Goal: Information Seeking & Learning: Check status

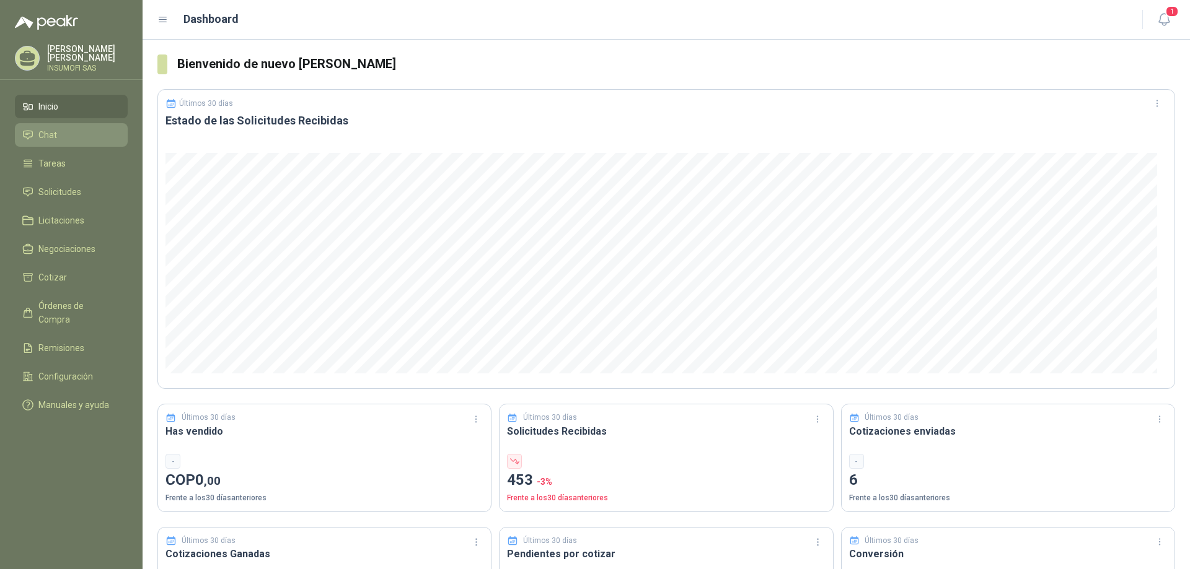
click at [53, 131] on span "Chat" at bounding box center [47, 135] width 19 height 14
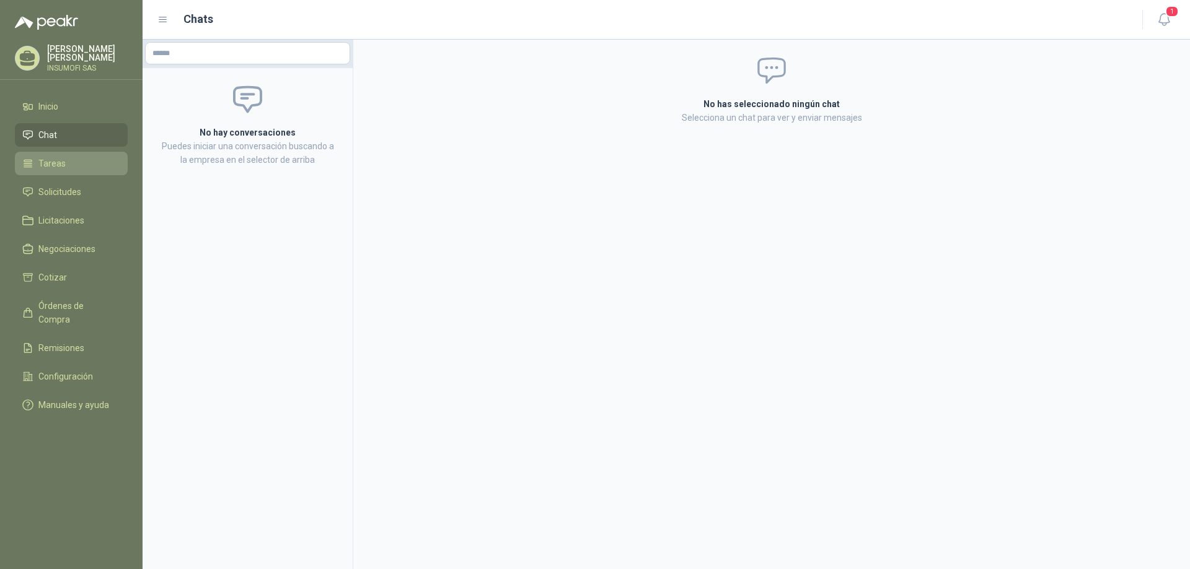
click at [54, 167] on span "Tareas" at bounding box center [51, 164] width 27 height 14
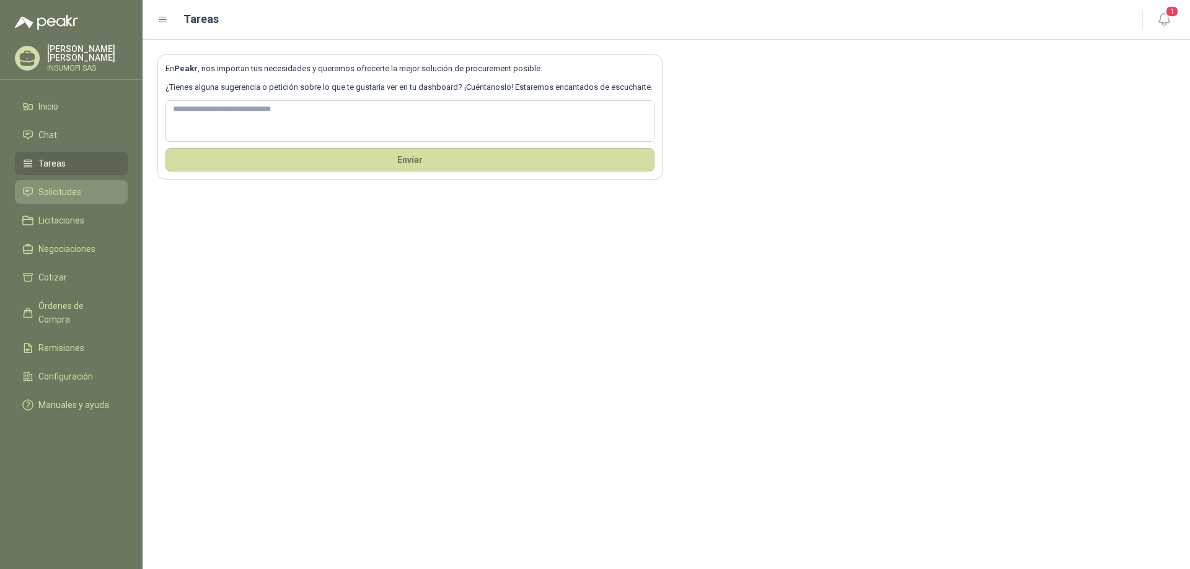
click at [58, 191] on span "Solicitudes" at bounding box center [59, 192] width 43 height 14
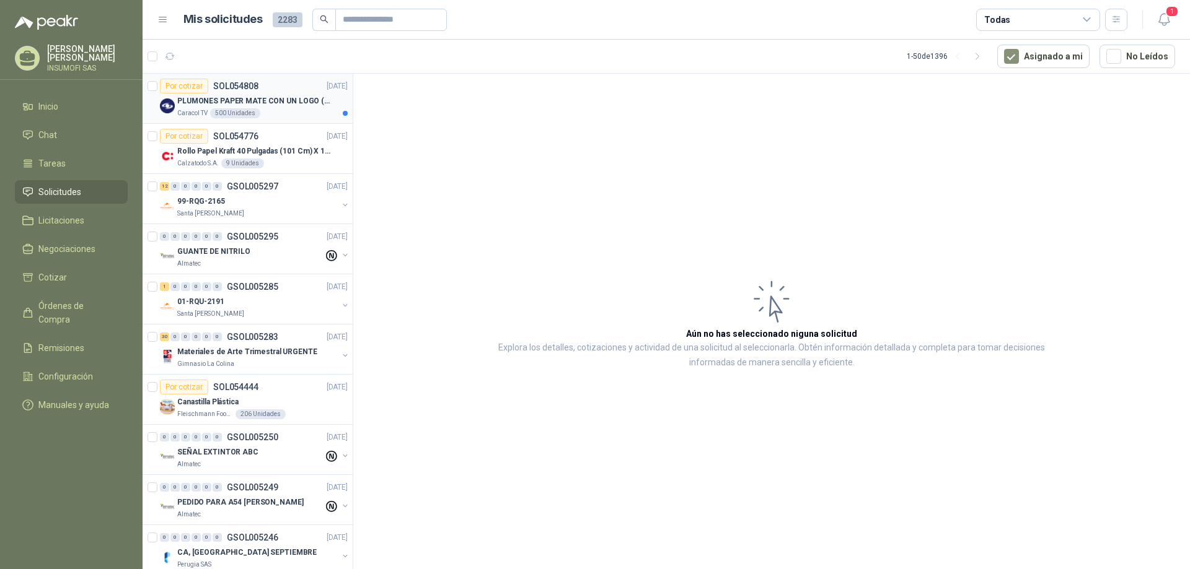
click at [203, 100] on p "PLUMONES PAPER MATE CON UN LOGO (SEGUN REF.ADJUNTA)" at bounding box center [254, 101] width 154 height 12
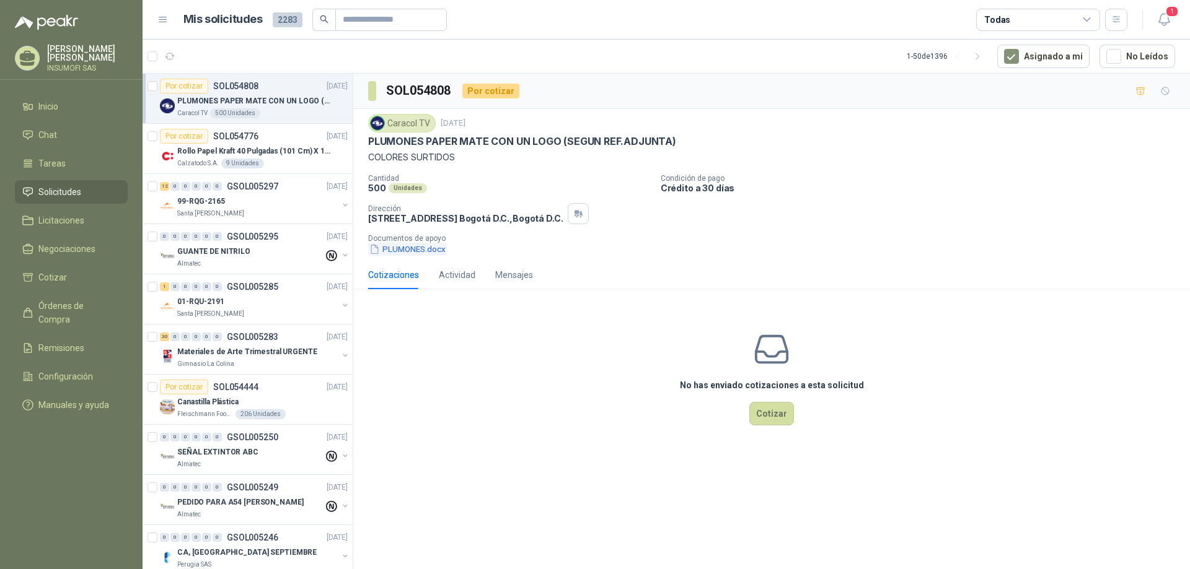
click at [396, 249] on button "PLUMONES.docx" at bounding box center [407, 249] width 79 height 13
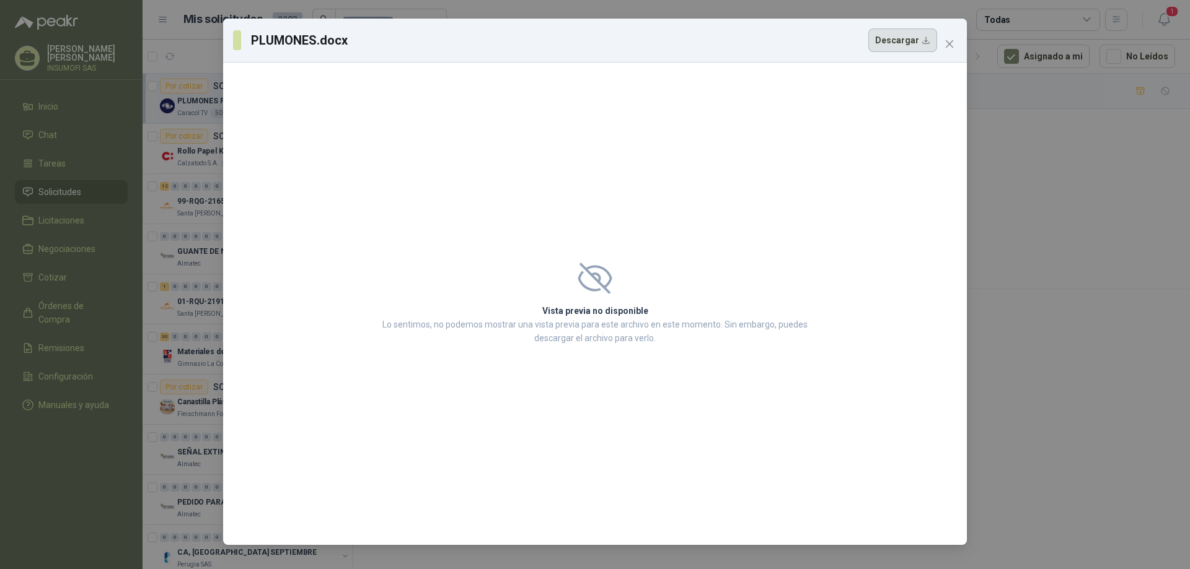
click at [925, 42] on button "Descargar" at bounding box center [902, 41] width 69 height 24
click at [949, 45] on icon "close" at bounding box center [949, 43] width 7 height 7
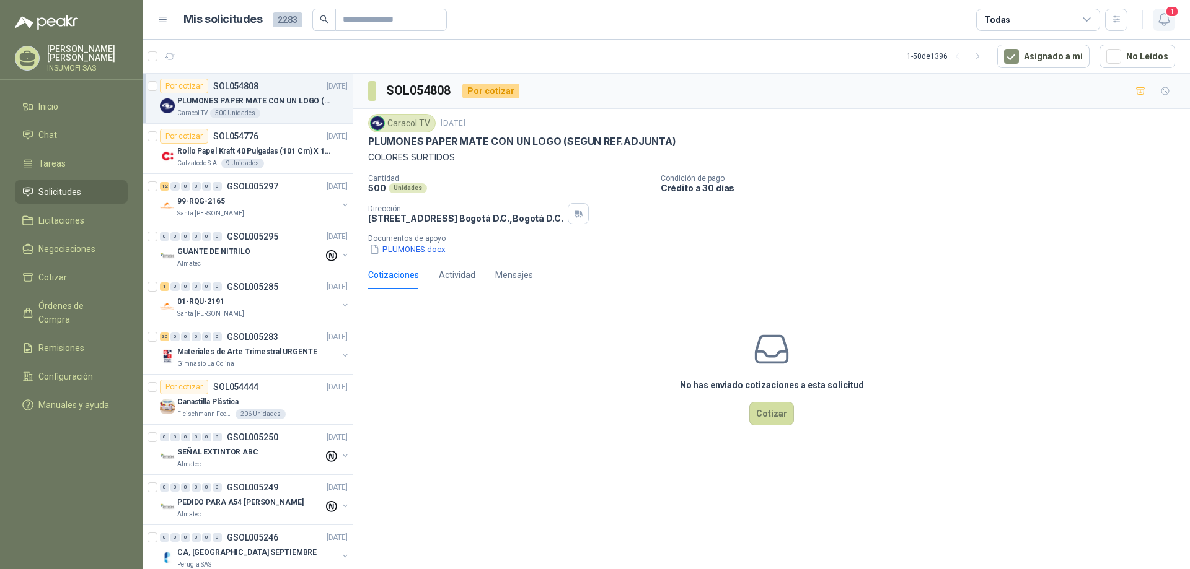
click at [1167, 19] on icon "button" at bounding box center [1163, 19] width 15 height 15
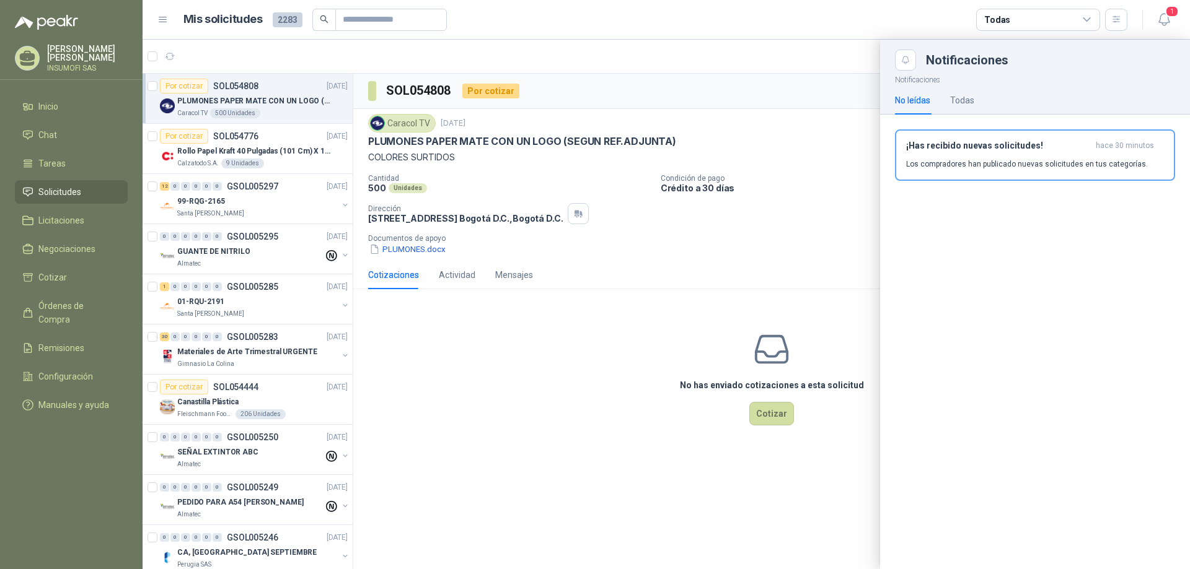
click at [1036, 239] on div "Notificaciones No leídas Todas ¡Has recibido nuevas solicitudes! hace 30 minuto…" at bounding box center [1035, 320] width 310 height 499
click at [227, 54] on div at bounding box center [666, 305] width 1047 height 530
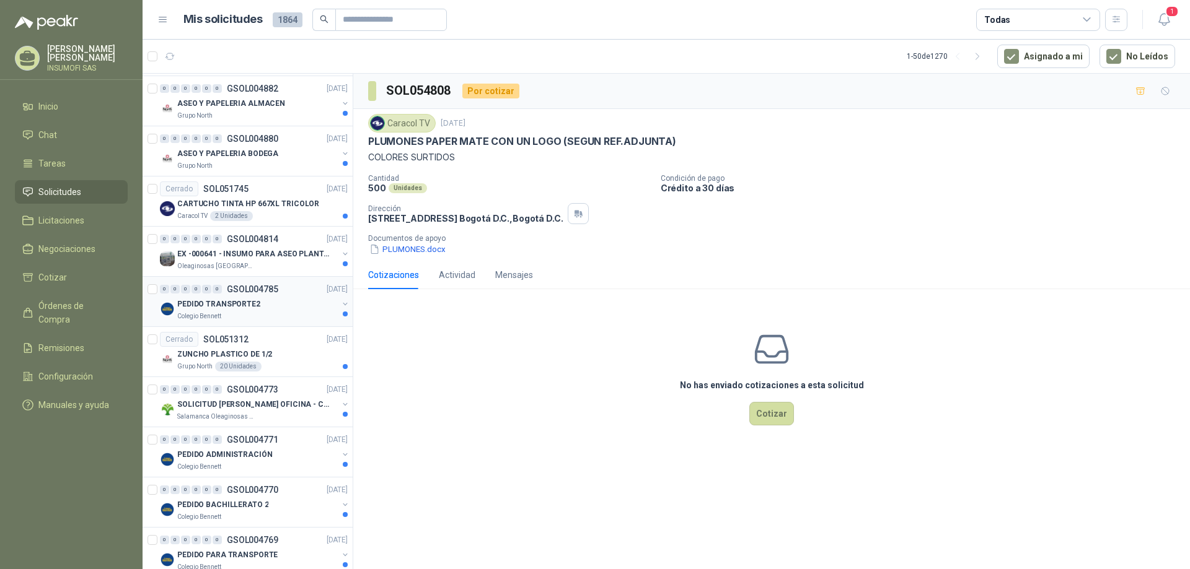
scroll to position [124, 0]
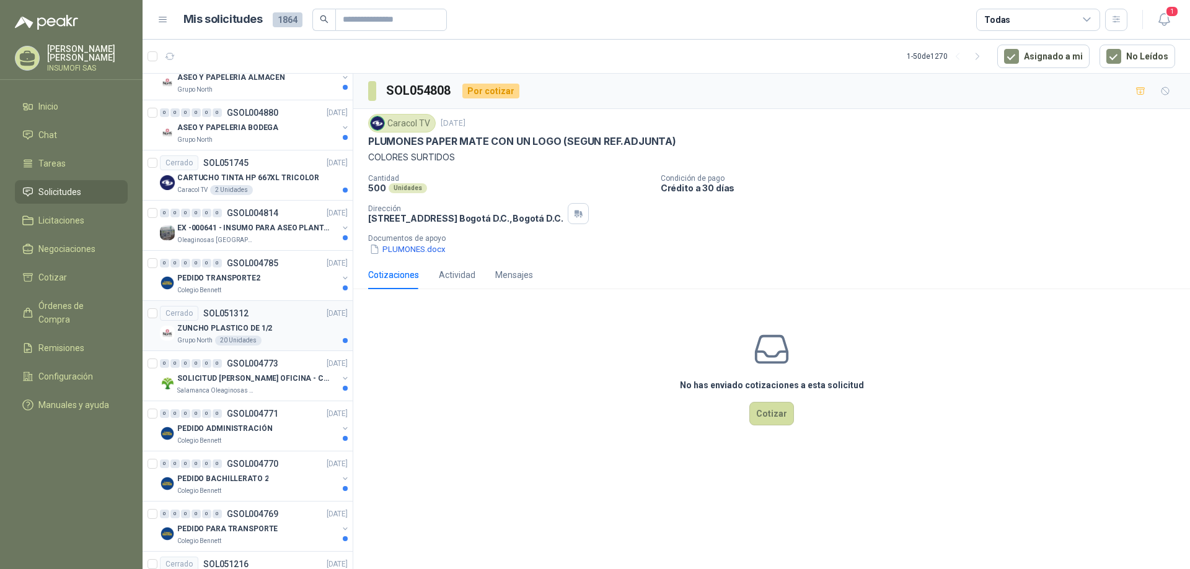
click at [270, 332] on div "ZUNCHO PLASTICO DE 1/2" at bounding box center [262, 328] width 170 height 15
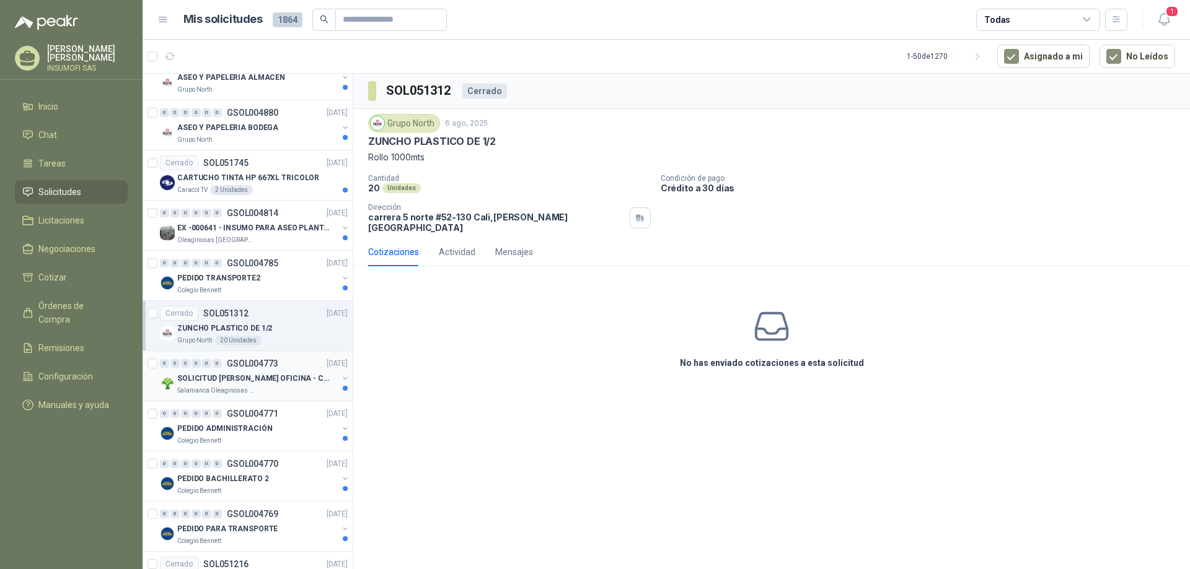
click at [265, 378] on p "SOLICITUD [PERSON_NAME] OFICINA - CALI" at bounding box center [254, 379] width 154 height 12
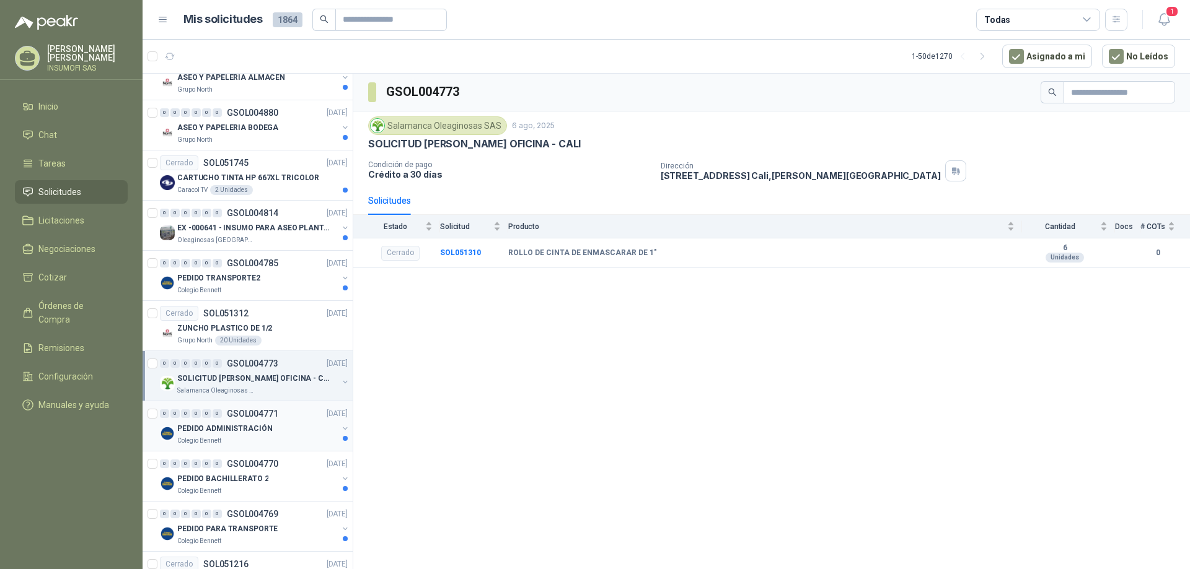
click at [232, 418] on p "GSOL004771" at bounding box center [252, 414] width 51 height 9
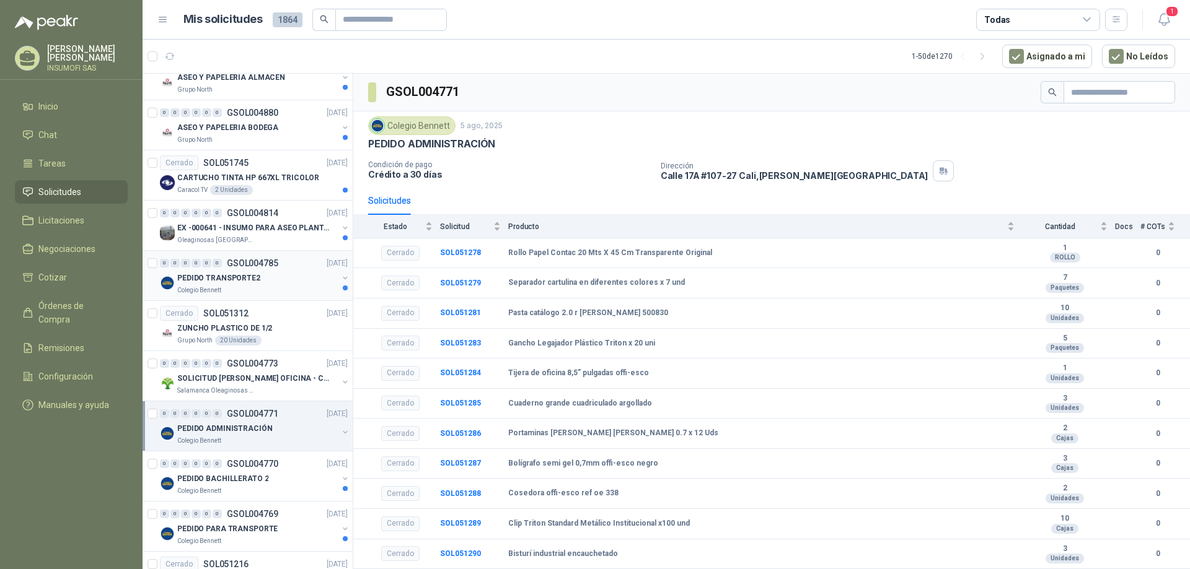
click at [222, 271] on div "PEDIDO TRANSPORTE2" at bounding box center [257, 278] width 160 height 15
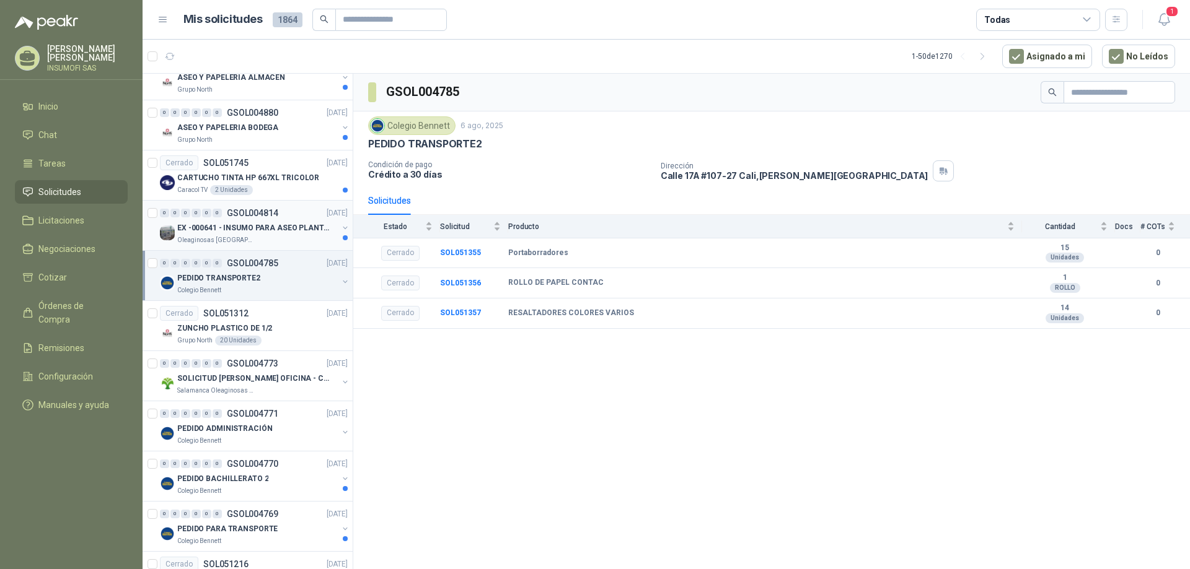
click at [227, 237] on p "Oleaginosas [GEOGRAPHIC_DATA][PERSON_NAME]" at bounding box center [216, 240] width 78 height 10
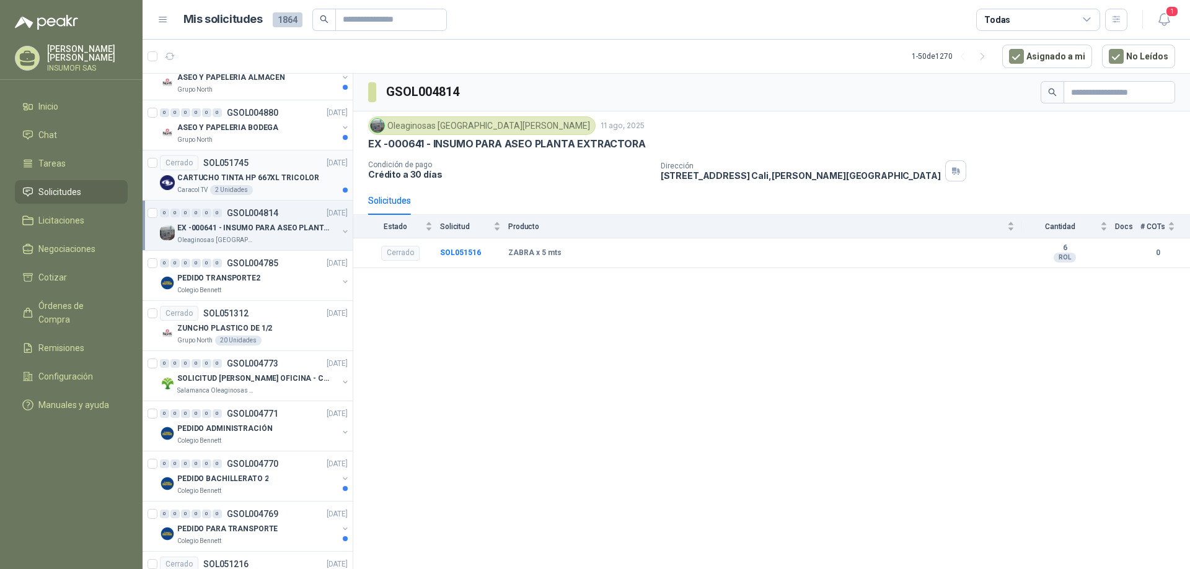
click at [234, 178] on p "CARTUCHO TINTA HP 667XL TRICOLOR" at bounding box center [248, 178] width 142 height 12
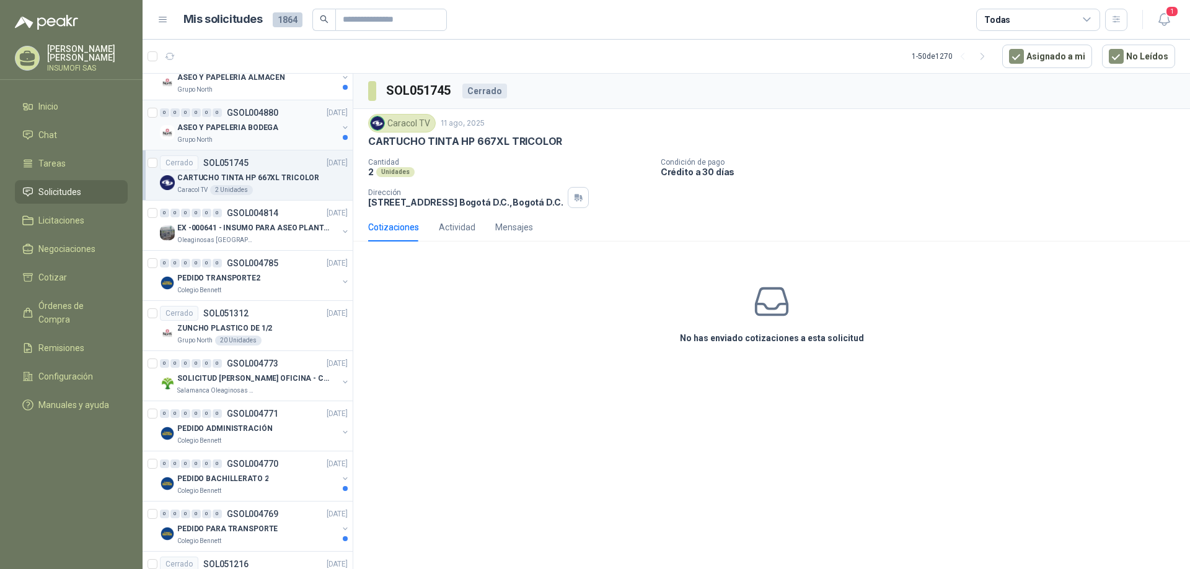
click at [252, 131] on p "ASEO Y PAPELERIA BODEGA" at bounding box center [227, 128] width 101 height 12
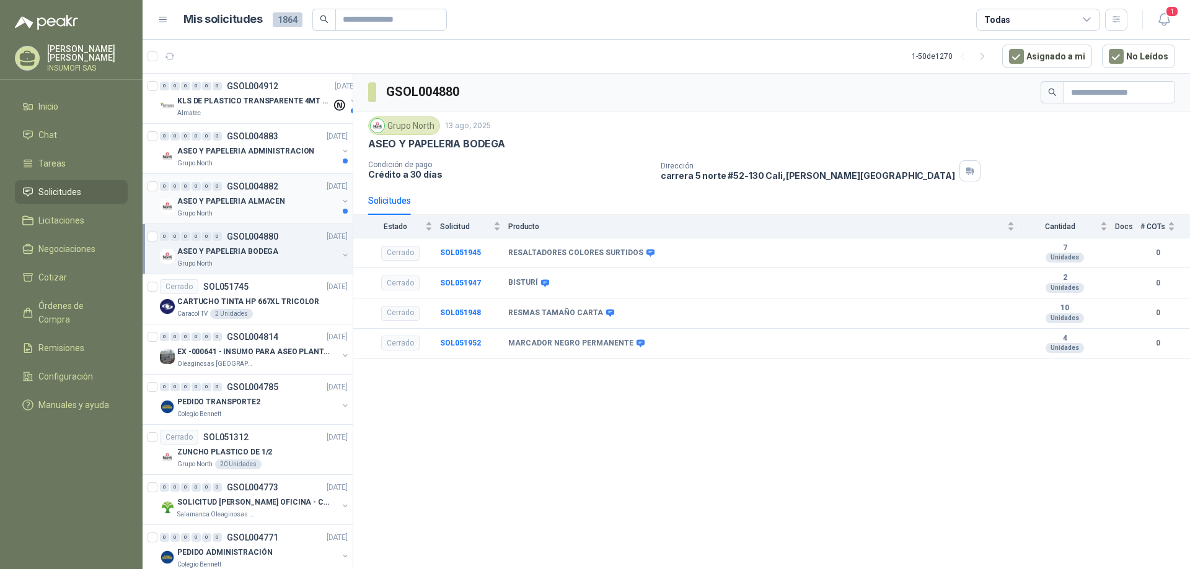
click at [255, 204] on p "ASEO Y PAPELERIA ALMACEN" at bounding box center [231, 202] width 108 height 12
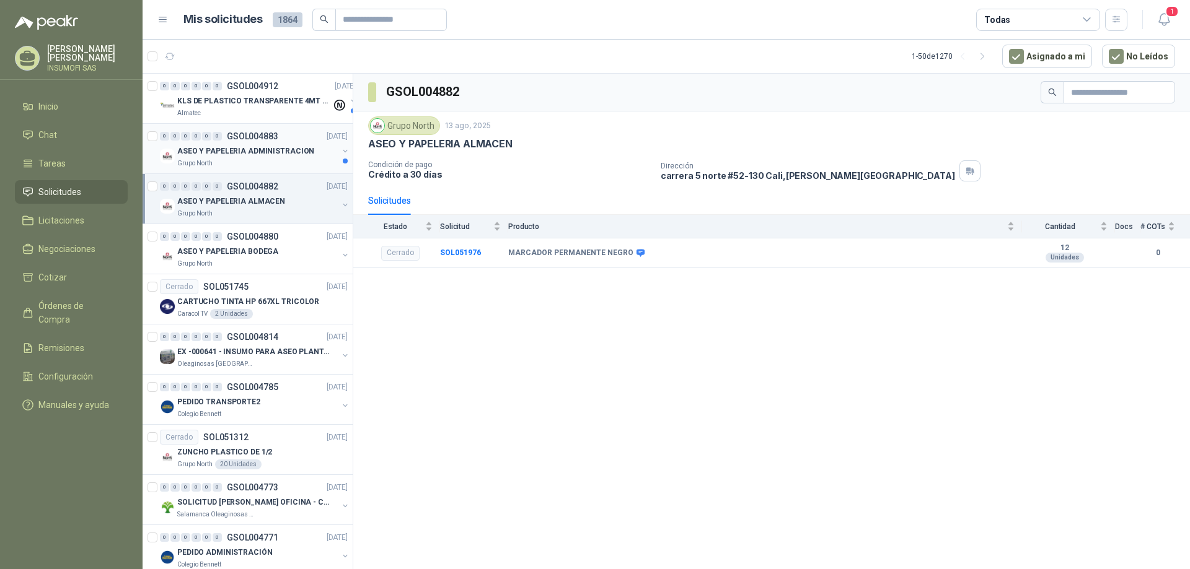
click at [248, 155] on p "ASEO Y PAPELERIA ADMINISTRACION" at bounding box center [245, 152] width 137 height 12
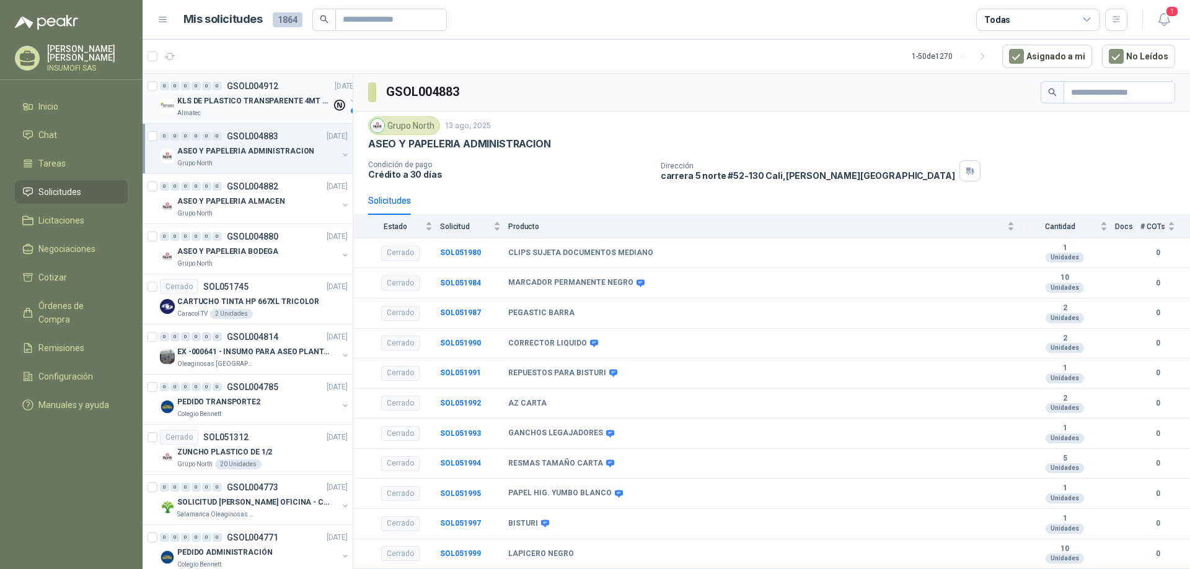
click at [260, 107] on p "KLS DE PLASTICO TRANSPARENTE 4MT CAL 4 Y CINTA TRA" at bounding box center [254, 101] width 154 height 12
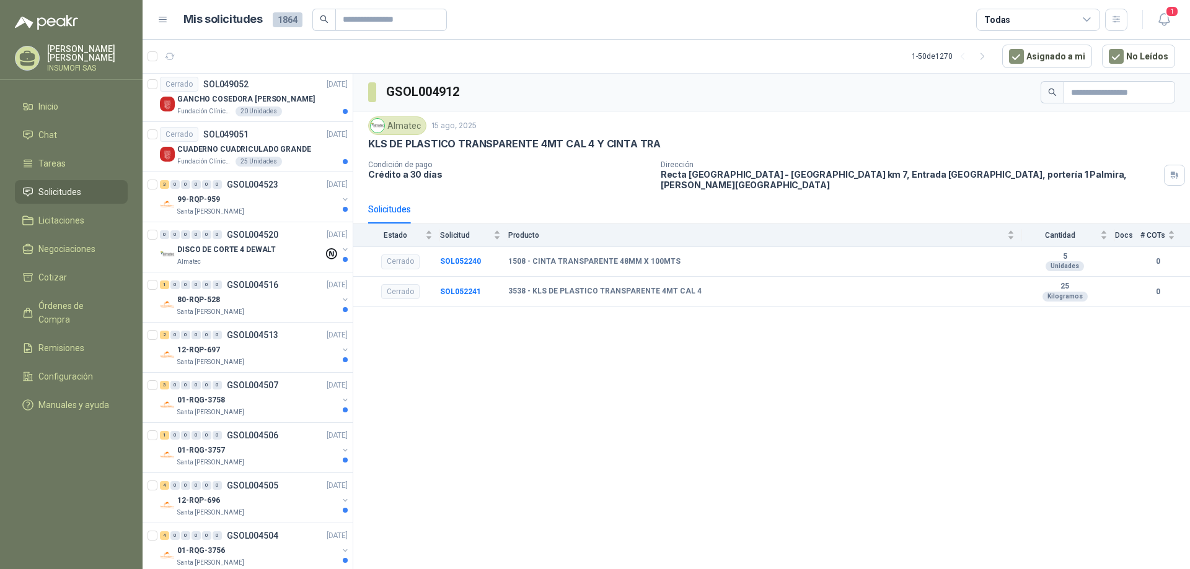
scroll to position [2037, 0]
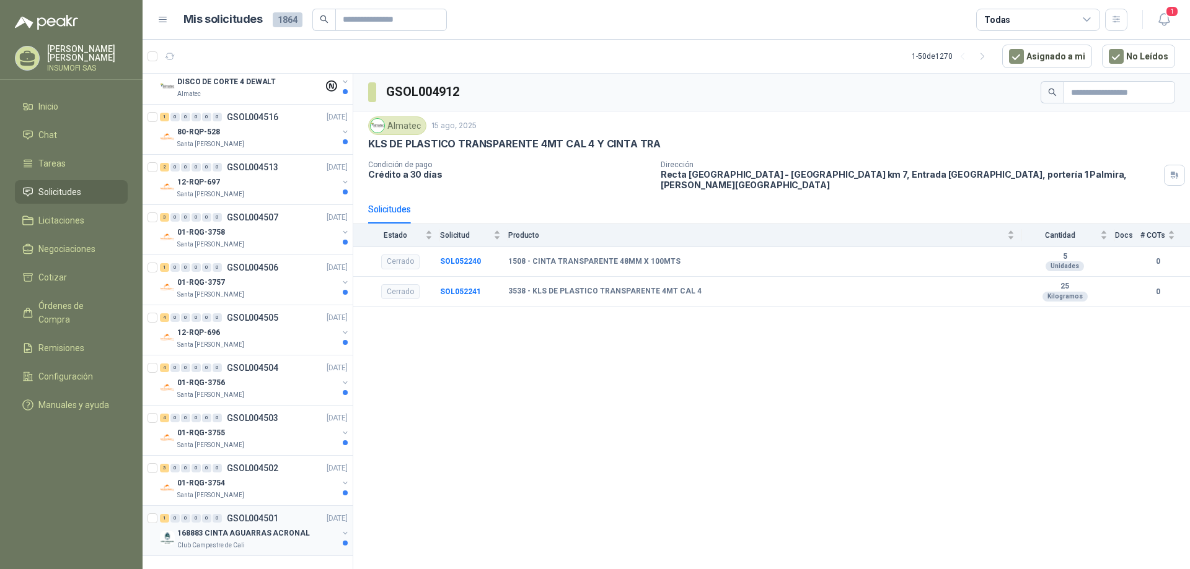
click at [262, 528] on p "168883 CINTA AGUARRAS ACRONAL" at bounding box center [243, 534] width 133 height 12
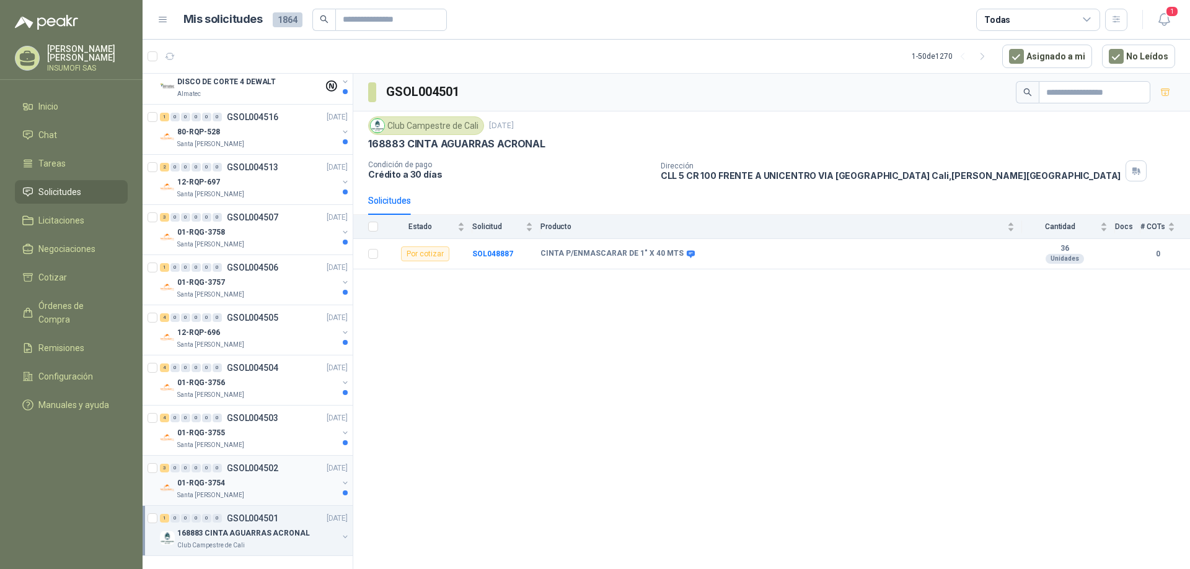
click at [247, 476] on div "01-RQG-3754" at bounding box center [257, 483] width 160 height 15
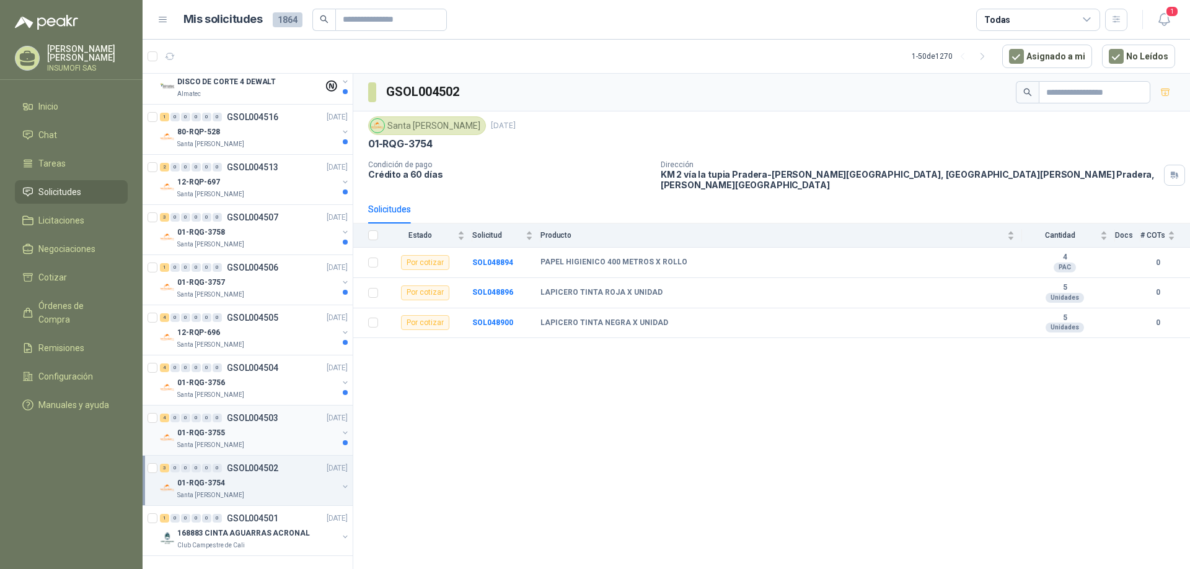
click at [247, 428] on div "01-RQG-3755" at bounding box center [257, 433] width 160 height 15
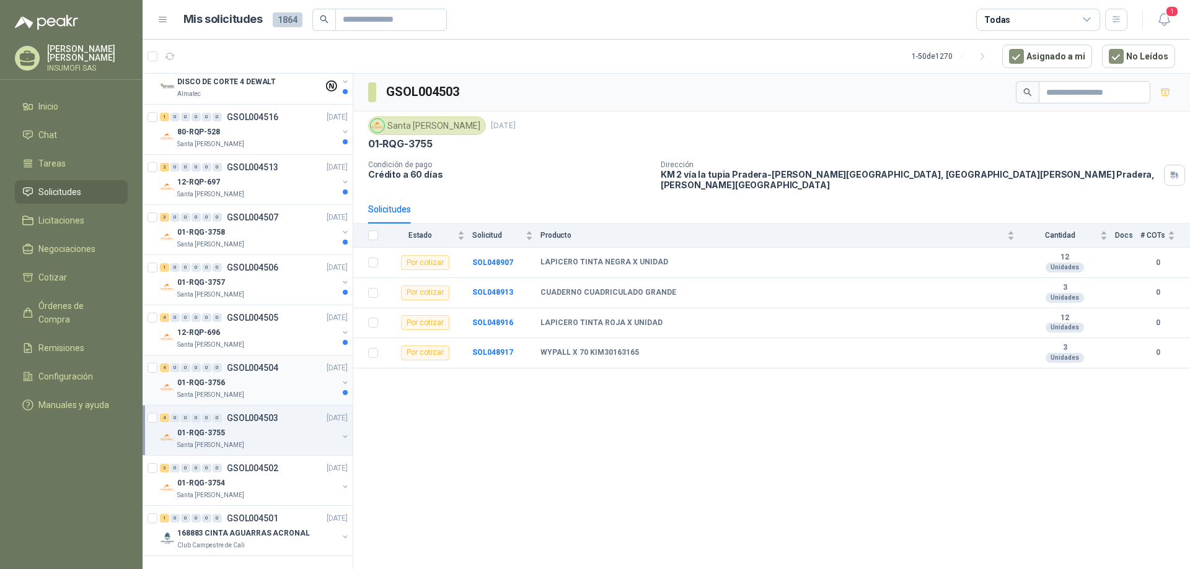
click at [253, 379] on div "01-RQG-3756" at bounding box center [257, 383] width 160 height 15
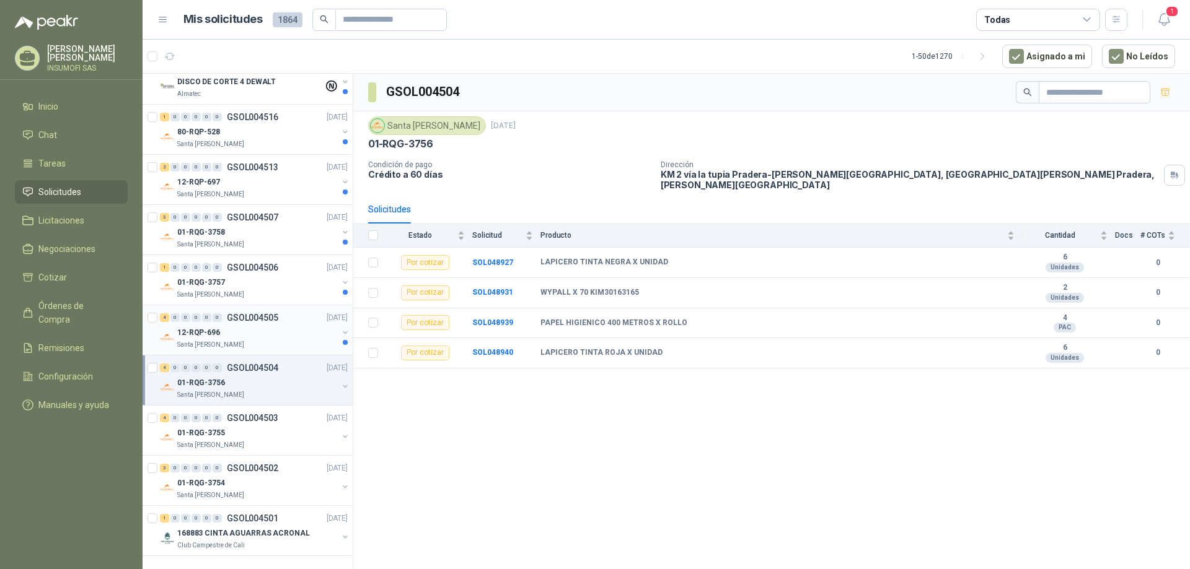
click at [257, 325] on div "12-RQP-696" at bounding box center [257, 332] width 160 height 15
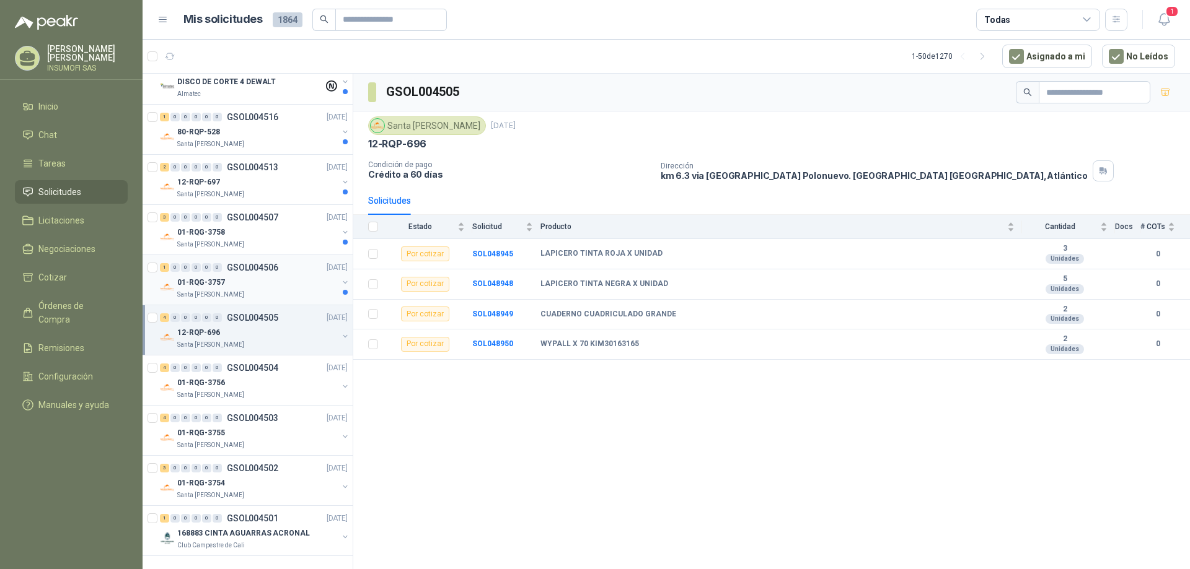
click at [233, 290] on p "Santa [PERSON_NAME]" at bounding box center [210, 295] width 67 height 10
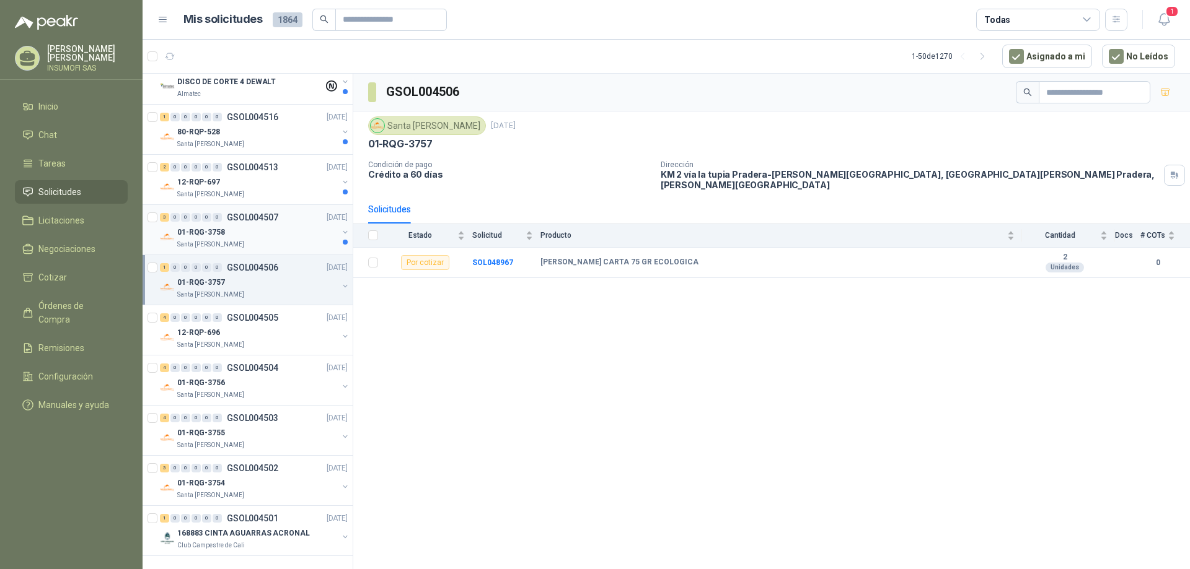
click at [240, 229] on div "01-RQG-3758 [GEOGRAPHIC_DATA][PERSON_NAME]" at bounding box center [257, 237] width 160 height 25
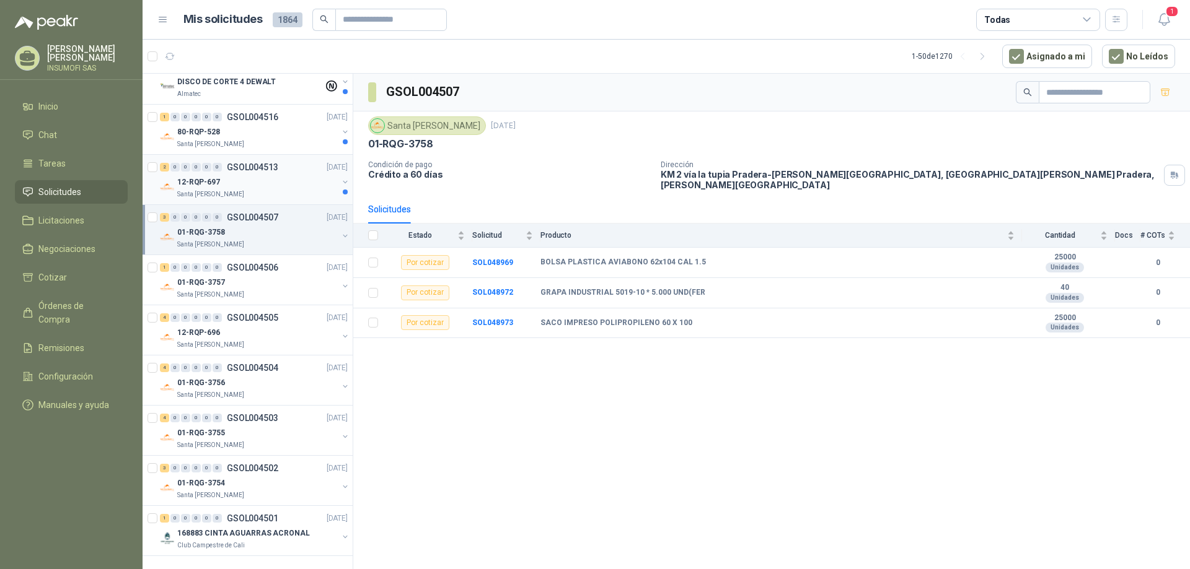
click at [234, 190] on div "Santa [PERSON_NAME]" at bounding box center [257, 195] width 160 height 10
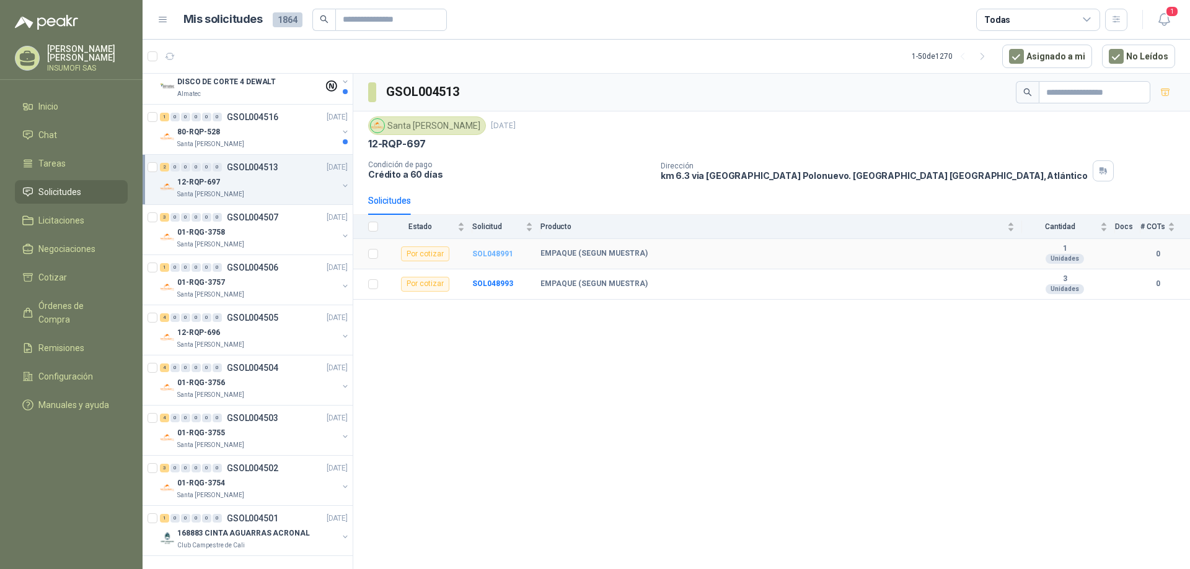
click at [503, 257] on b "SOL048991" at bounding box center [492, 254] width 41 height 9
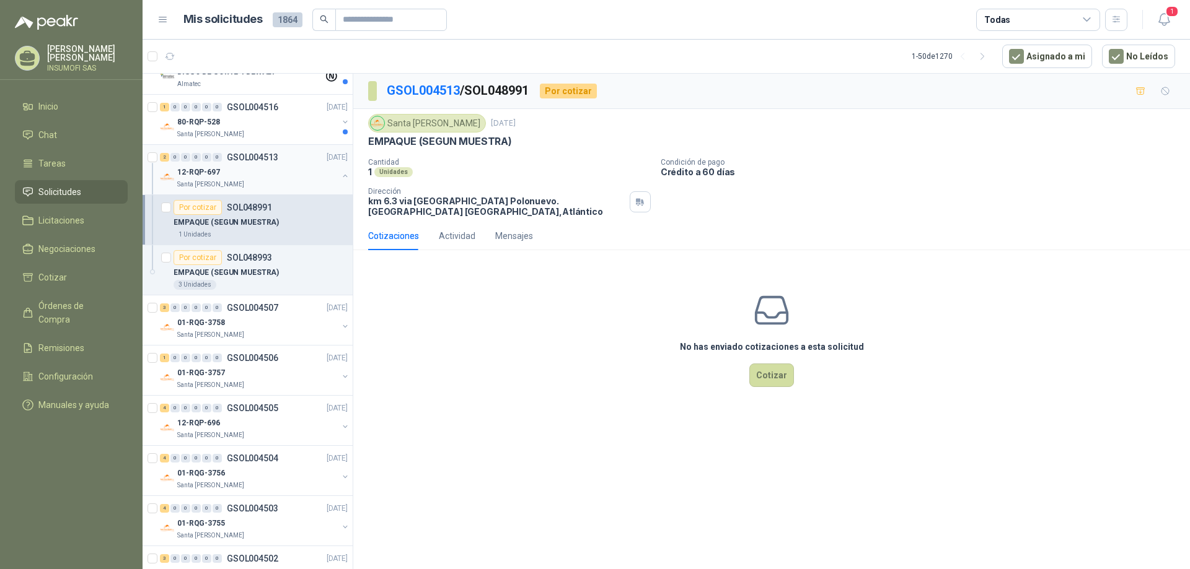
click at [249, 170] on div "12-RQP-697" at bounding box center [257, 172] width 160 height 15
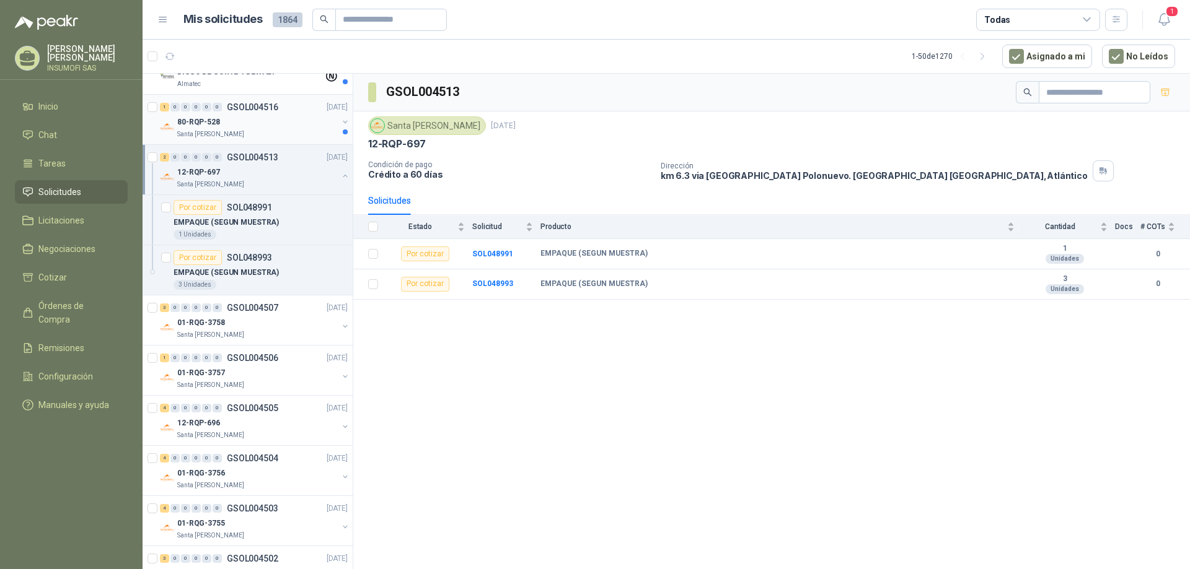
click at [235, 131] on div "Santa [PERSON_NAME]" at bounding box center [257, 135] width 160 height 10
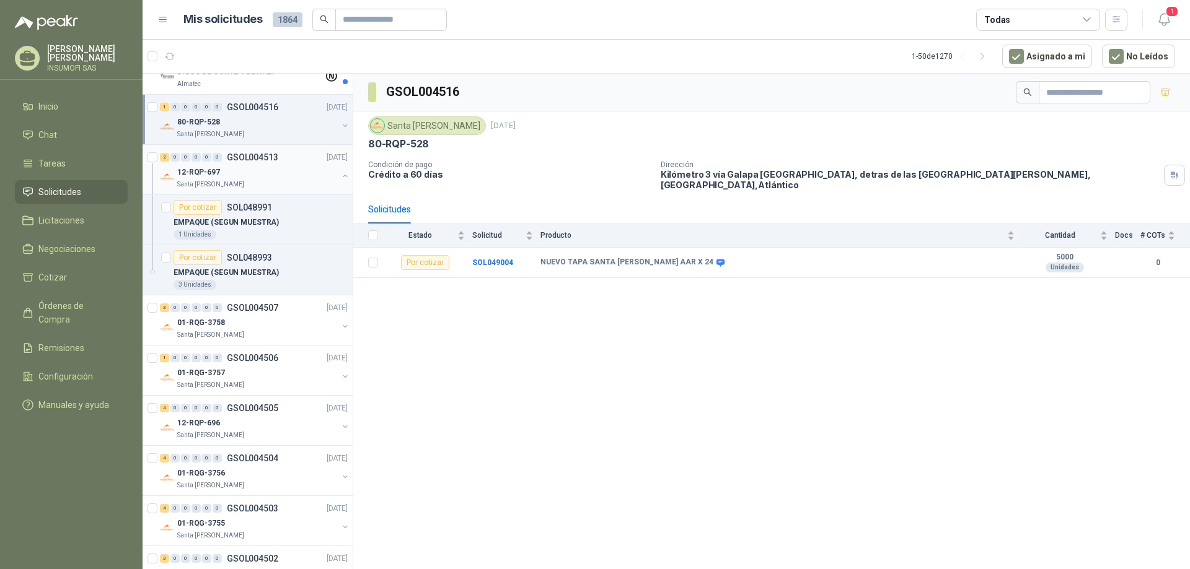
click at [270, 177] on div "12-RQP-697" at bounding box center [257, 172] width 160 height 15
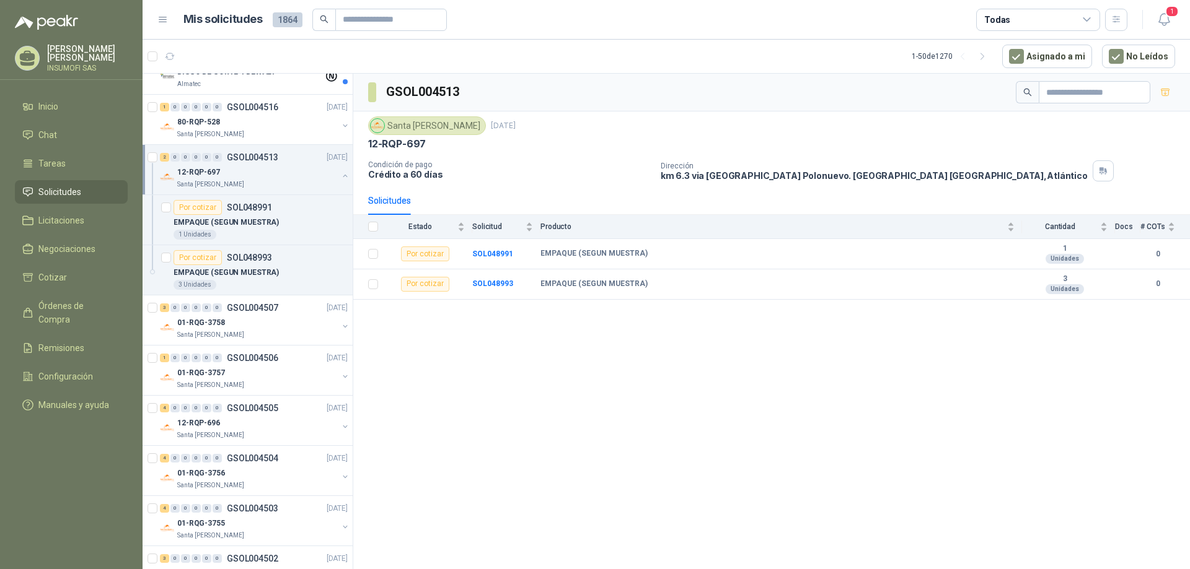
click at [270, 177] on div "12-RQP-697" at bounding box center [257, 172] width 160 height 15
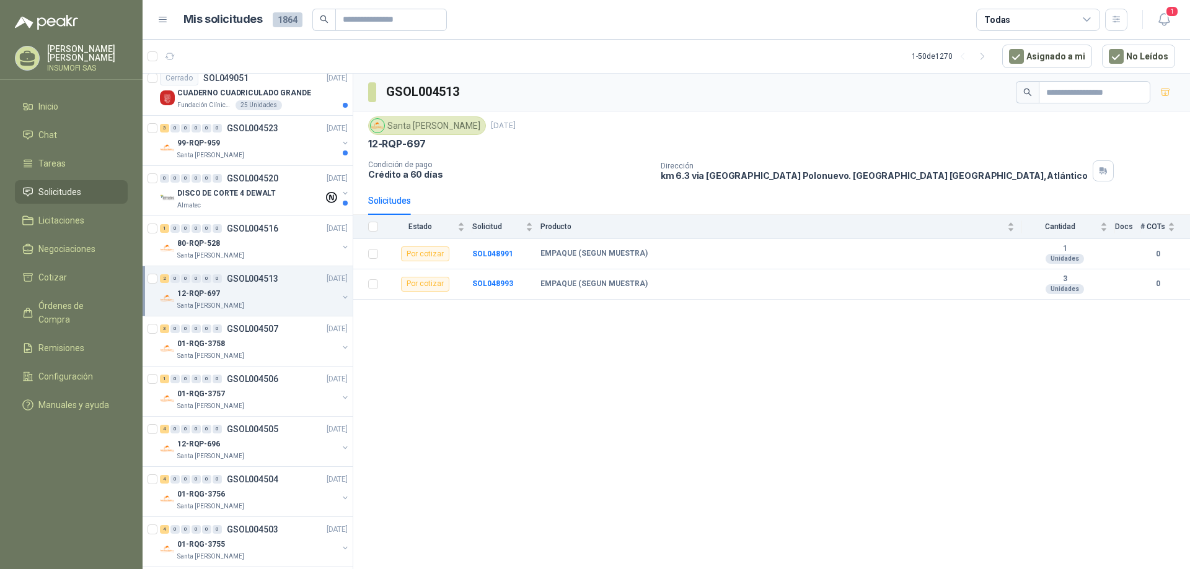
scroll to position [1913, 0]
click at [283, 240] on div "80-RQP-528" at bounding box center [257, 246] width 160 height 15
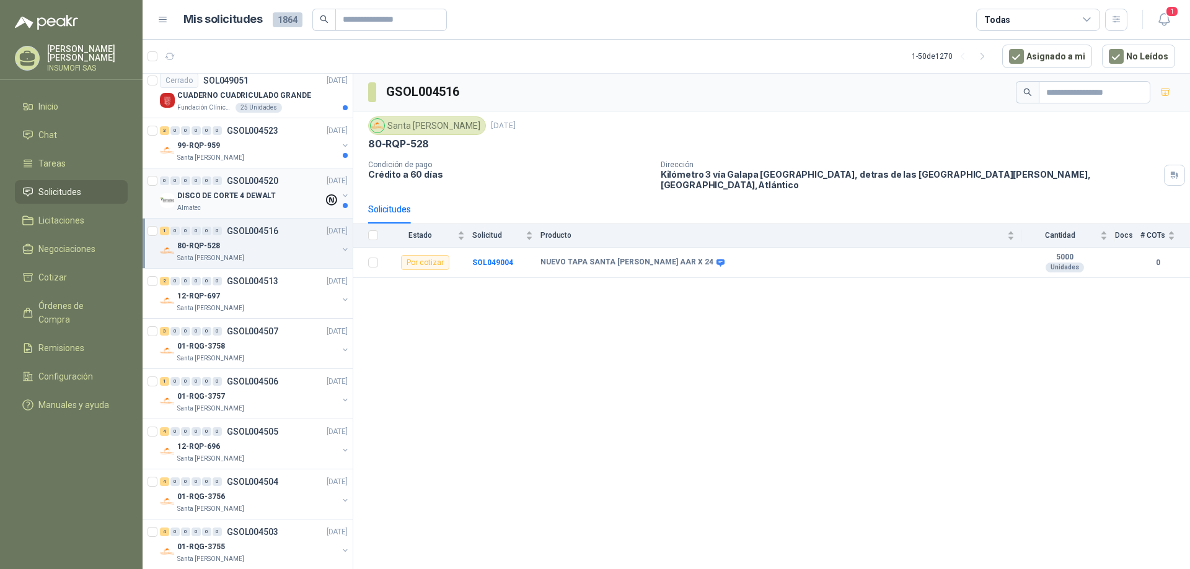
click at [250, 196] on p "DISCO DE CORTE 4 DEWALT" at bounding box center [226, 196] width 99 height 12
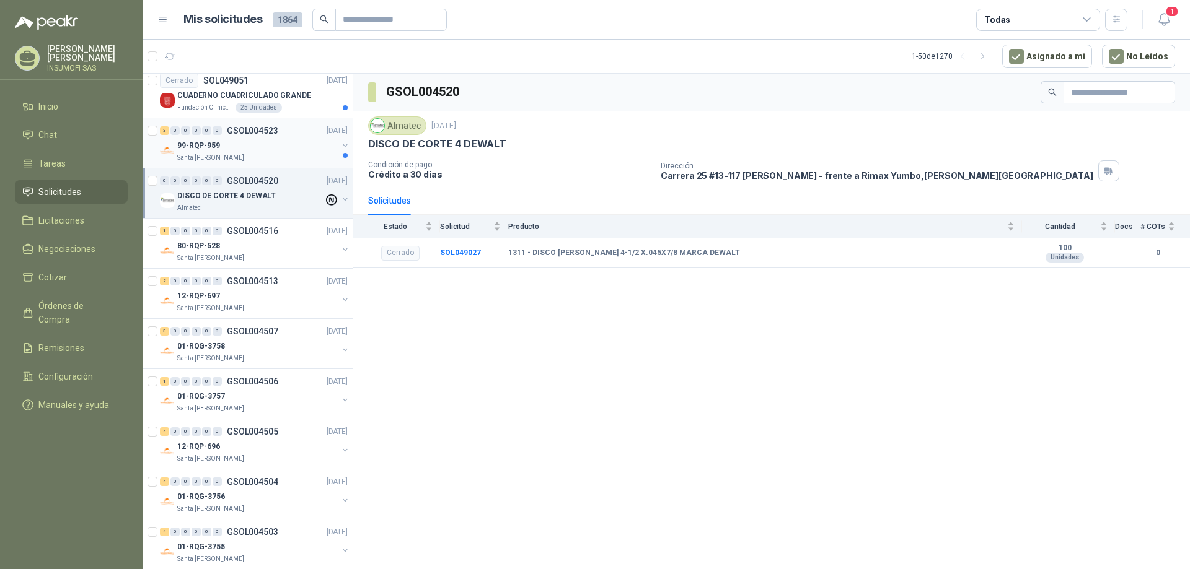
click at [251, 151] on div "99-RQP-959" at bounding box center [257, 145] width 160 height 15
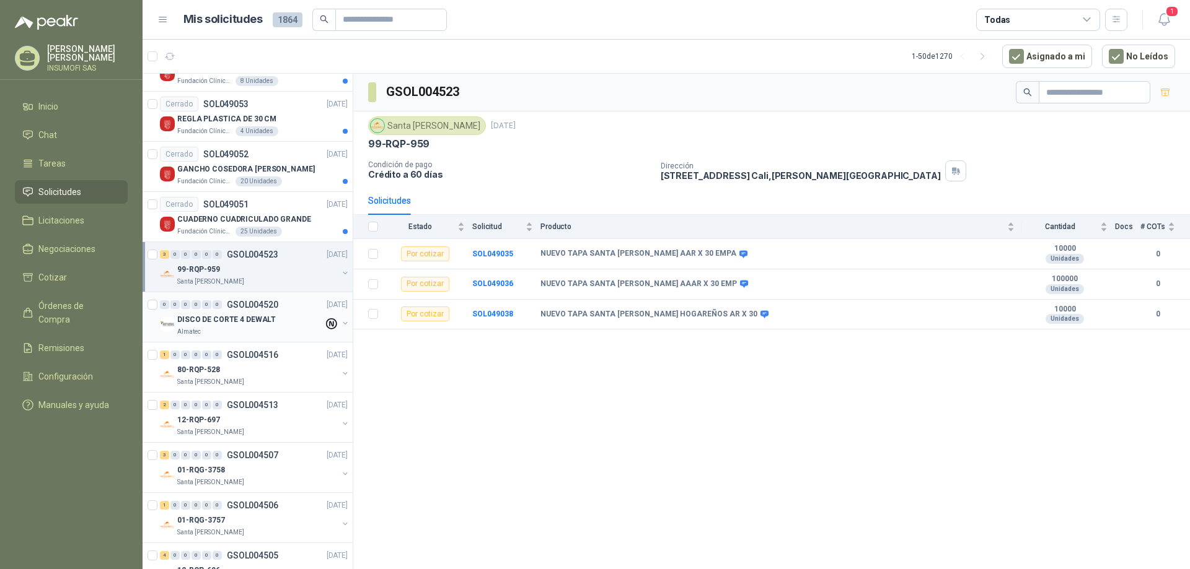
scroll to position [1727, 0]
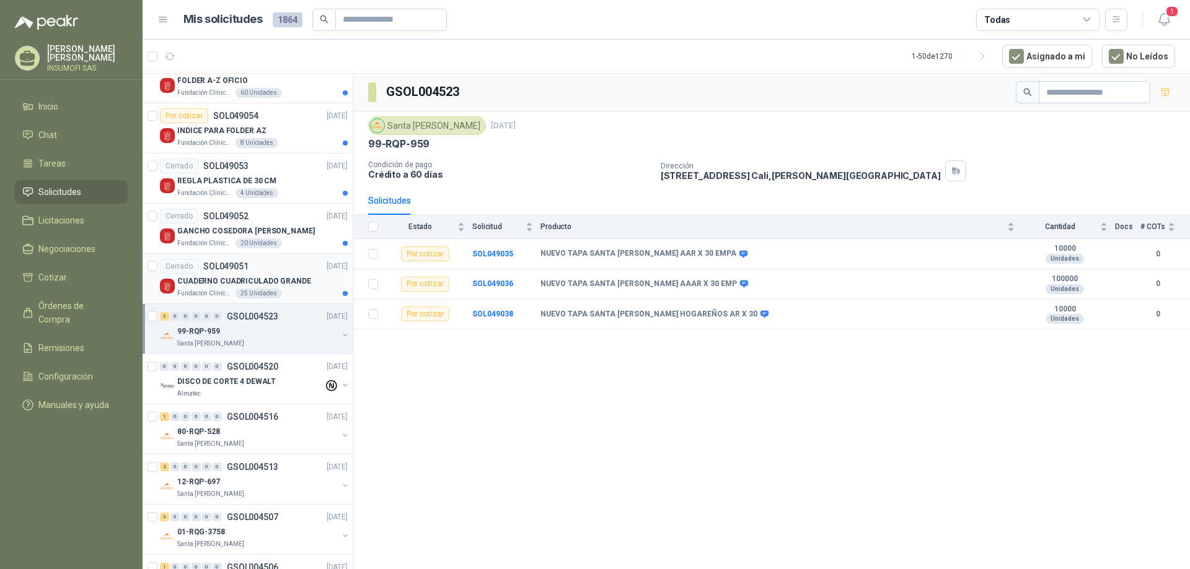
click at [285, 284] on p "CUADERNO CUADRICULADO GRANDE" at bounding box center [244, 282] width 134 height 12
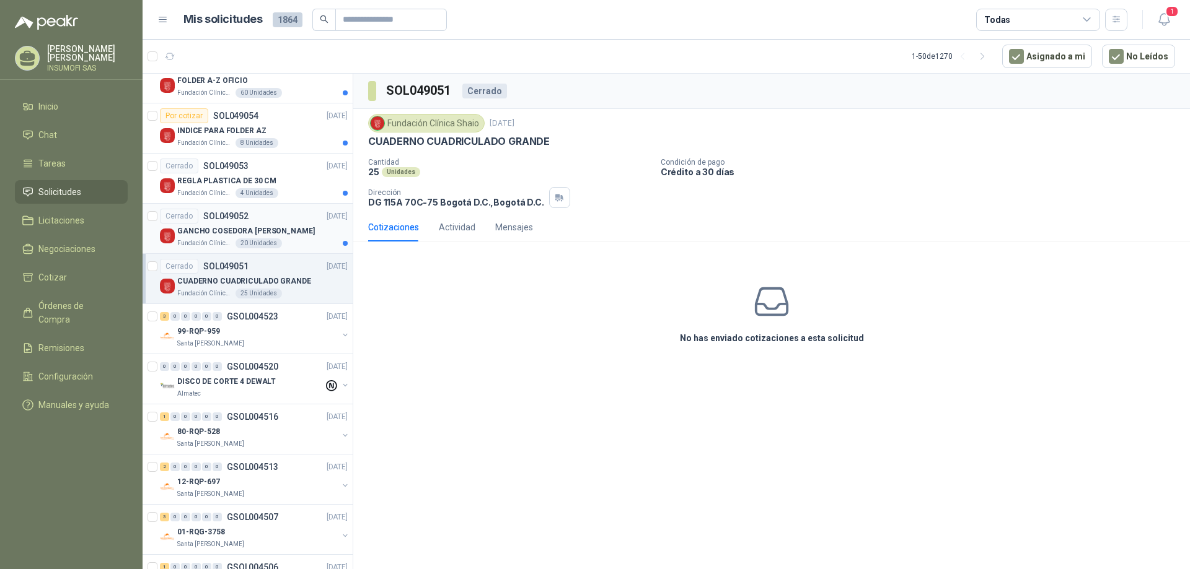
click at [262, 223] on div "Cerrado SOL049052 [DATE]" at bounding box center [254, 216] width 188 height 15
click at [293, 186] on div "REGLA PLASTICA DE 30 CM" at bounding box center [262, 181] width 170 height 15
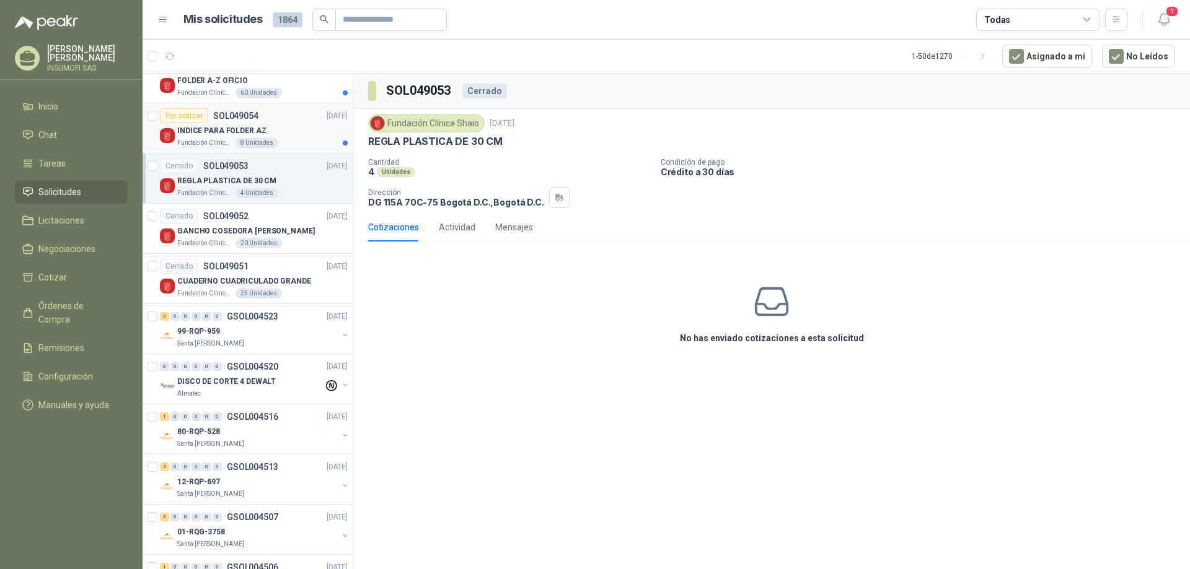
click at [299, 123] on div "INDICE PARA FOLDER AZ" at bounding box center [262, 130] width 170 height 15
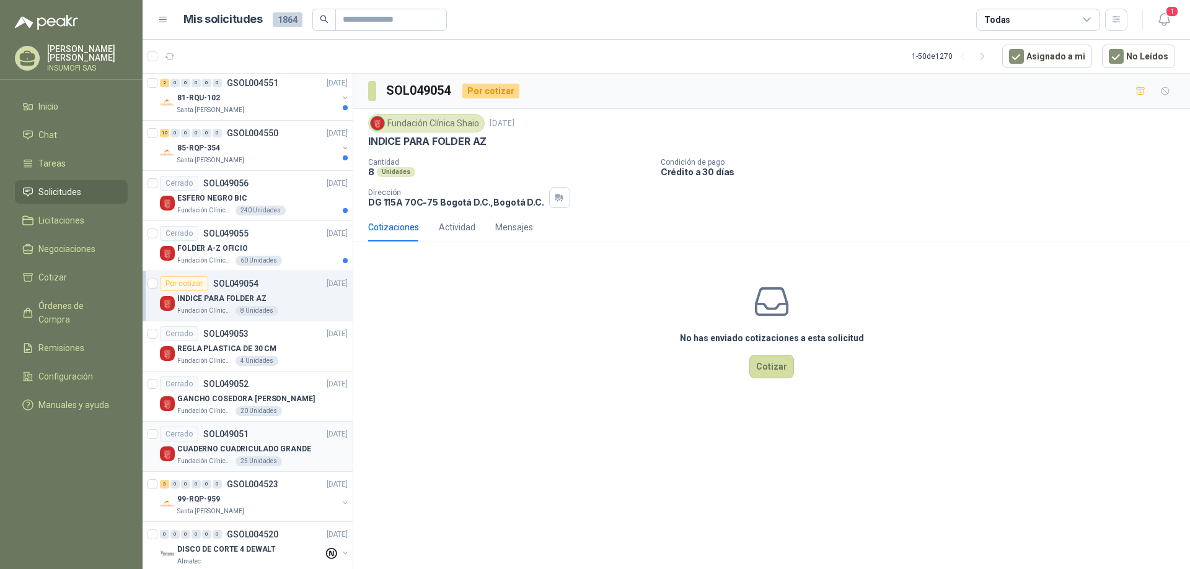
scroll to position [1541, 0]
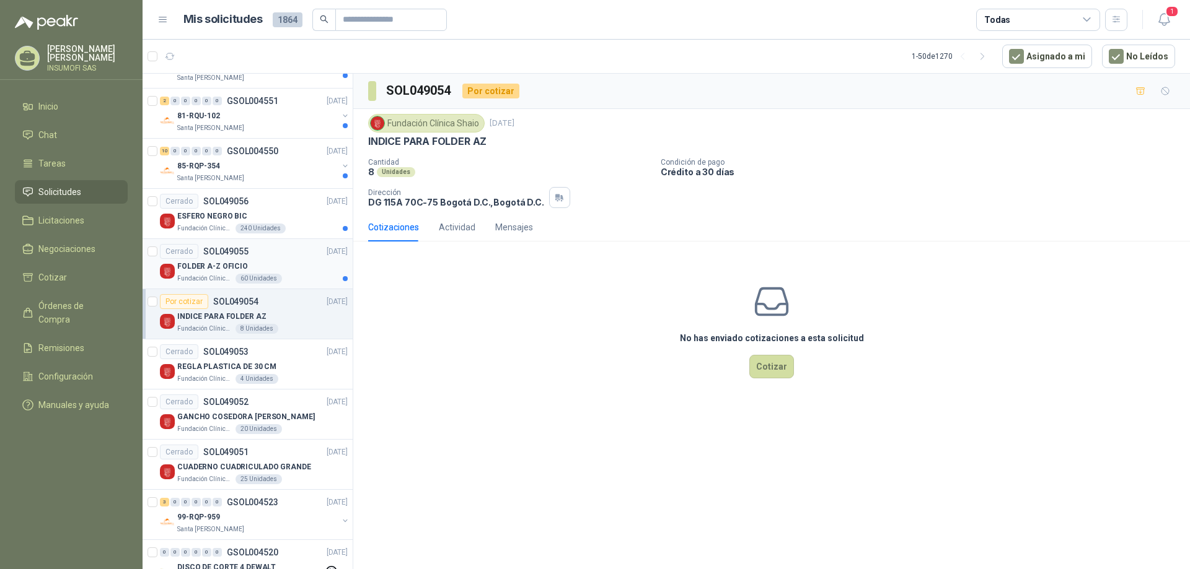
click at [296, 265] on div "FOLDER A-Z OFICIO" at bounding box center [262, 266] width 170 height 15
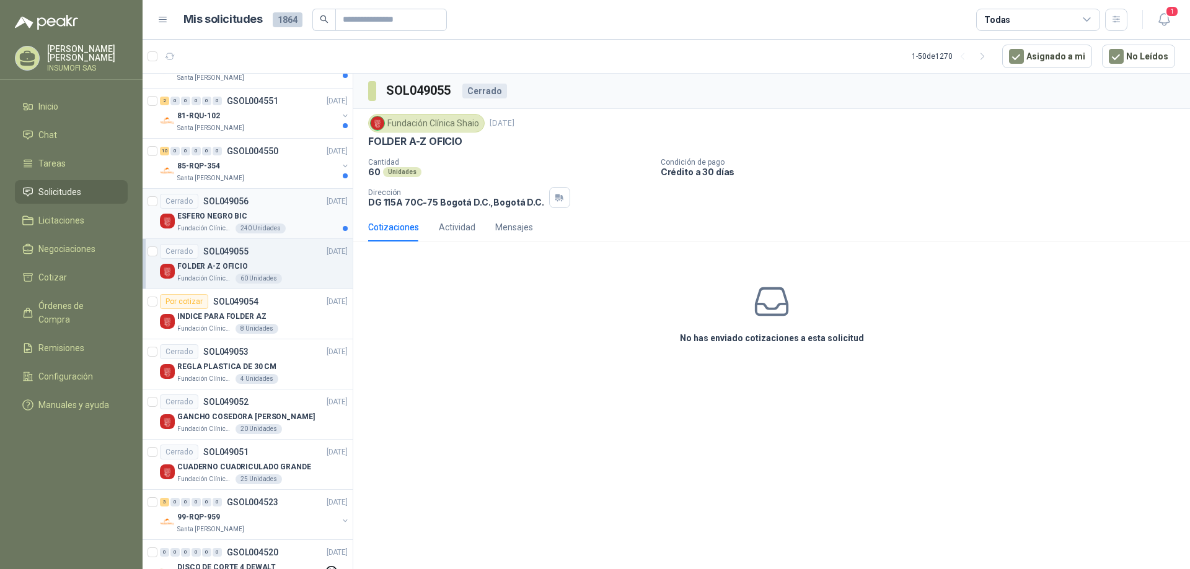
click at [294, 214] on div "ESFERO NEGRO BIC" at bounding box center [262, 216] width 170 height 15
click at [266, 169] on div "85-RQP-354" at bounding box center [257, 166] width 160 height 15
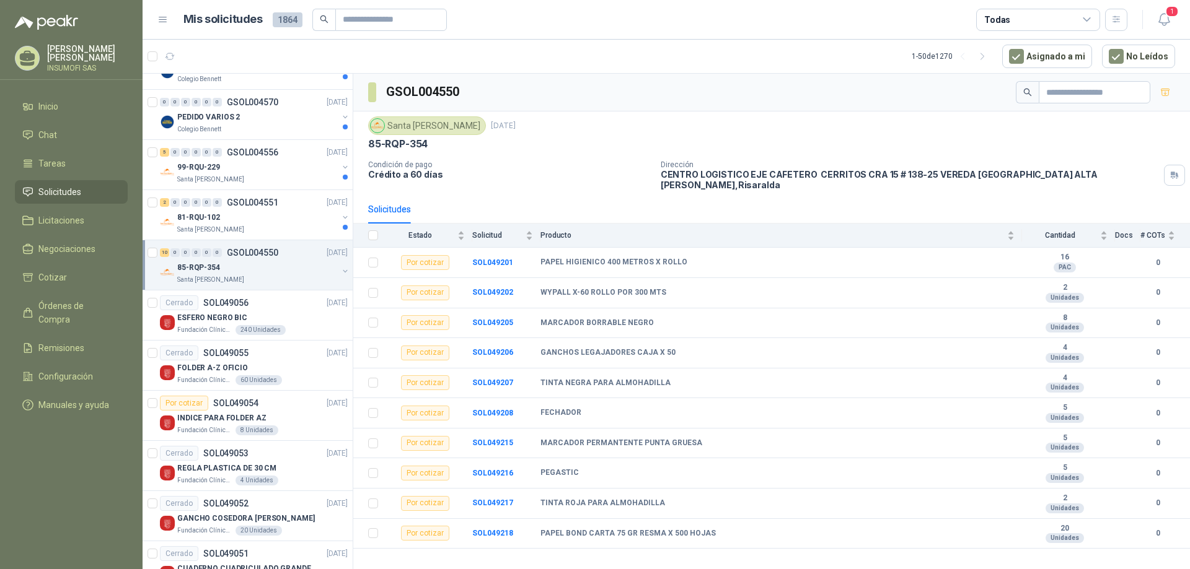
scroll to position [1417, 0]
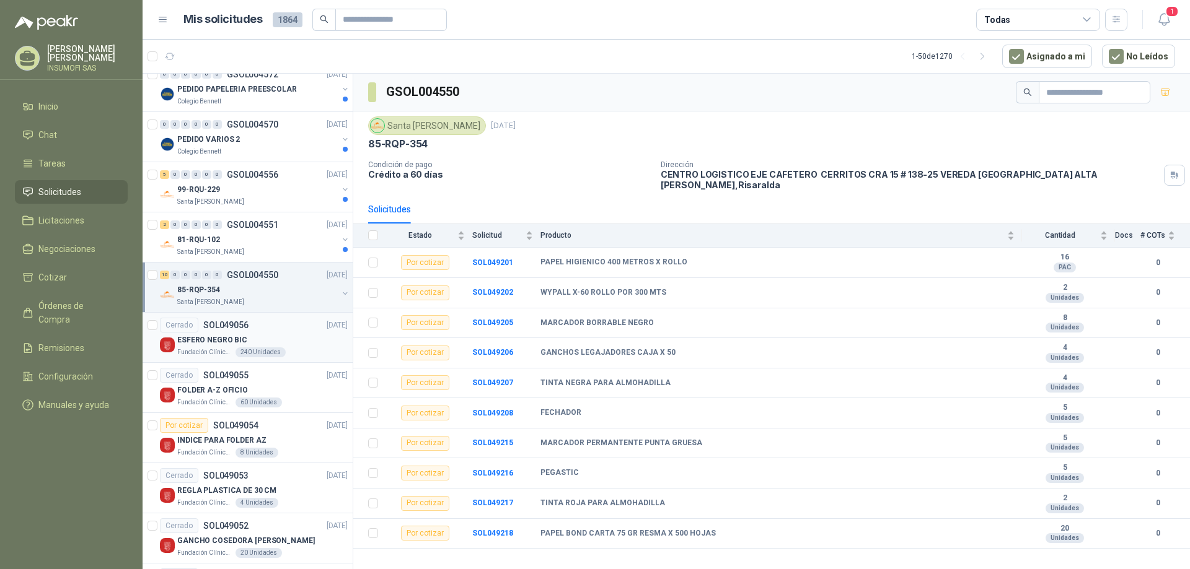
click at [286, 328] on div "Cerrado SOL049056 [DATE]" at bounding box center [254, 325] width 188 height 15
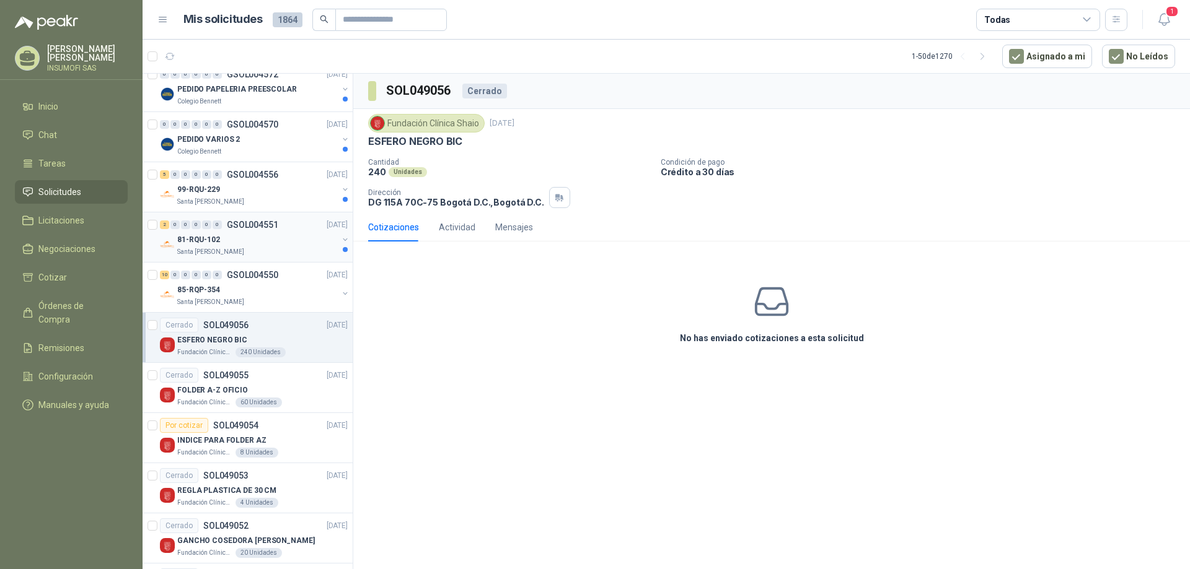
click at [307, 255] on div "Santa [PERSON_NAME]" at bounding box center [257, 252] width 160 height 10
click at [301, 201] on div "Santa [PERSON_NAME]" at bounding box center [257, 202] width 160 height 10
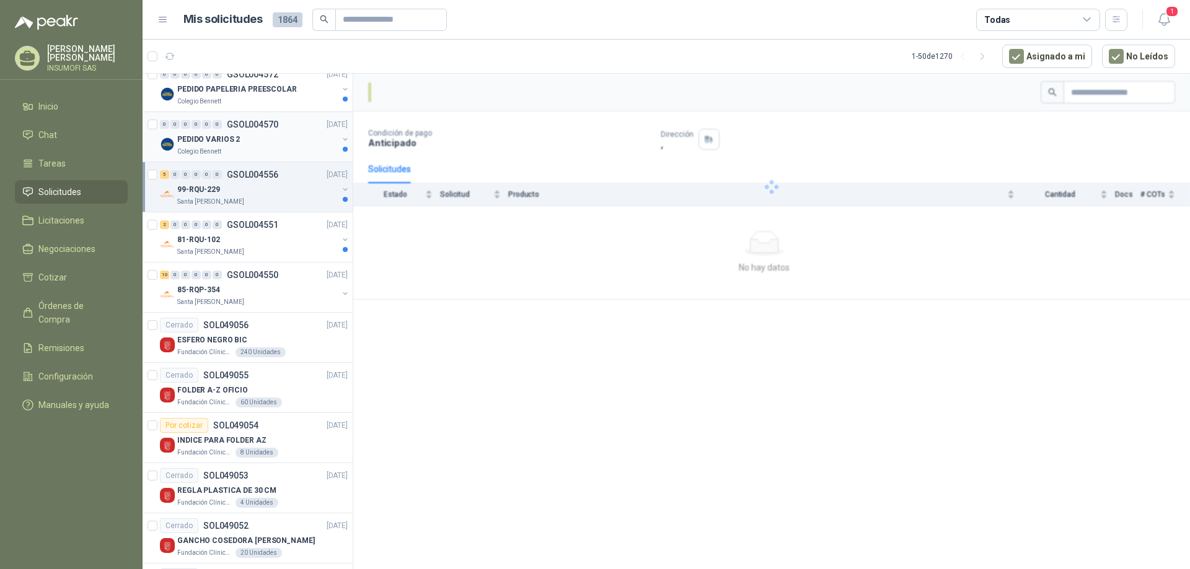
click at [302, 149] on div "Colegio Bennett" at bounding box center [257, 152] width 160 height 10
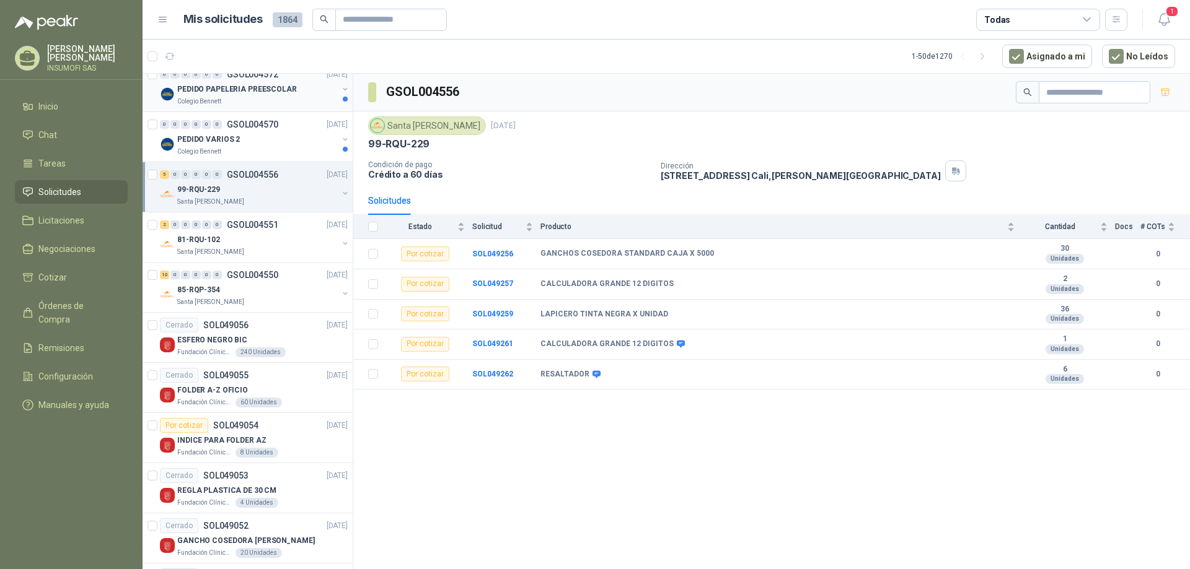
click at [298, 107] on div "0 0 0 0 0 0 GSOL004572 [DATE] PEDIDO PAPELERIA PREESCOLAR Colegio [PERSON_NAME]" at bounding box center [248, 87] width 210 height 50
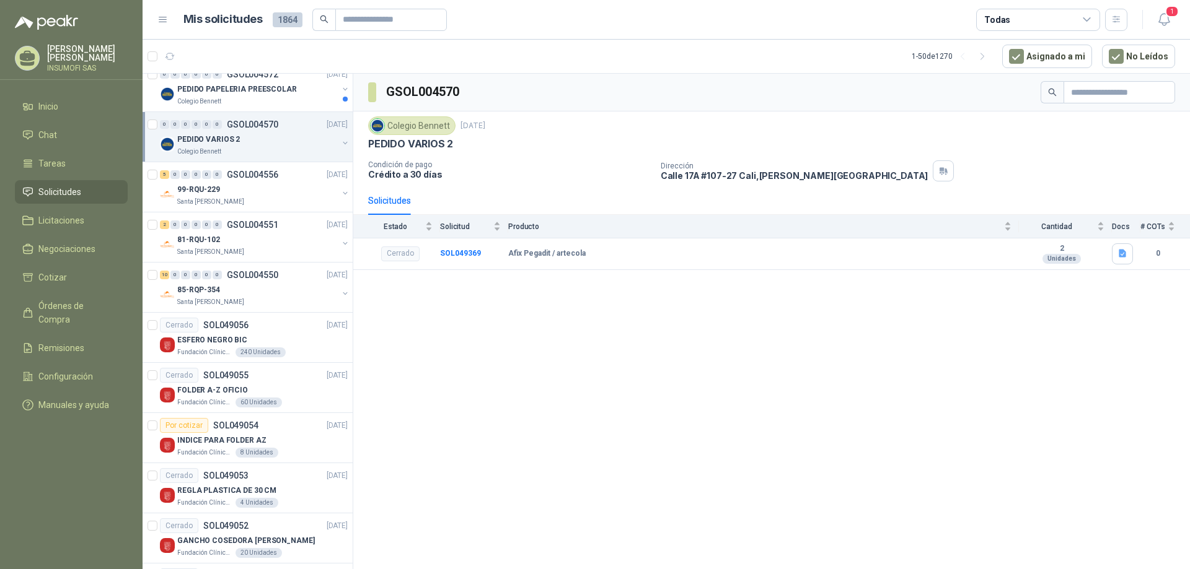
click at [1089, 17] on icon at bounding box center [1086, 19] width 11 height 11
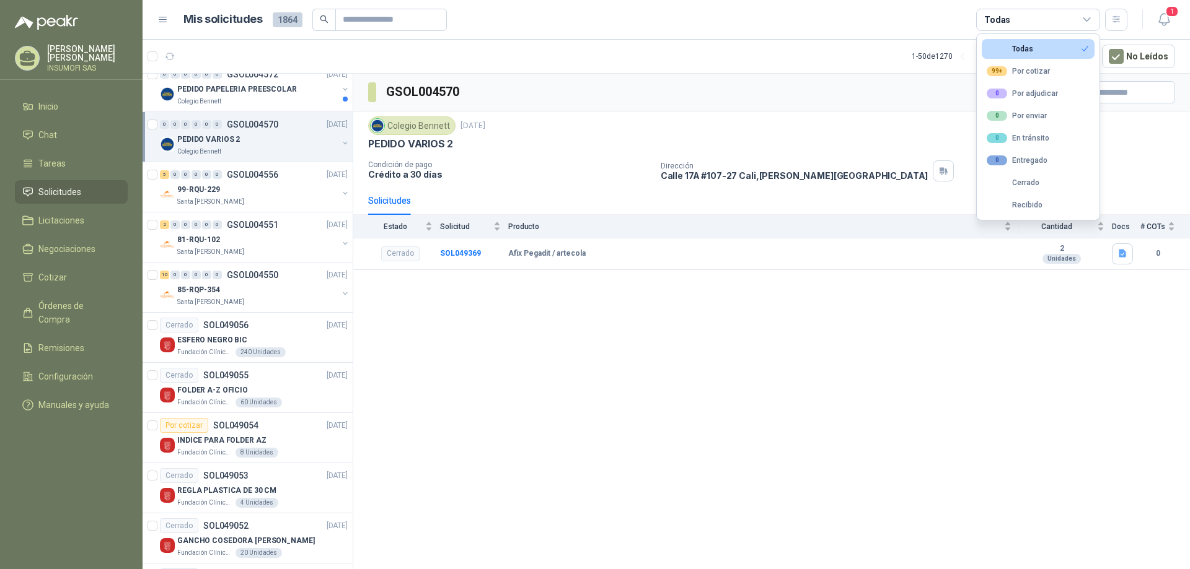
click at [909, 119] on div "Colegio [PERSON_NAME] [DATE]" at bounding box center [771, 126] width 807 height 19
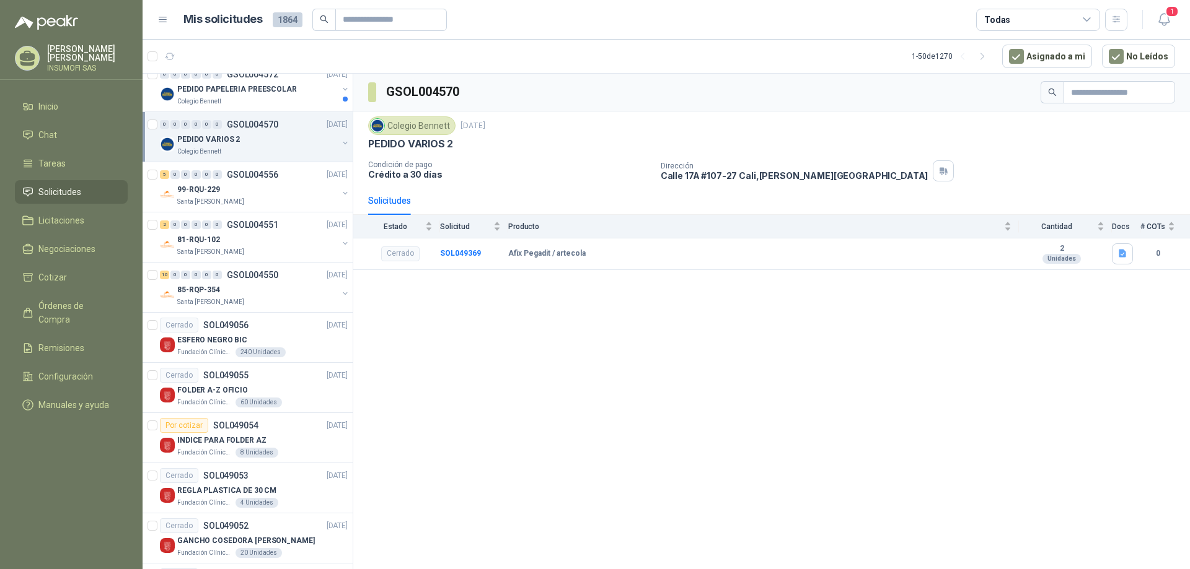
click at [1089, 19] on icon at bounding box center [1086, 19] width 7 height 3
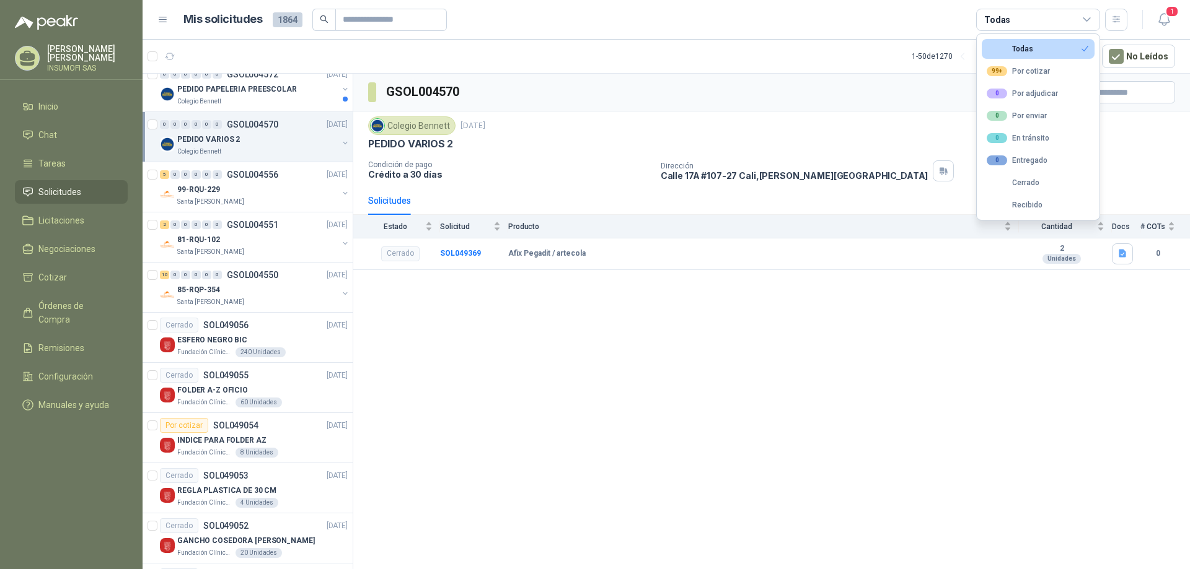
click at [849, 81] on div "GSOL004570" at bounding box center [771, 93] width 837 height 38
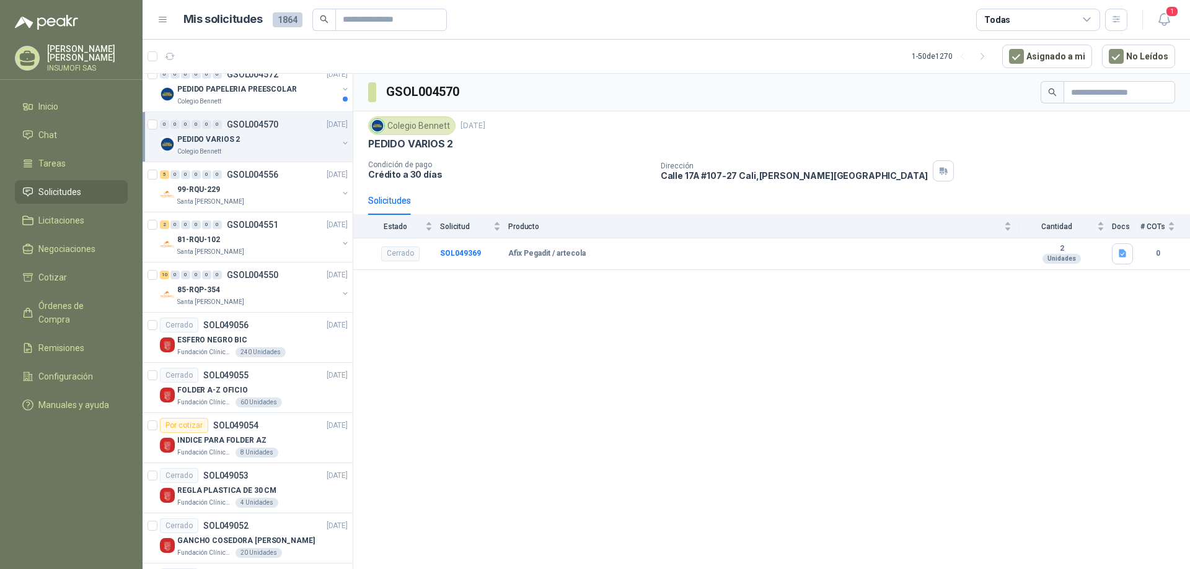
click at [1084, 17] on icon at bounding box center [1086, 19] width 11 height 11
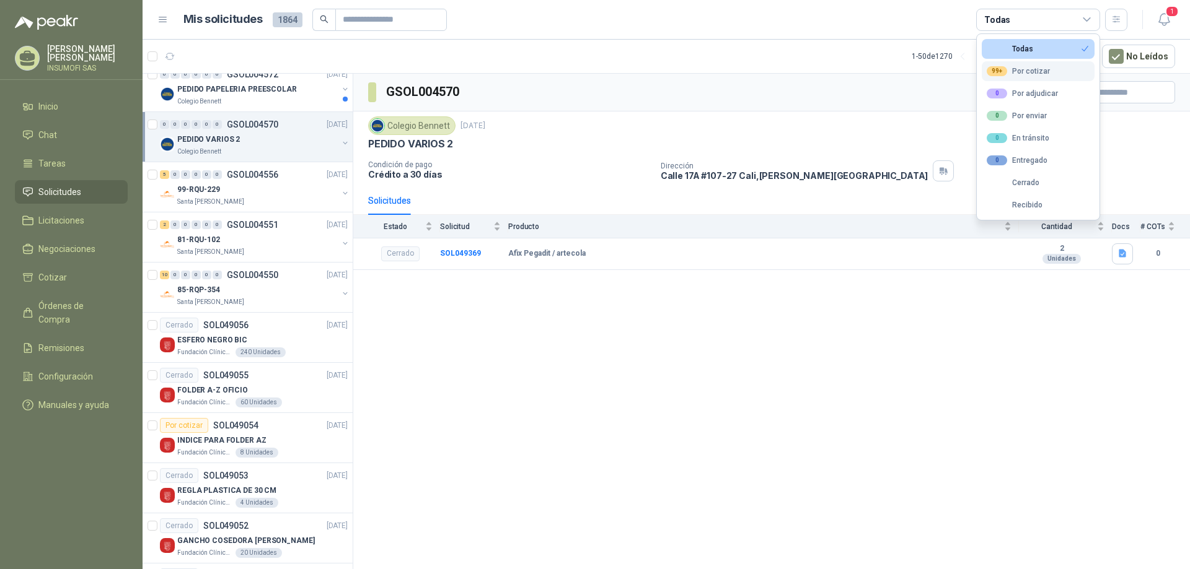
click at [1042, 72] on div "99+ Por cotizar" at bounding box center [1018, 71] width 63 height 10
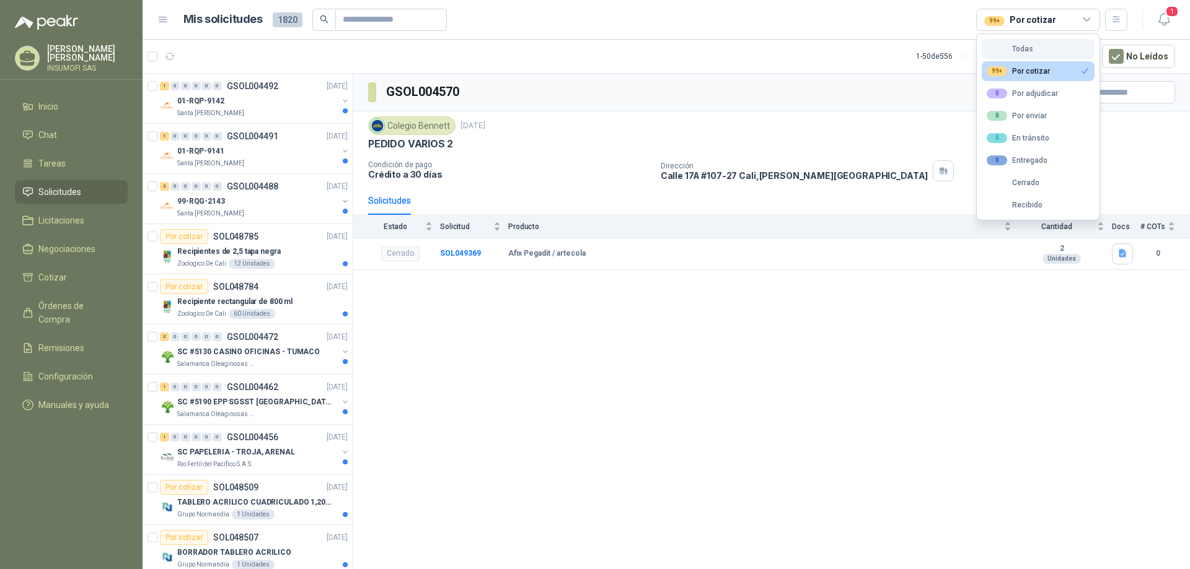
click at [1024, 49] on div "Todas" at bounding box center [1010, 49] width 46 height 9
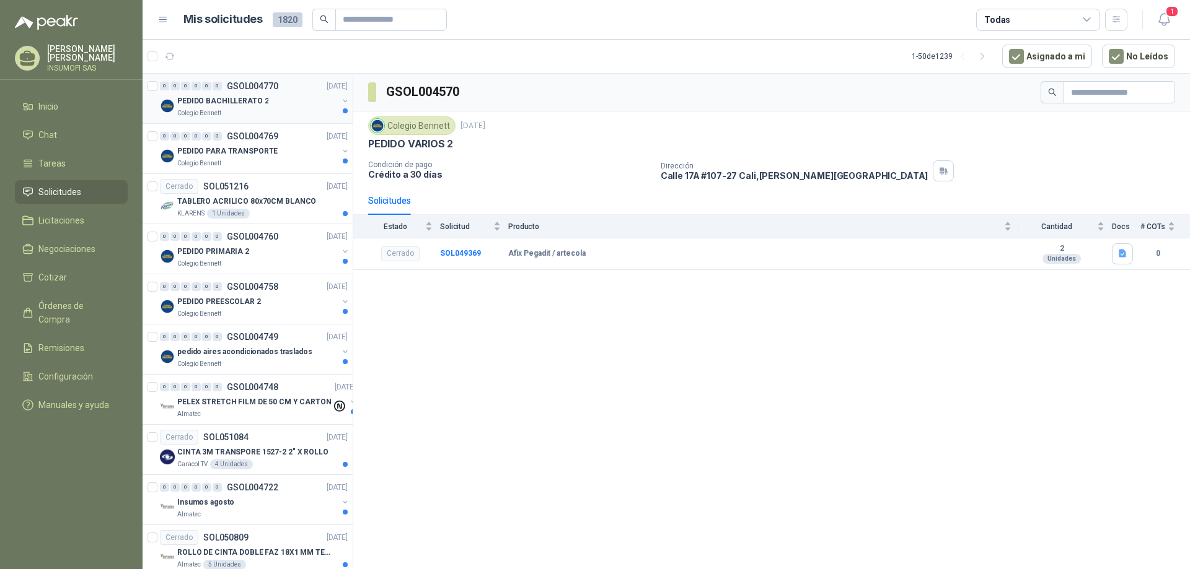
click at [259, 100] on p "PEDIDO BACHILLERATO 2" at bounding box center [222, 101] width 91 height 12
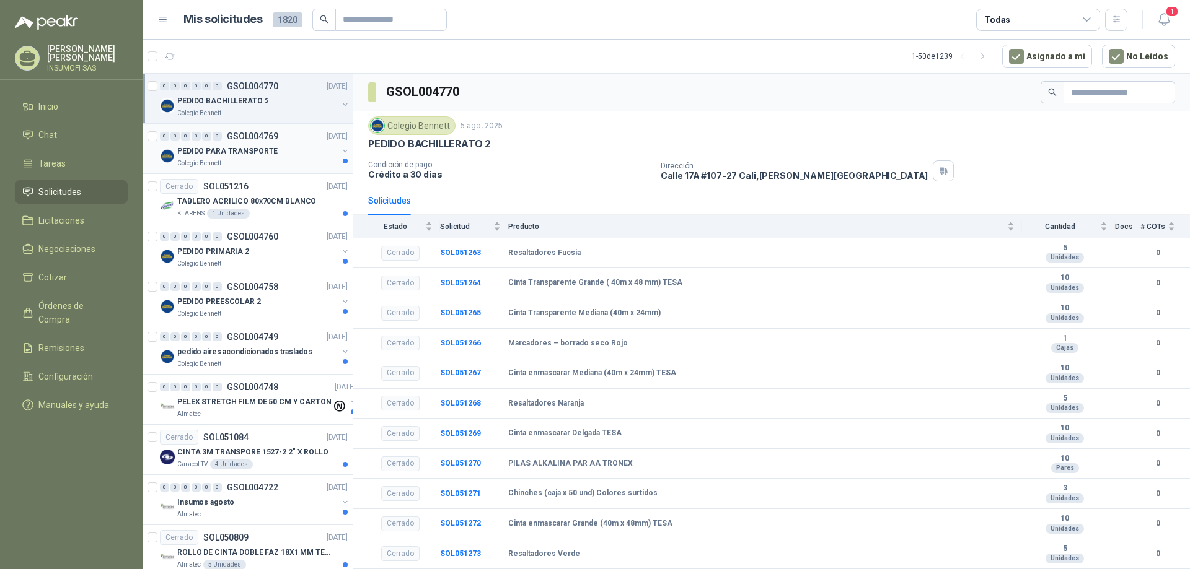
click at [288, 155] on div "PEDIDO PARA TRANSPORTE" at bounding box center [257, 151] width 160 height 15
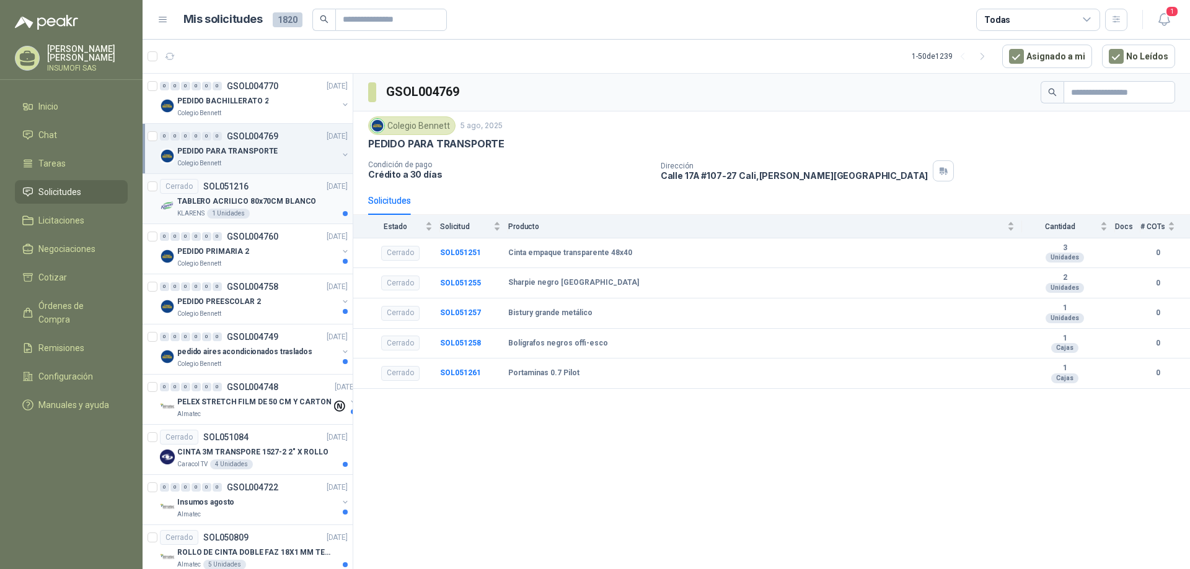
click at [287, 210] on div "KLARENS 1 Unidades" at bounding box center [262, 214] width 170 height 10
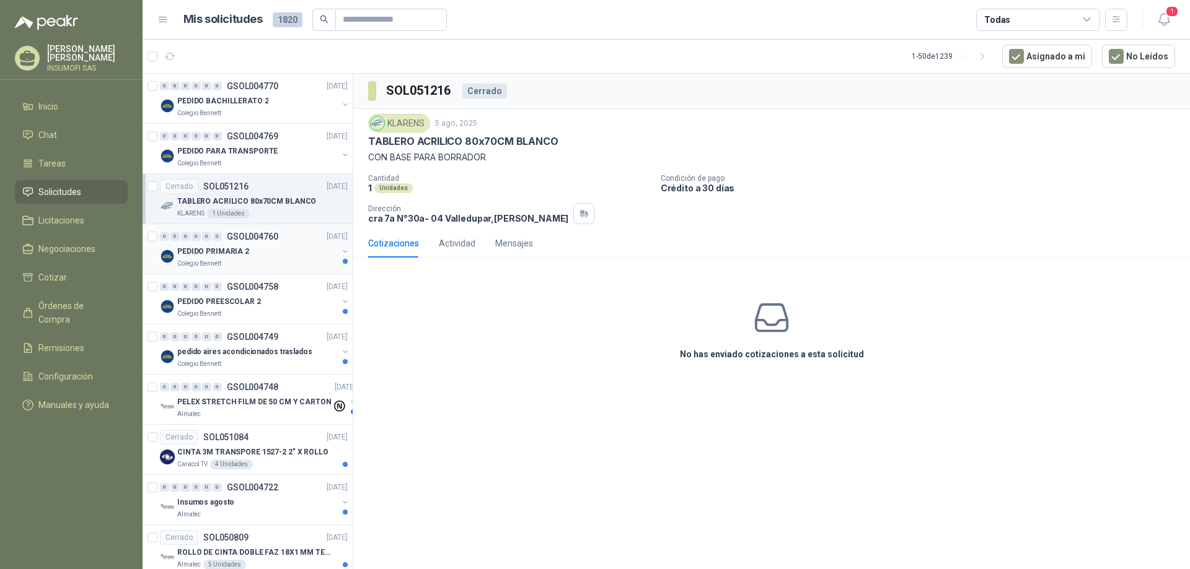
click at [270, 257] on div "PEDIDO PRIMARIA 2" at bounding box center [257, 251] width 160 height 15
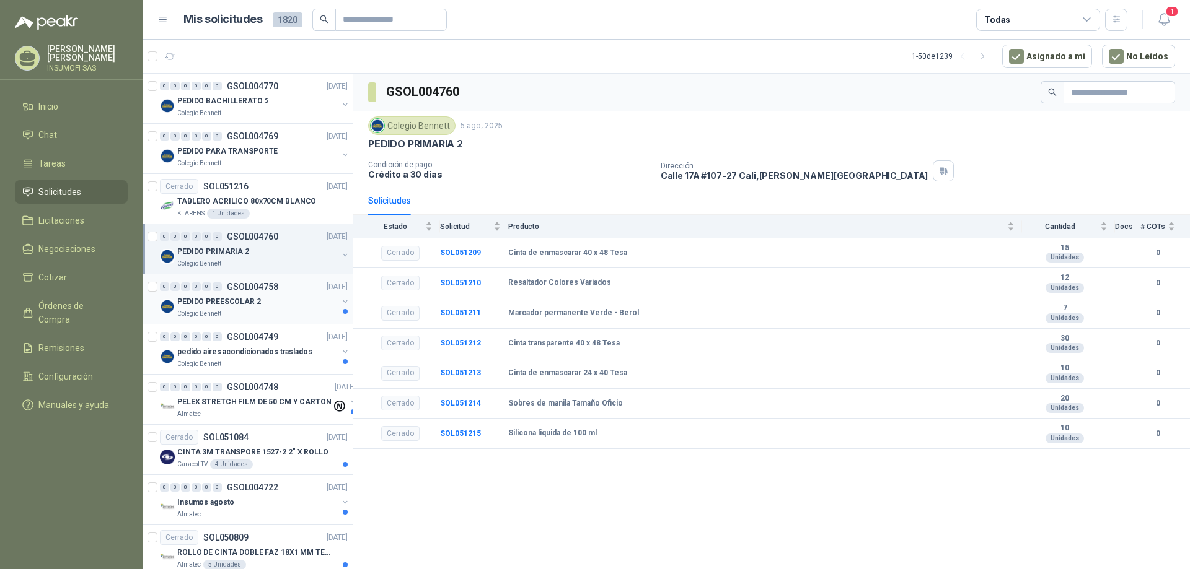
click at [273, 304] on div "PEDIDO PREESCOLAR 2" at bounding box center [257, 301] width 160 height 15
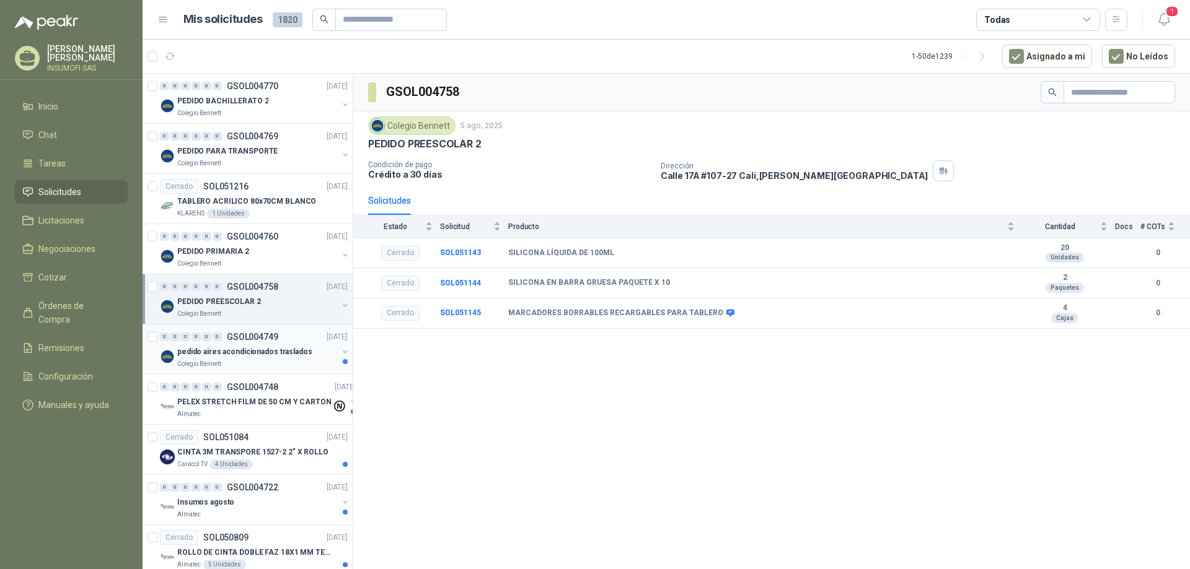
click at [283, 350] on p "pedido aires acondicionados traslados" at bounding box center [244, 352] width 135 height 12
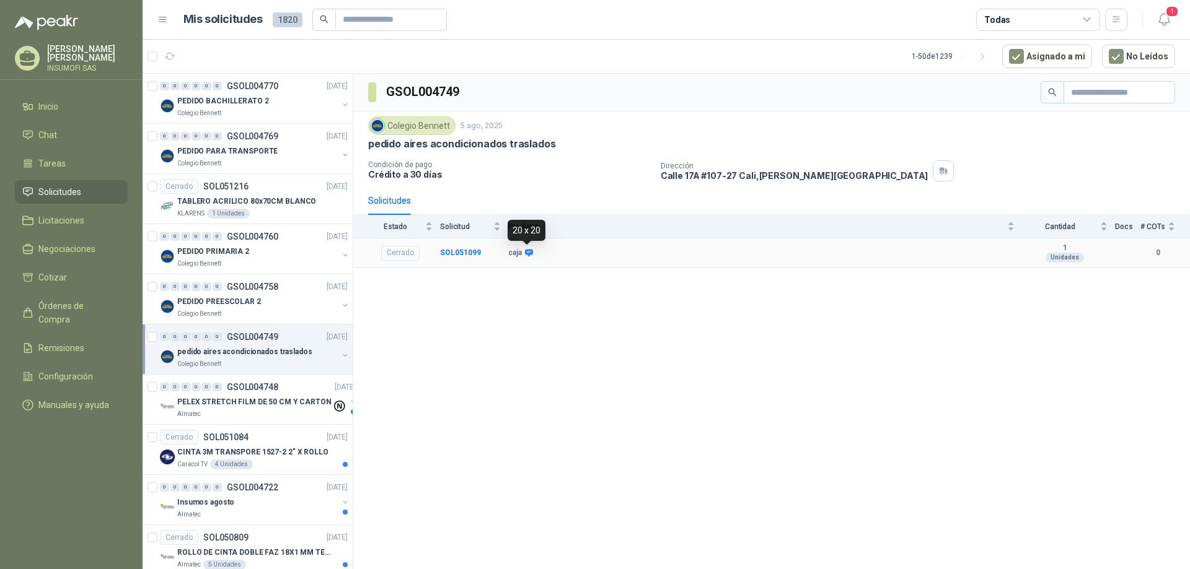
click at [529, 255] on icon at bounding box center [529, 252] width 8 height 7
click at [226, 403] on p "PELEX STRETCH FILM DE 50 CM Y CARTON" at bounding box center [254, 403] width 154 height 12
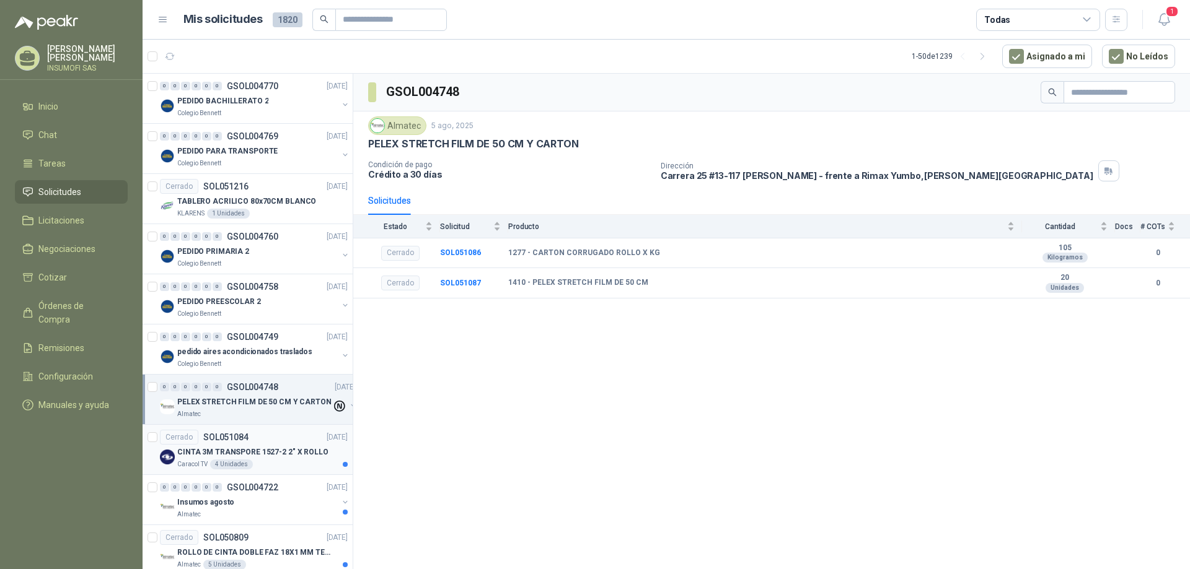
click at [271, 450] on p "CINTA 3M TRANSPORE 1527-2 2" X ROLLO" at bounding box center [252, 453] width 151 height 12
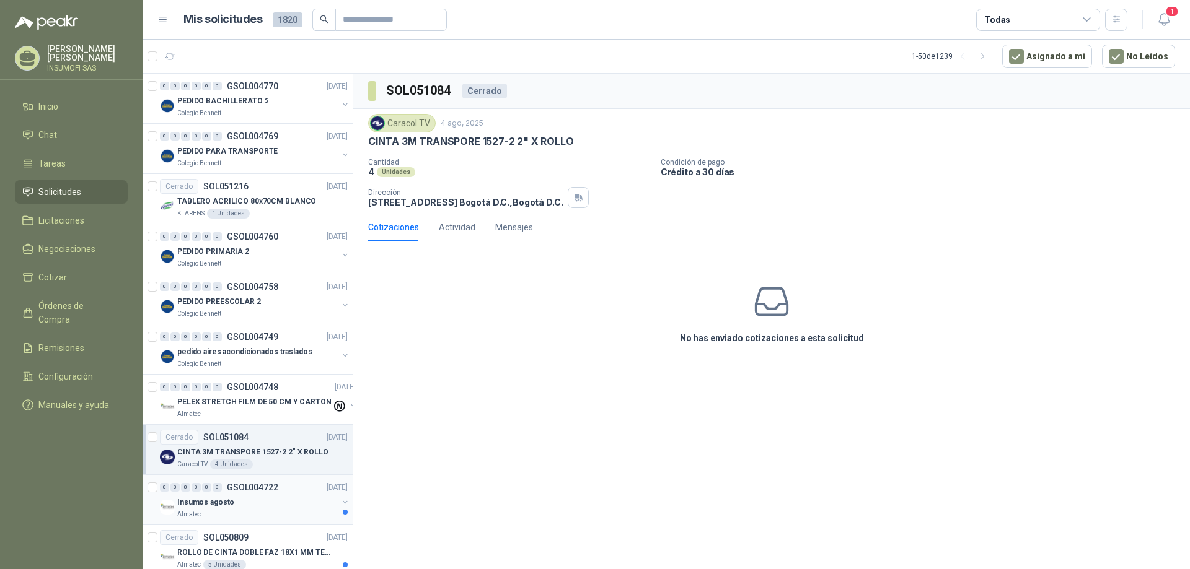
click at [266, 498] on div "Insumos agosto" at bounding box center [257, 502] width 160 height 15
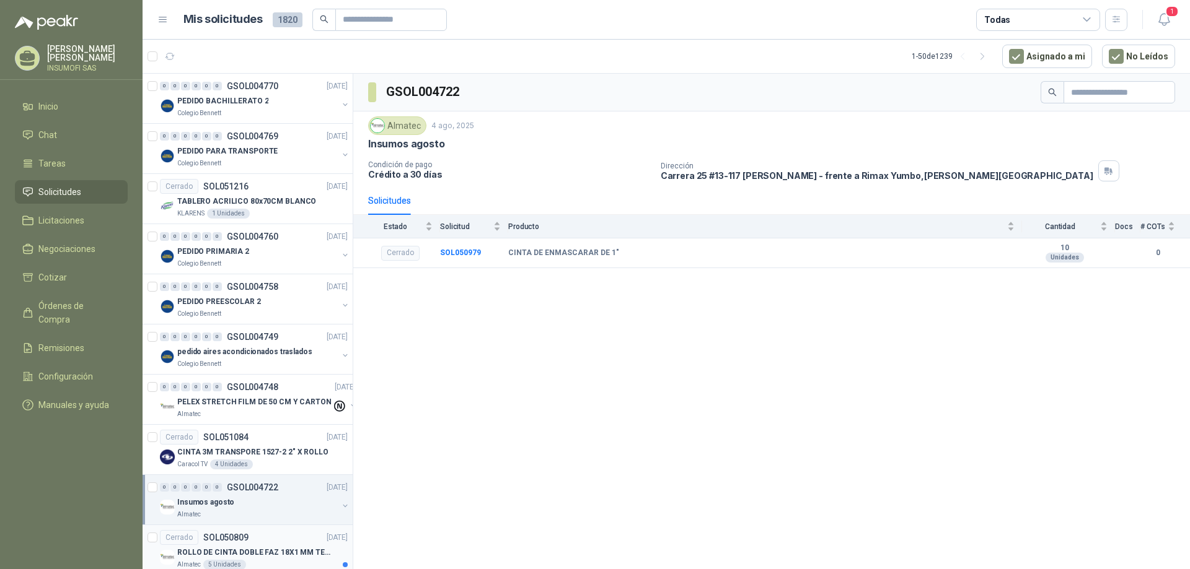
click at [257, 541] on div "Cerrado SOL050809 [DATE]" at bounding box center [254, 537] width 188 height 15
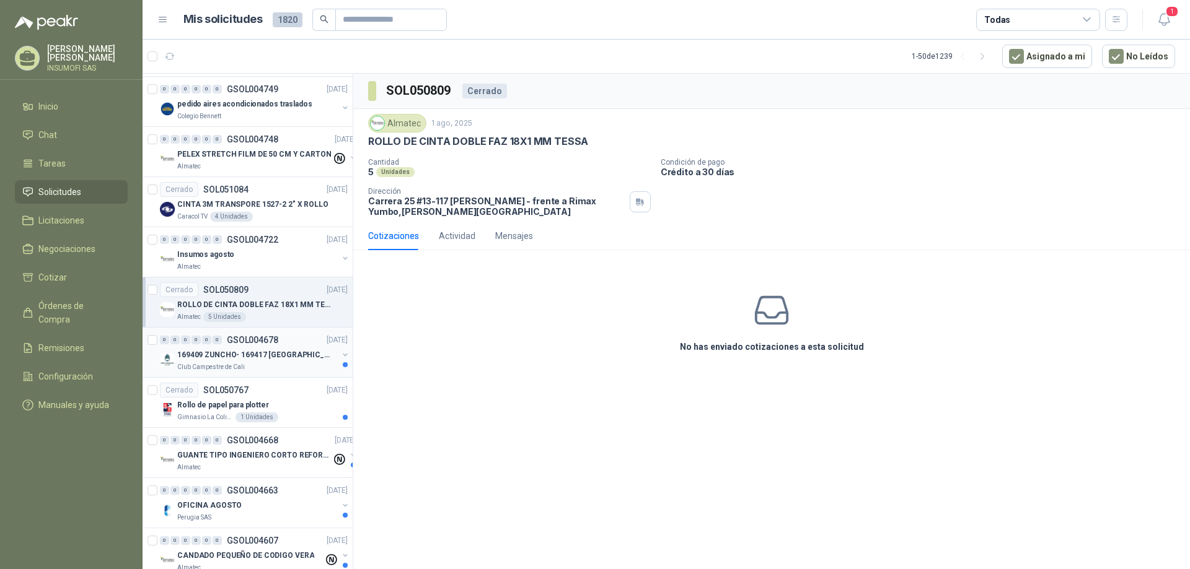
scroll to position [310, 0]
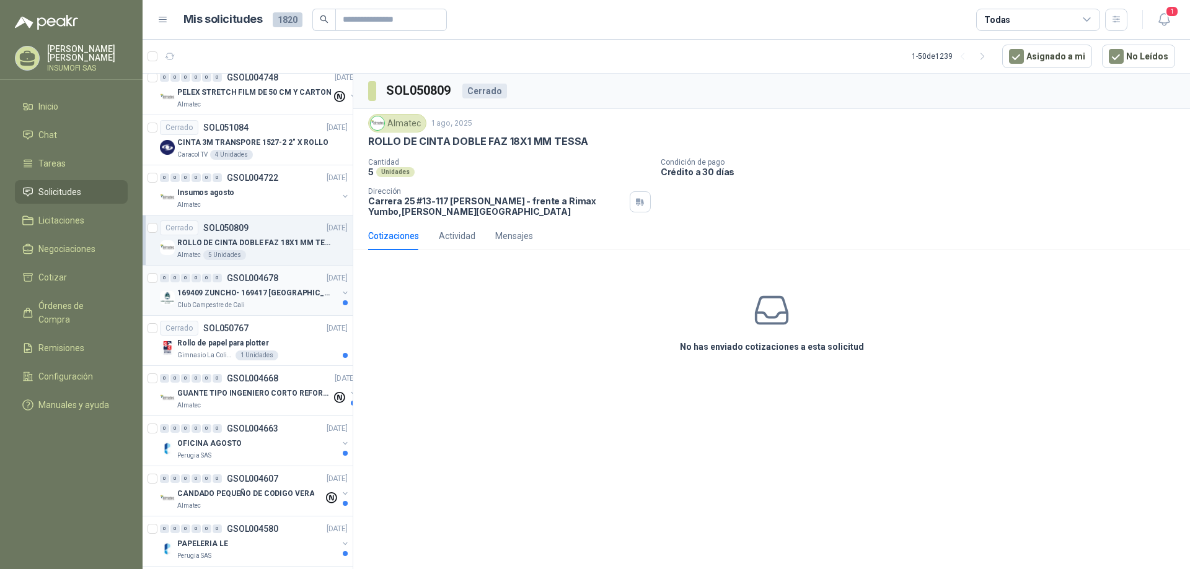
click at [255, 288] on p "169409 ZUNCHO- 169417 [GEOGRAPHIC_DATA]- 169422 SEGUETA" at bounding box center [254, 294] width 154 height 12
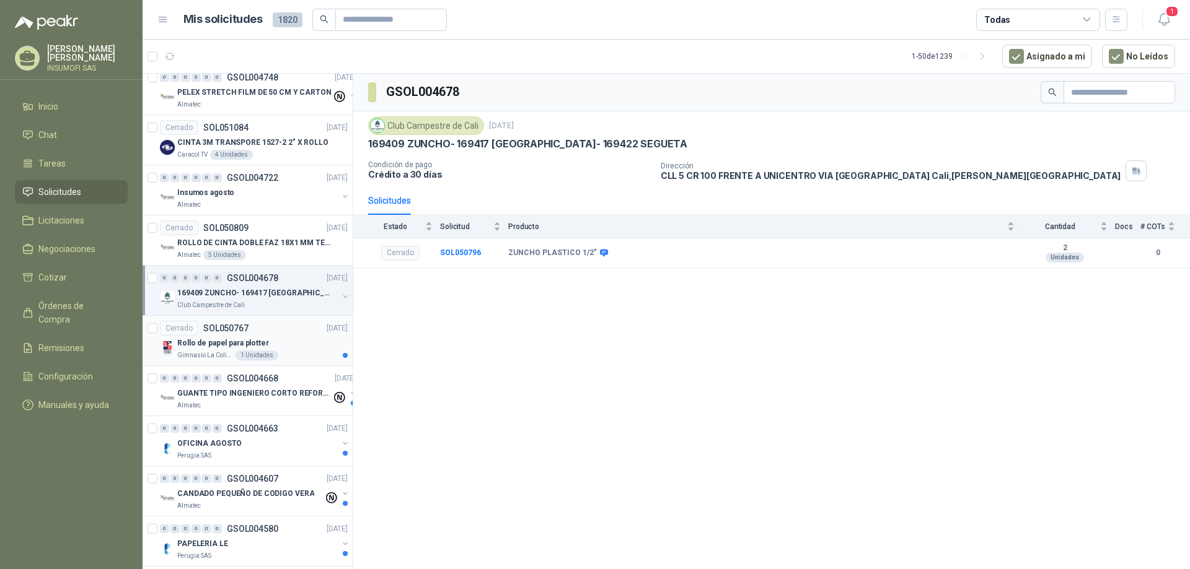
click at [263, 340] on p "Rollo de papel para plotter" at bounding box center [223, 344] width 92 height 12
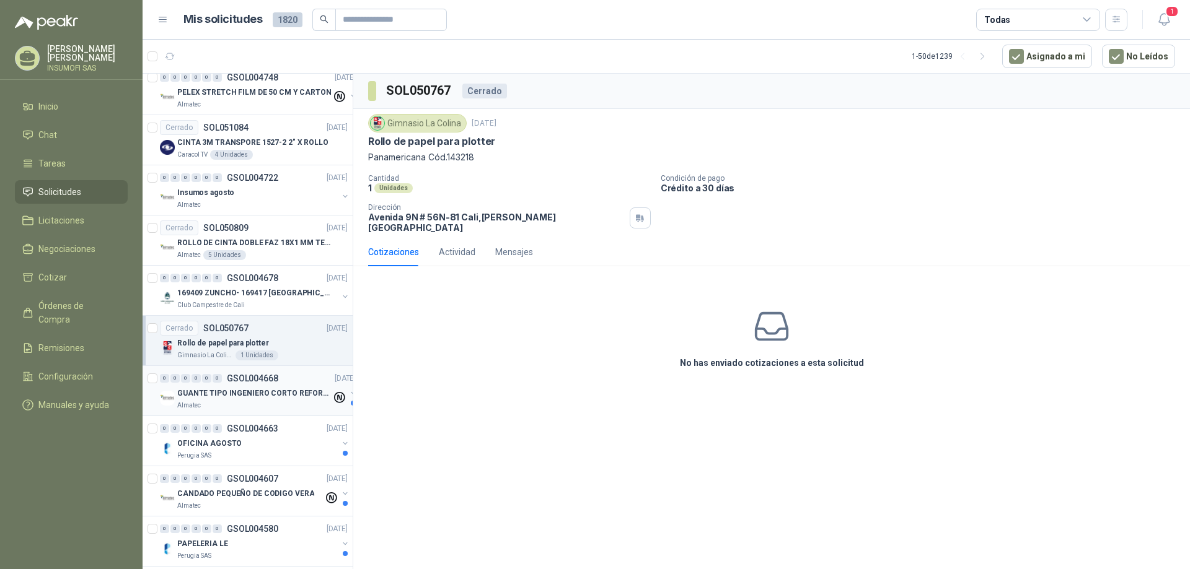
click at [240, 393] on p "GUANTE TIPO INGENIERO CORTO REFORZADO" at bounding box center [254, 394] width 154 height 12
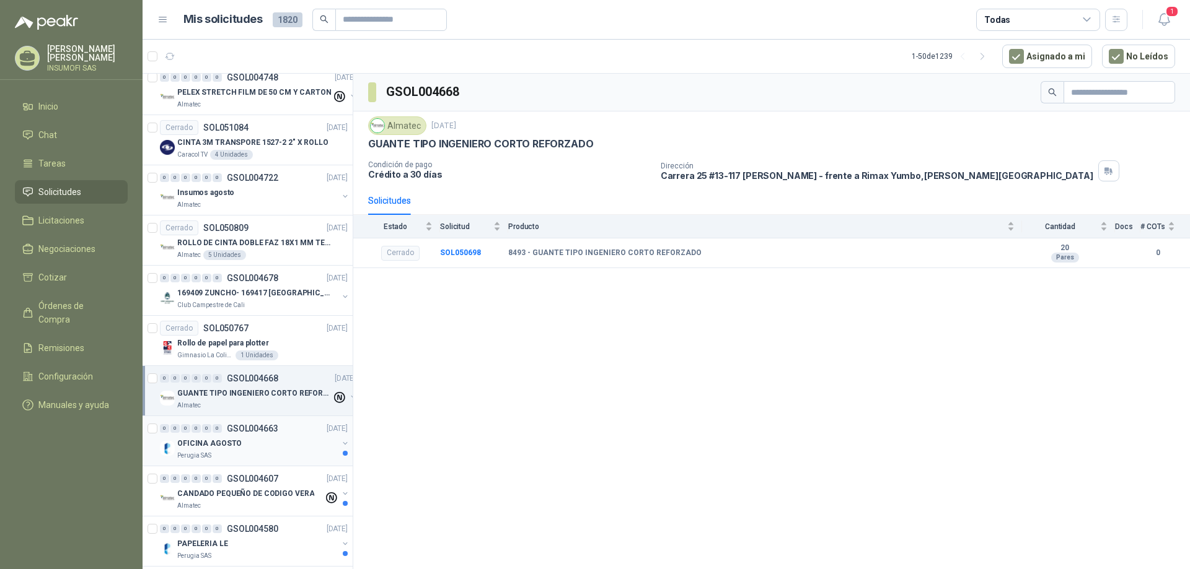
click at [232, 441] on p "OFICINA AGOSTO" at bounding box center [209, 444] width 64 height 12
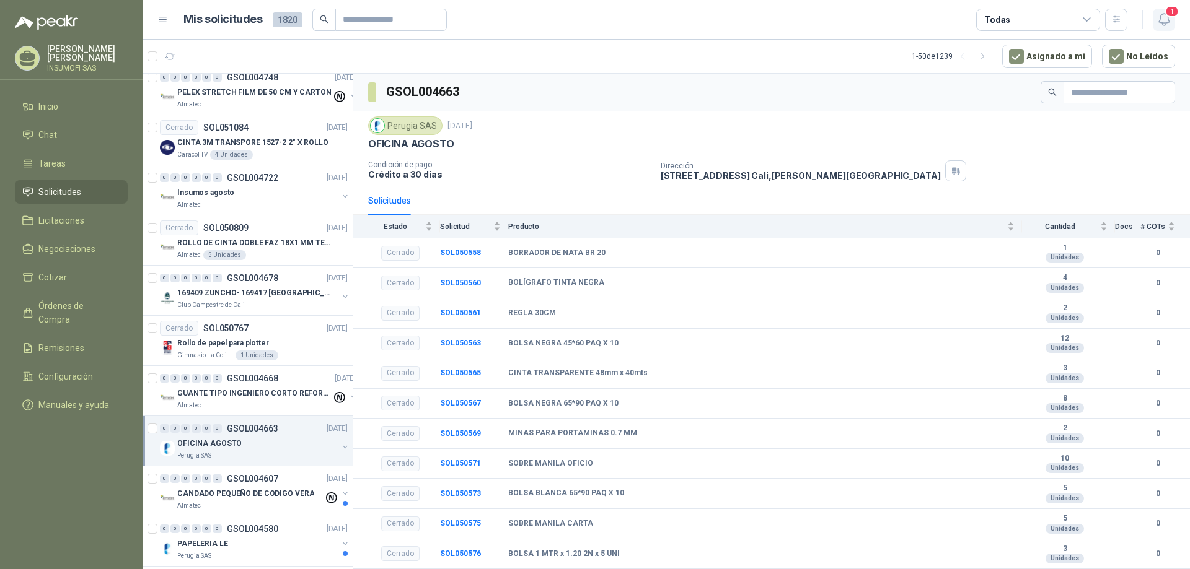
click at [1164, 15] on icon "button" at bounding box center [1163, 19] width 15 height 15
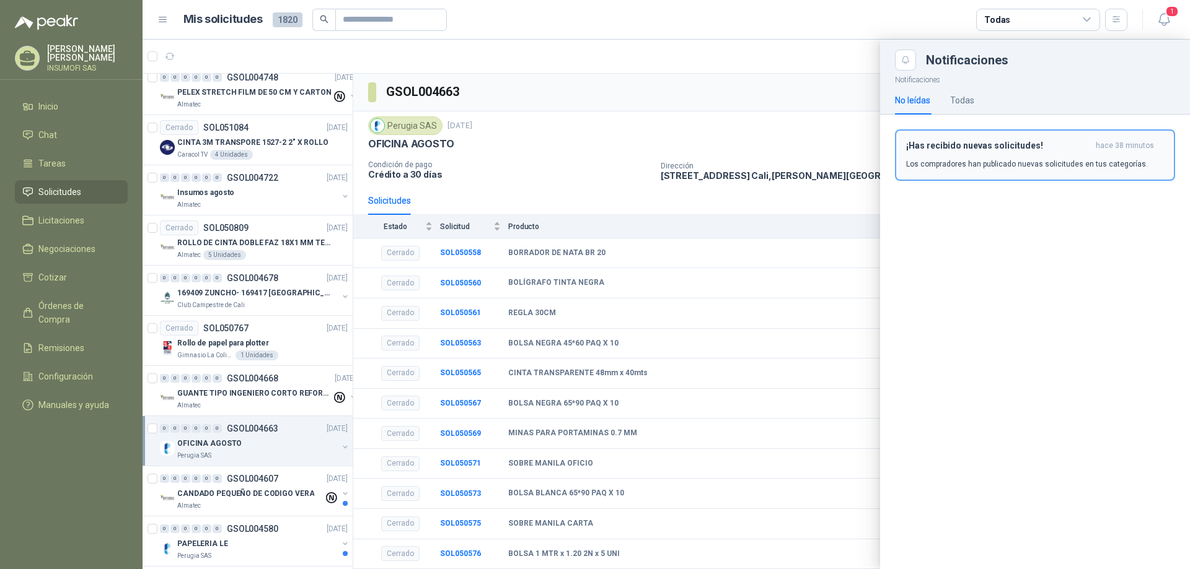
click at [977, 155] on div "¡Has recibido nuevas solicitudes! hace 38 minutos Los compradores han publicado…" at bounding box center [1035, 155] width 258 height 29
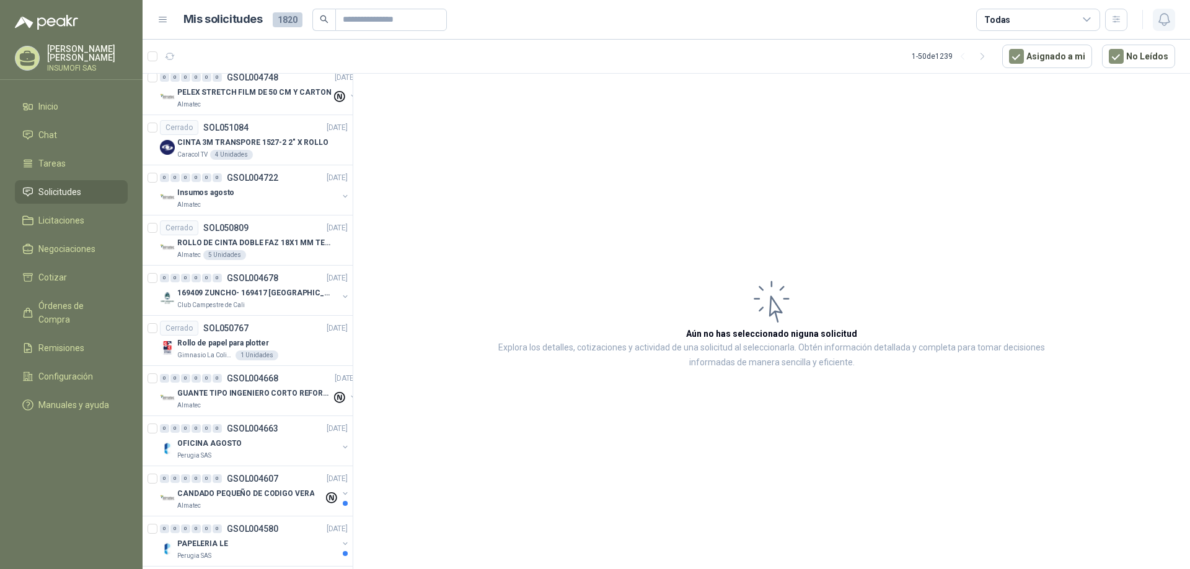
click at [1165, 24] on icon "button" at bounding box center [1163, 19] width 15 height 15
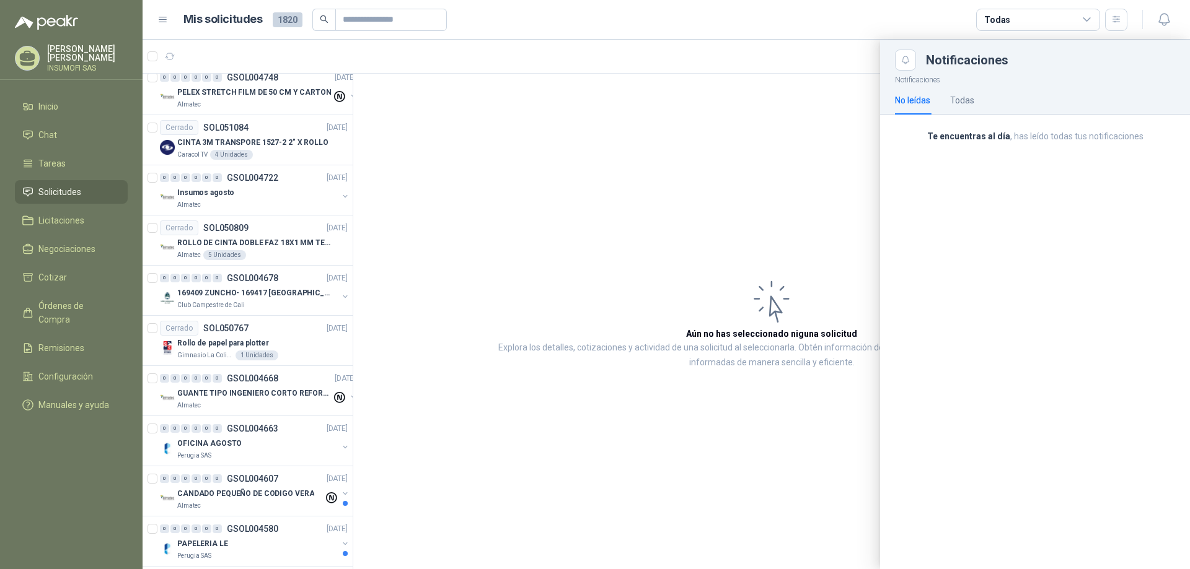
click at [1008, 141] on p "Te encuentras al día , has leído todas tus notificaciones" at bounding box center [1035, 137] width 280 height 14
click at [970, 135] on b "Te encuentras al día" at bounding box center [968, 136] width 83 height 10
click at [961, 87] on div "Todas" at bounding box center [962, 100] width 24 height 29
click at [912, 94] on div "No leídas" at bounding box center [912, 101] width 35 height 14
click at [53, 191] on span "Solicitudes" at bounding box center [59, 192] width 43 height 14
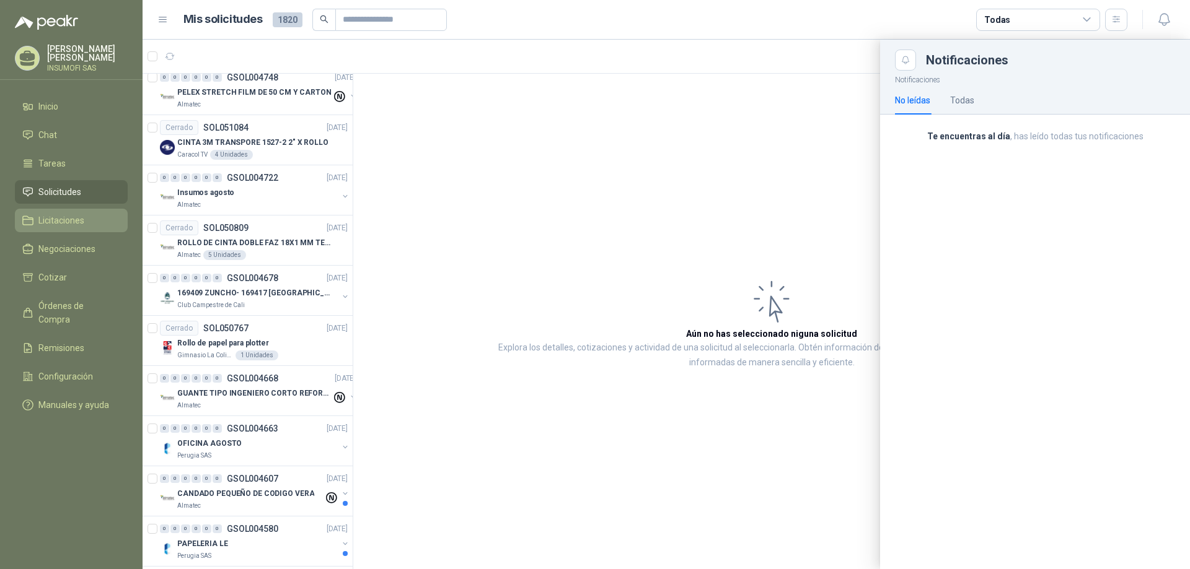
click at [52, 221] on span "Licitaciones" at bounding box center [61, 221] width 46 height 14
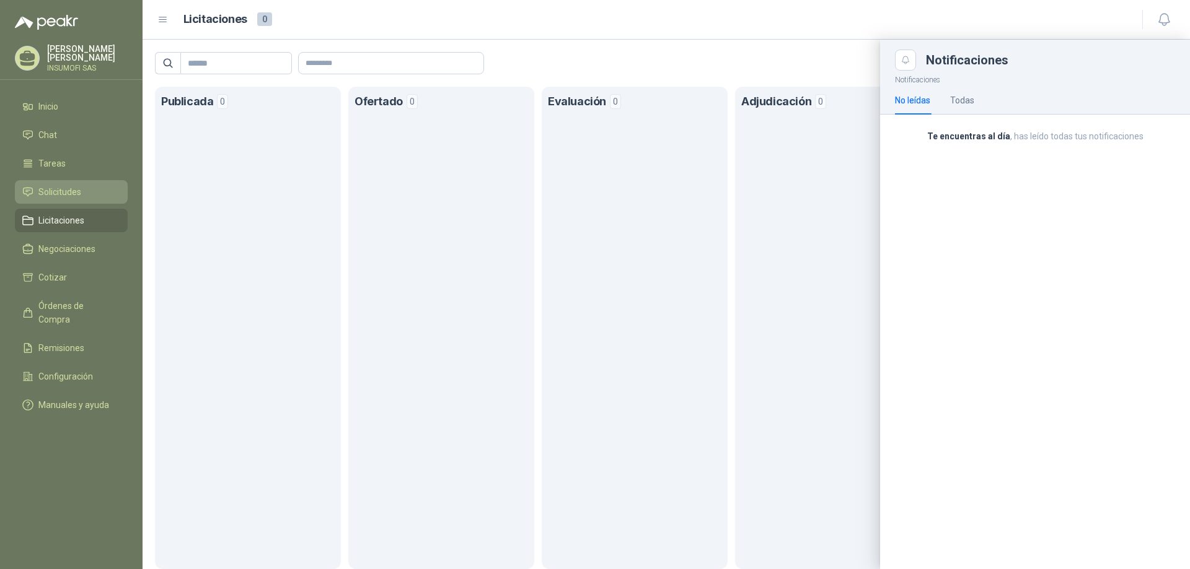
click at [62, 189] on span "Solicitudes" at bounding box center [59, 192] width 43 height 14
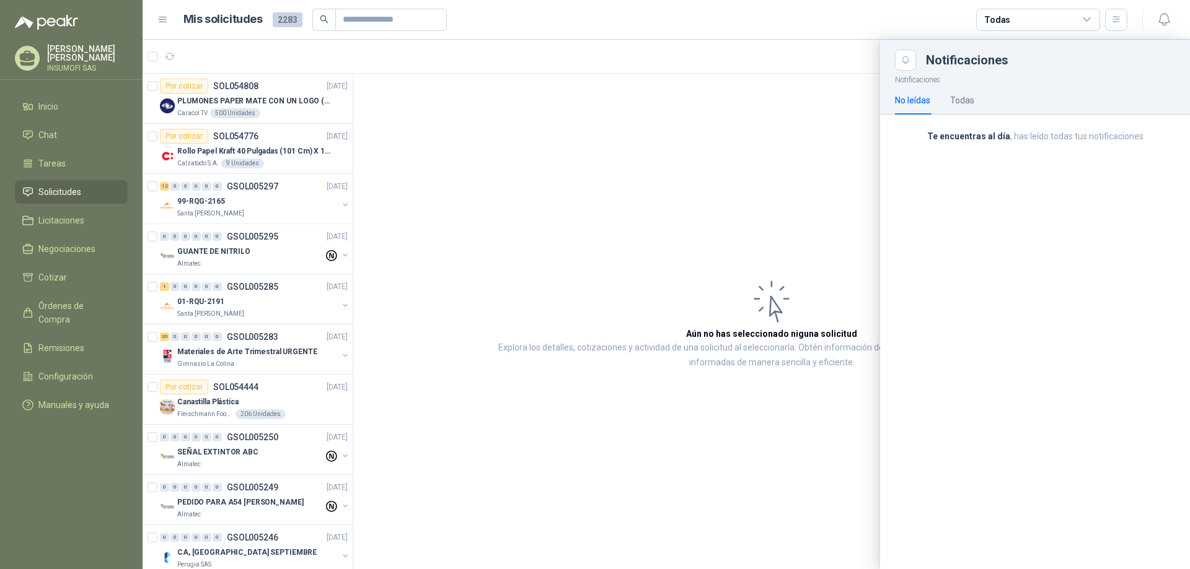
click at [258, 100] on div at bounding box center [666, 305] width 1047 height 530
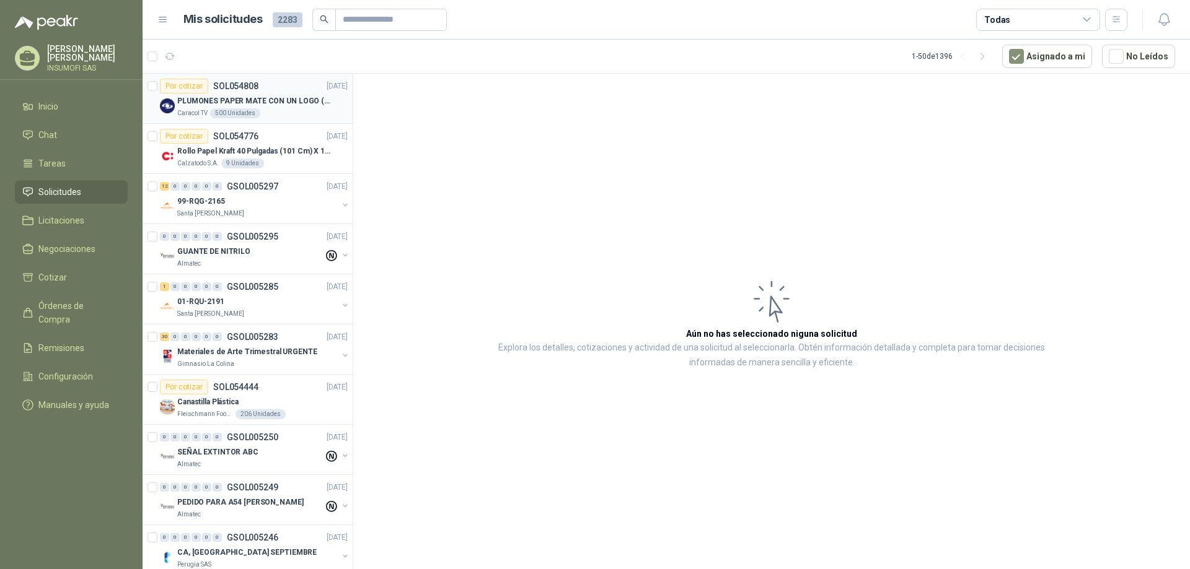
click at [250, 92] on div "Por cotizar SOL054808" at bounding box center [209, 86] width 99 height 15
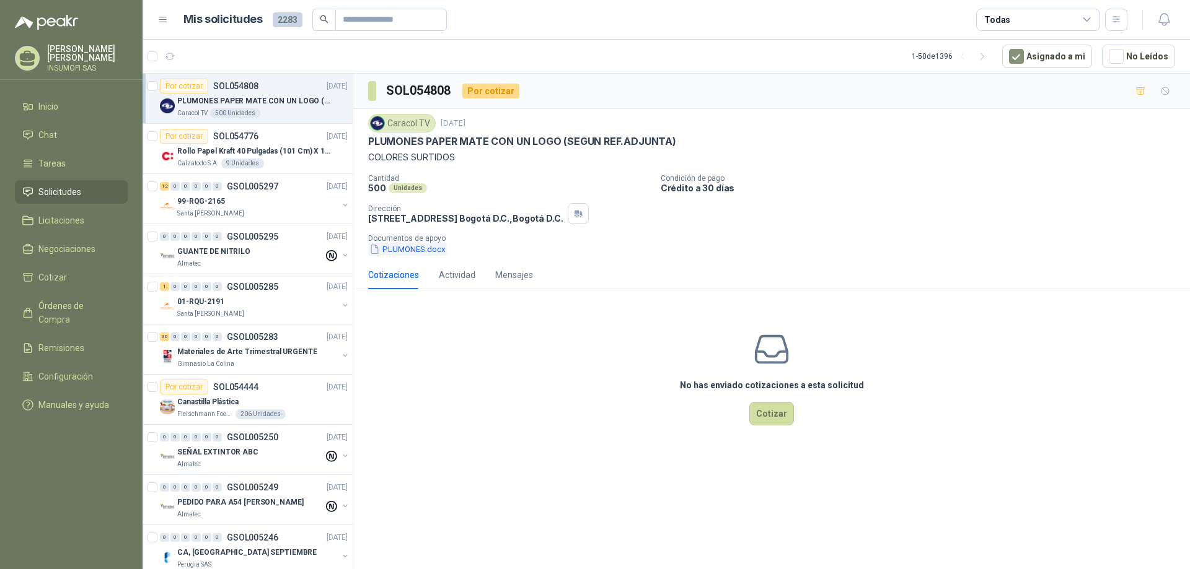
click at [413, 253] on button "PLUMONES.docx" at bounding box center [407, 249] width 79 height 13
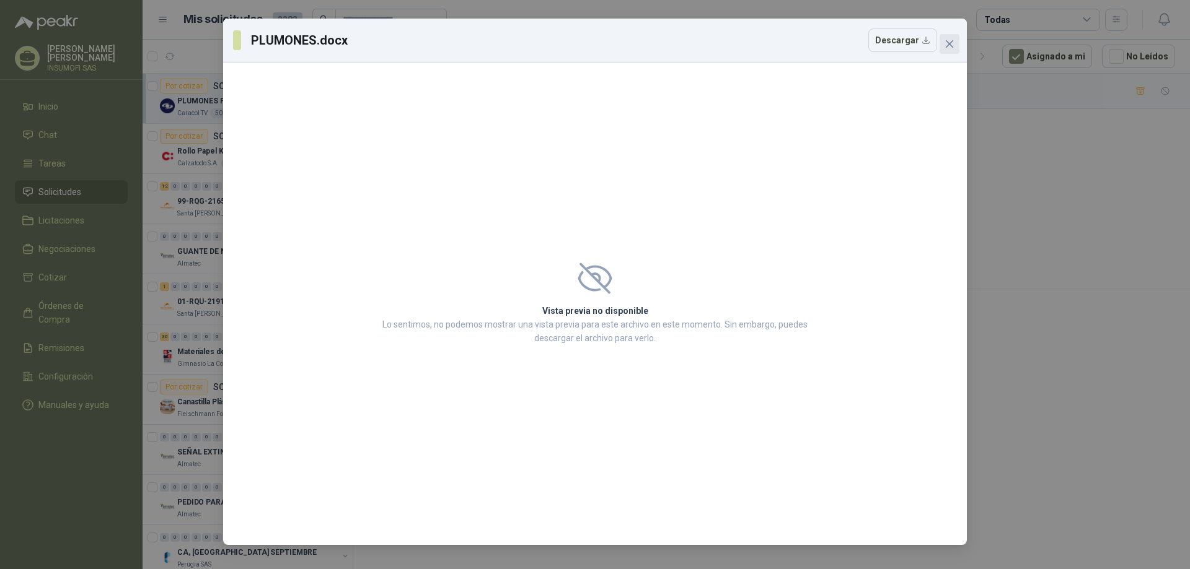
click at [951, 42] on icon "close" at bounding box center [949, 44] width 10 height 10
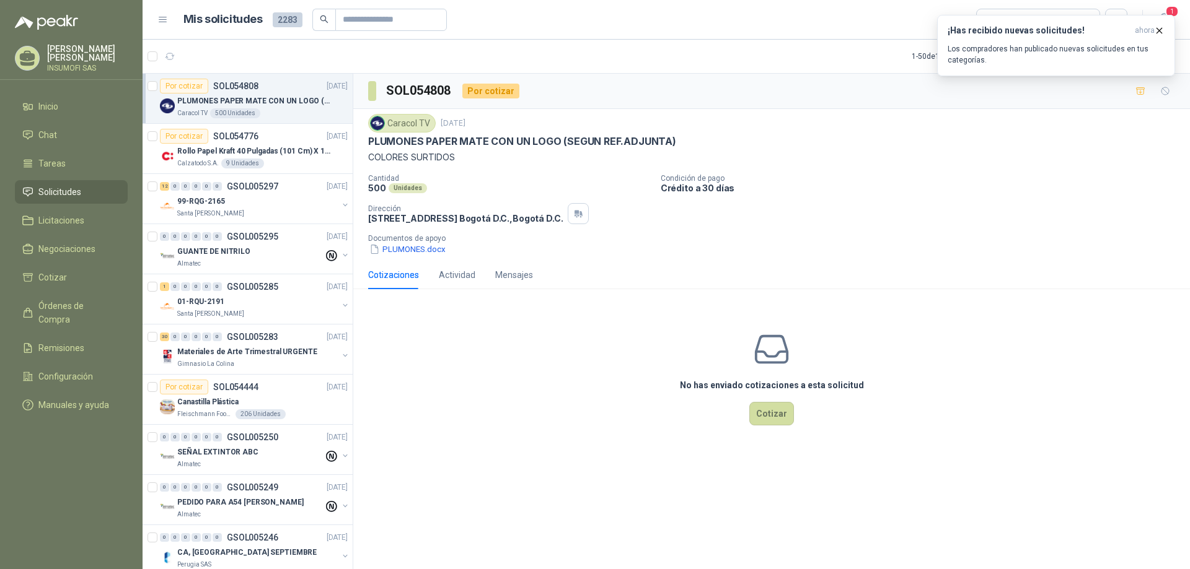
click at [1080, 146] on div "PLUMONES PAPER MATE CON UN LOGO (SEGUN REF.ADJUNTA)" at bounding box center [771, 141] width 807 height 13
click at [1156, 31] on icon "button" at bounding box center [1159, 30] width 11 height 11
click at [1167, 19] on icon "button" at bounding box center [1163, 20] width 11 height 12
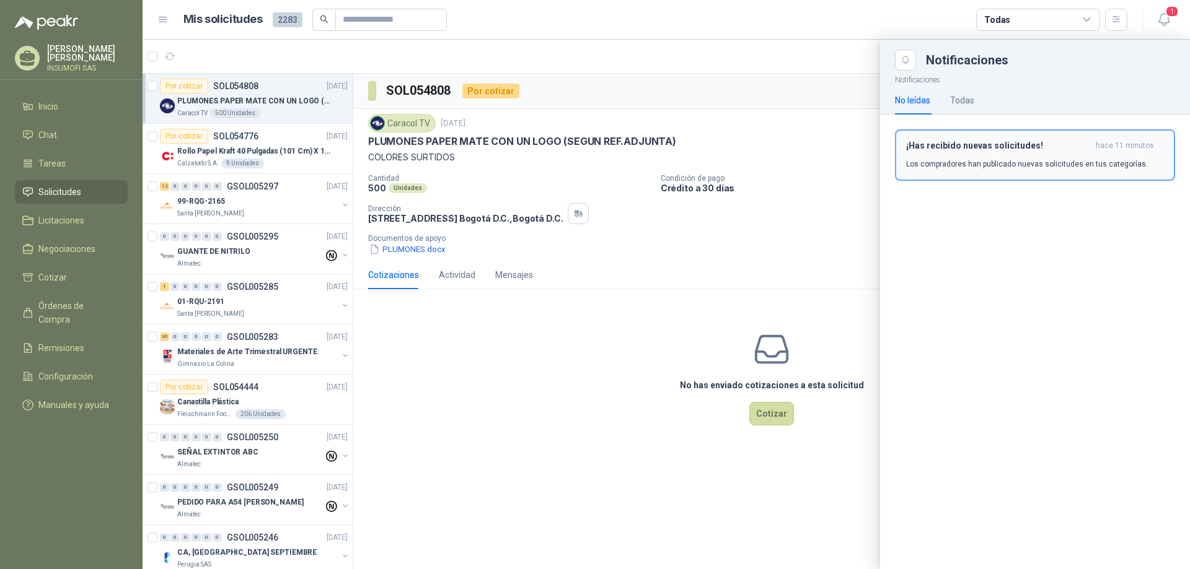
click at [982, 150] on h3 "¡Has recibido nuevas solicitudes!" at bounding box center [998, 146] width 185 height 11
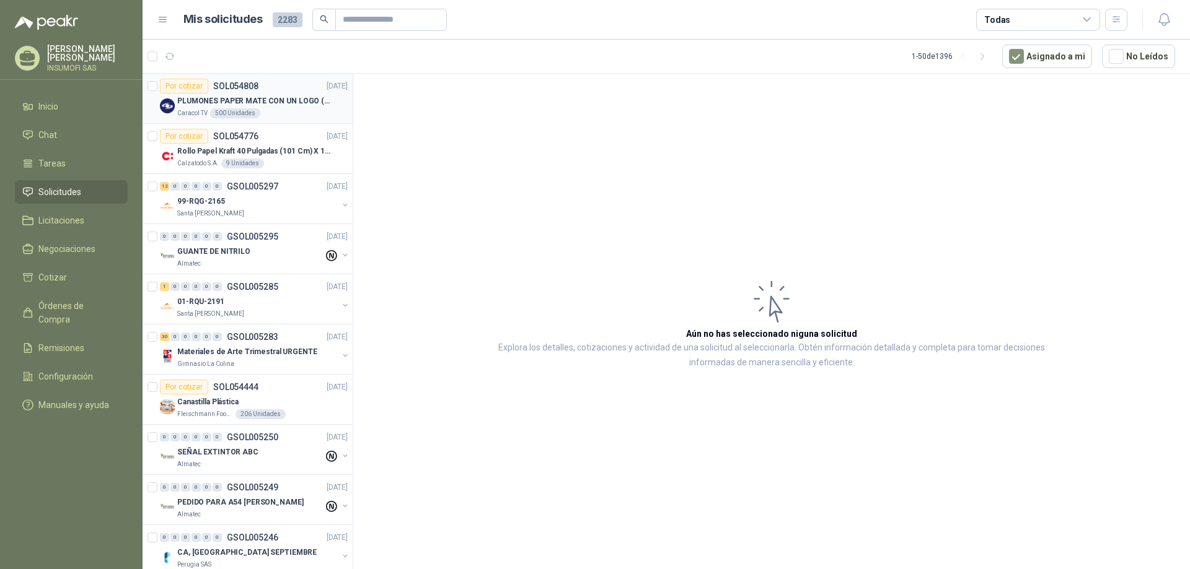
click at [275, 105] on p "PLUMONES PAPER MATE CON UN LOGO (SEGUN REF.ADJUNTA)" at bounding box center [254, 101] width 154 height 12
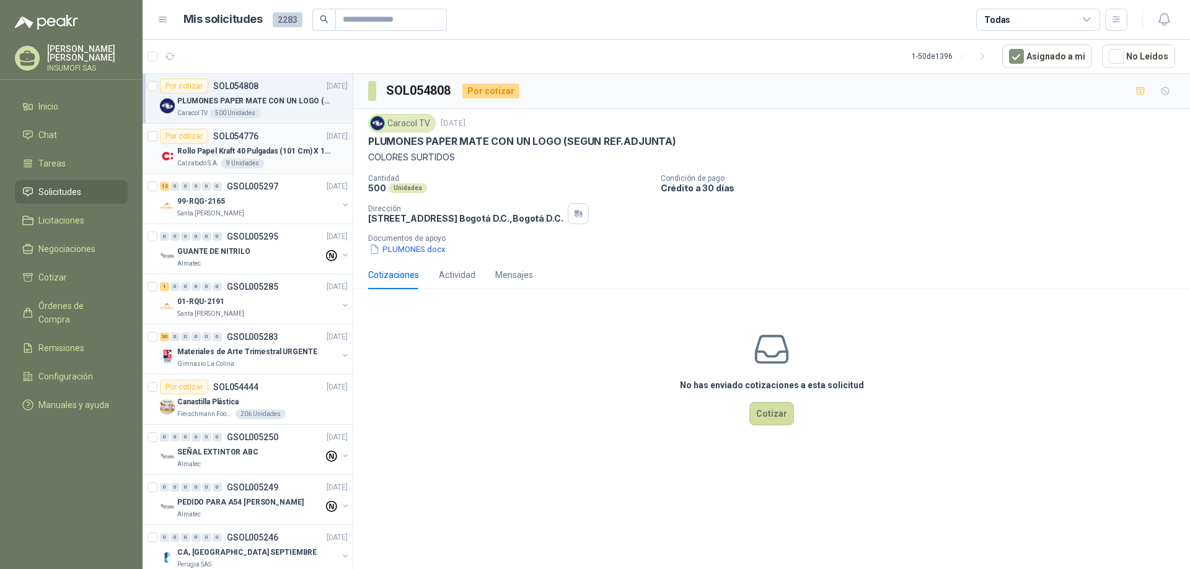
click at [247, 152] on p "Rollo Papel Kraft 40 Pulgadas (101 Cm) X 150 Mts 60 Gr" at bounding box center [254, 152] width 154 height 12
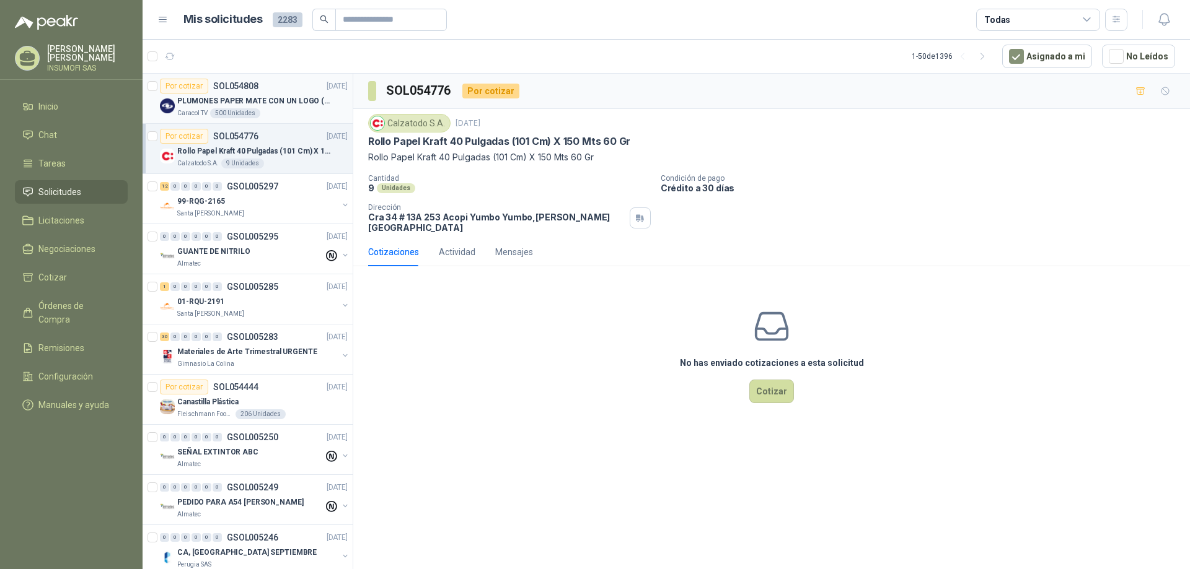
click at [214, 100] on p "PLUMONES PAPER MATE CON UN LOGO (SEGUN REF.ADJUNTA)" at bounding box center [254, 101] width 154 height 12
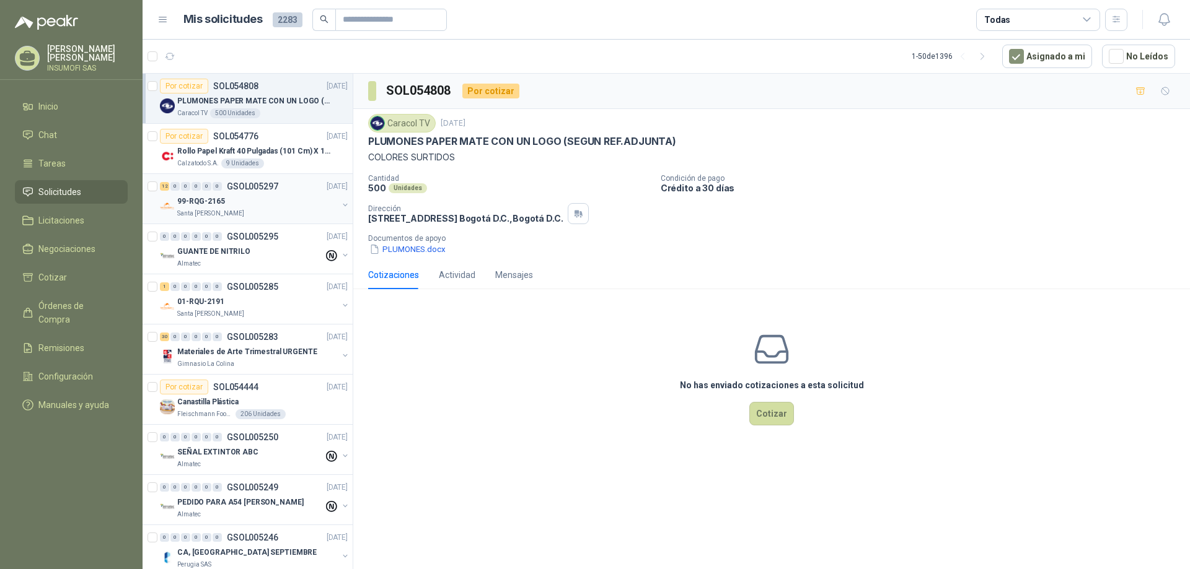
click at [218, 208] on div "99-RQG-2165" at bounding box center [257, 201] width 160 height 15
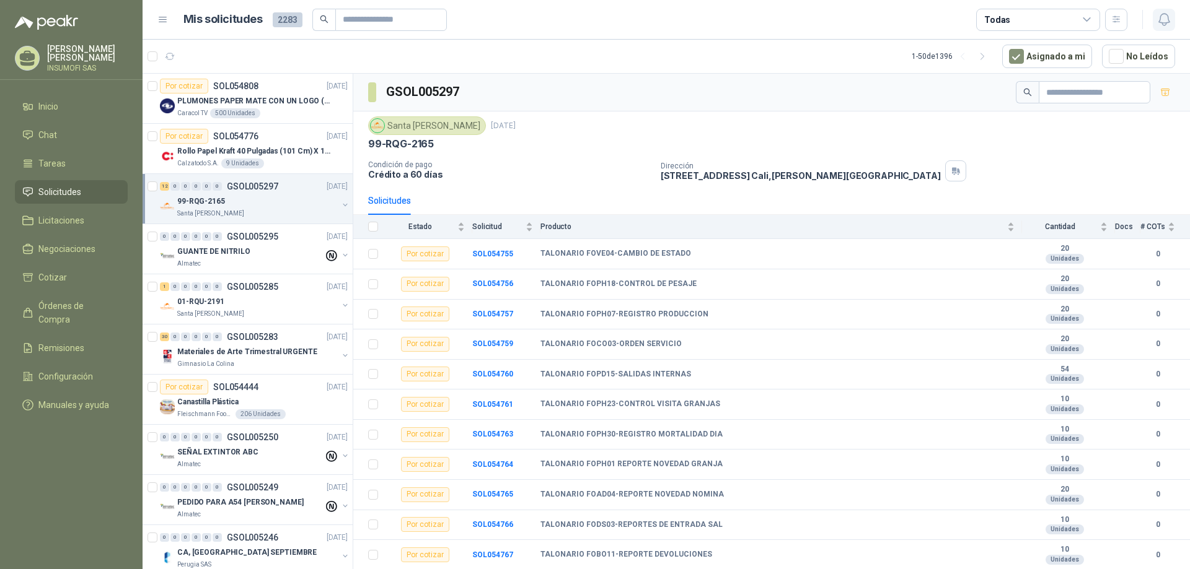
click at [1166, 19] on icon "button" at bounding box center [1163, 19] width 15 height 15
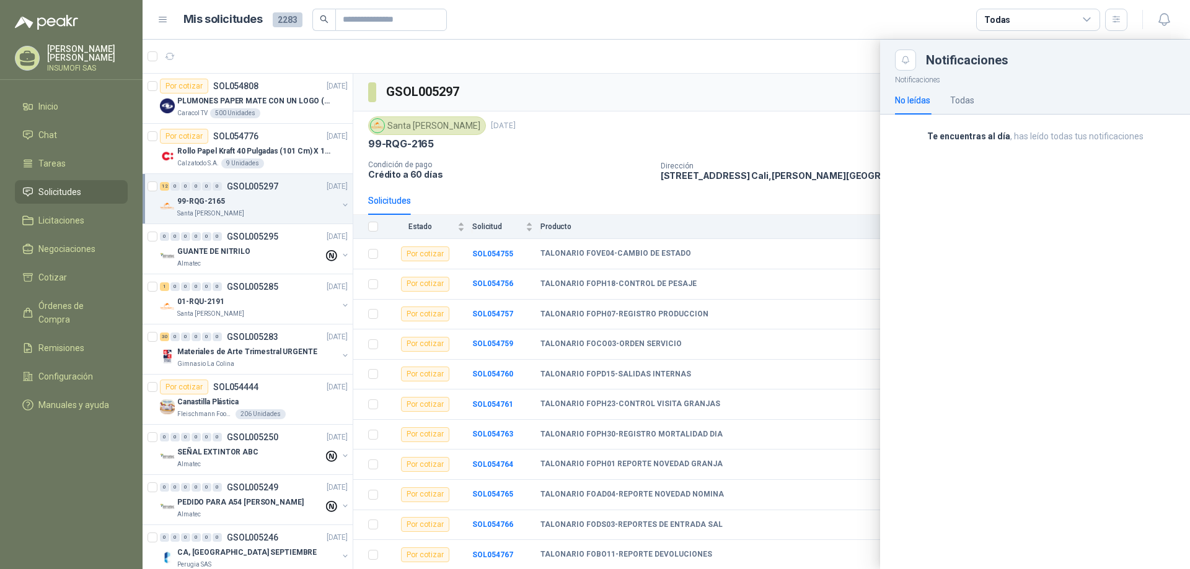
click at [551, 23] on article "Mis solicitudes 2283 Todas" at bounding box center [655, 20] width 944 height 22
click at [721, 51] on div at bounding box center [666, 305] width 1047 height 530
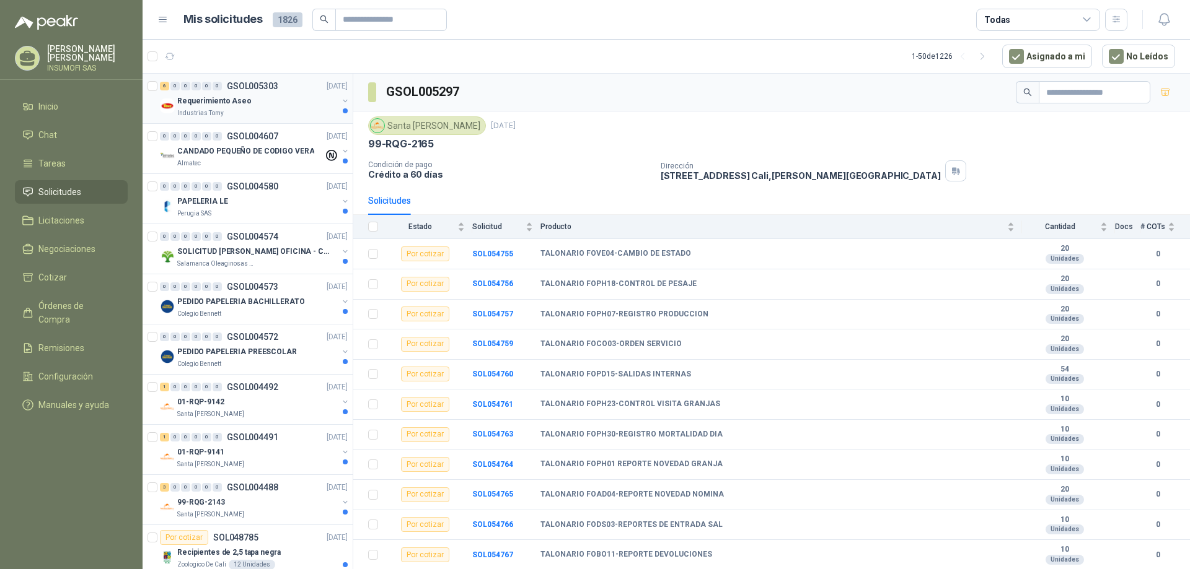
click at [239, 103] on p "Requerimiento Aseo" at bounding box center [214, 101] width 74 height 12
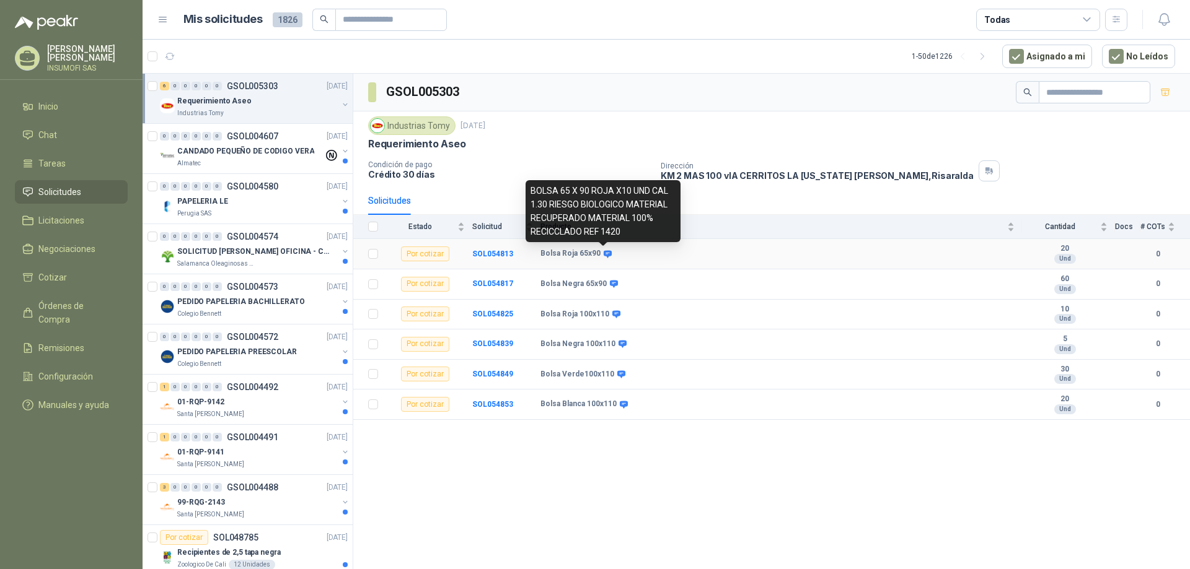
click at [605, 255] on icon at bounding box center [608, 253] width 8 height 7
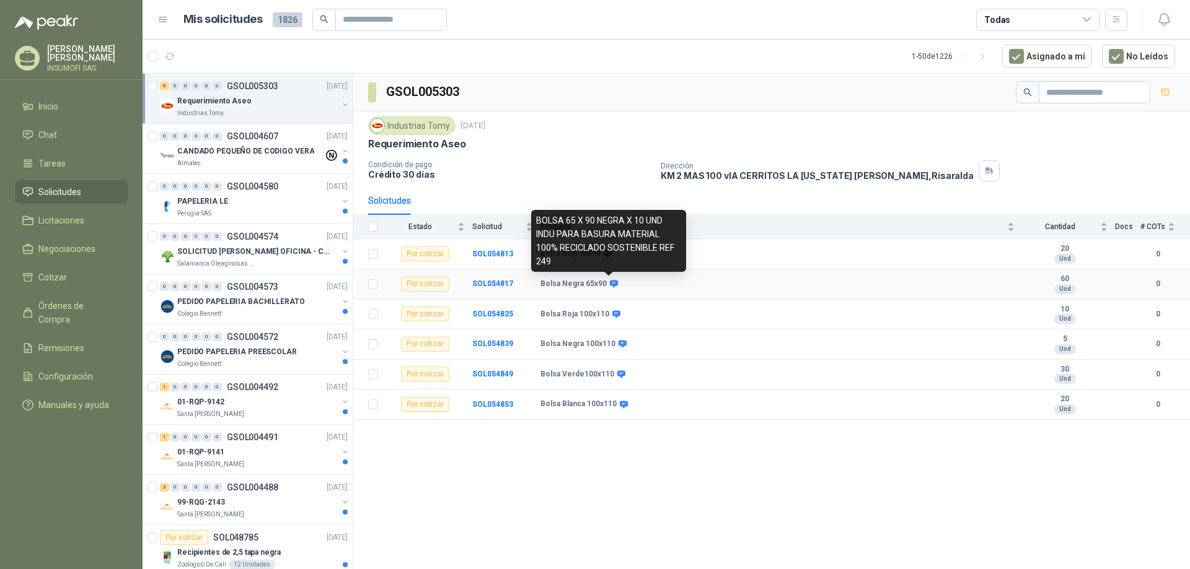
click at [611, 285] on icon at bounding box center [614, 284] width 8 height 7
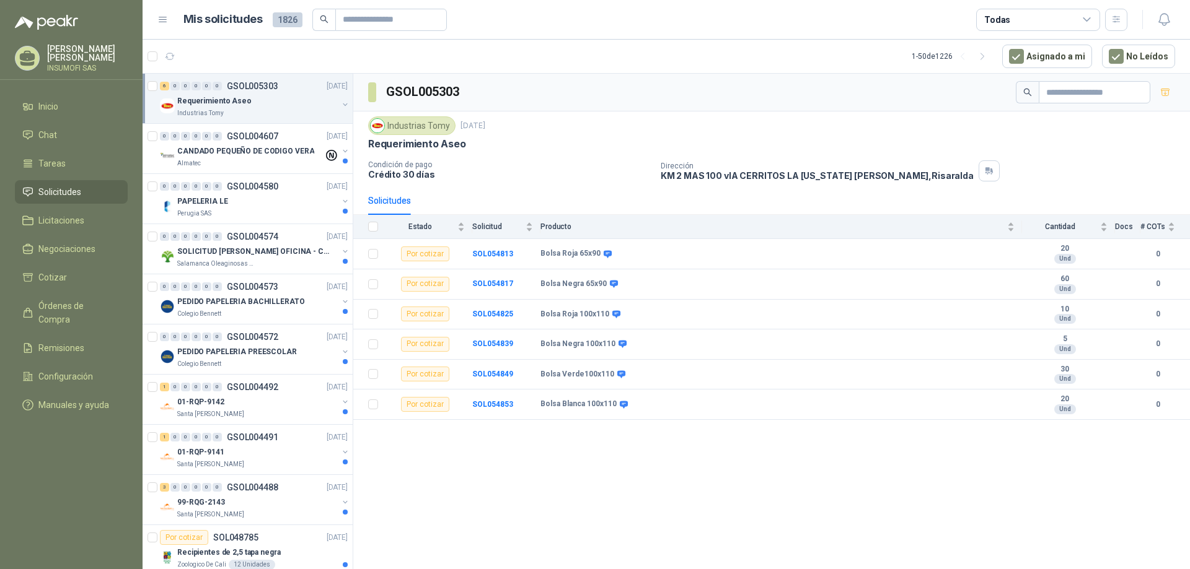
click at [616, 459] on div "GSOL005303 Industrias Tomy [DATE] Requerimiento Aseo Condición de pago Crédito …" at bounding box center [771, 324] width 837 height 500
click at [209, 107] on p "Requerimiento Aseo" at bounding box center [214, 101] width 74 height 12
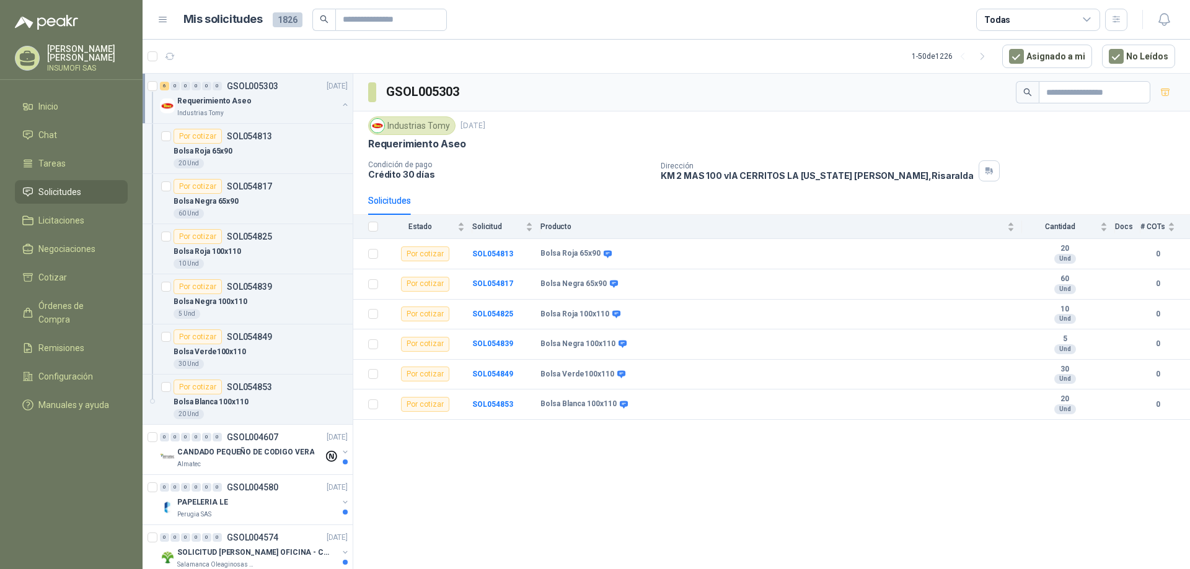
click at [244, 109] on div "Industrias Tomy" at bounding box center [257, 113] width 160 height 10
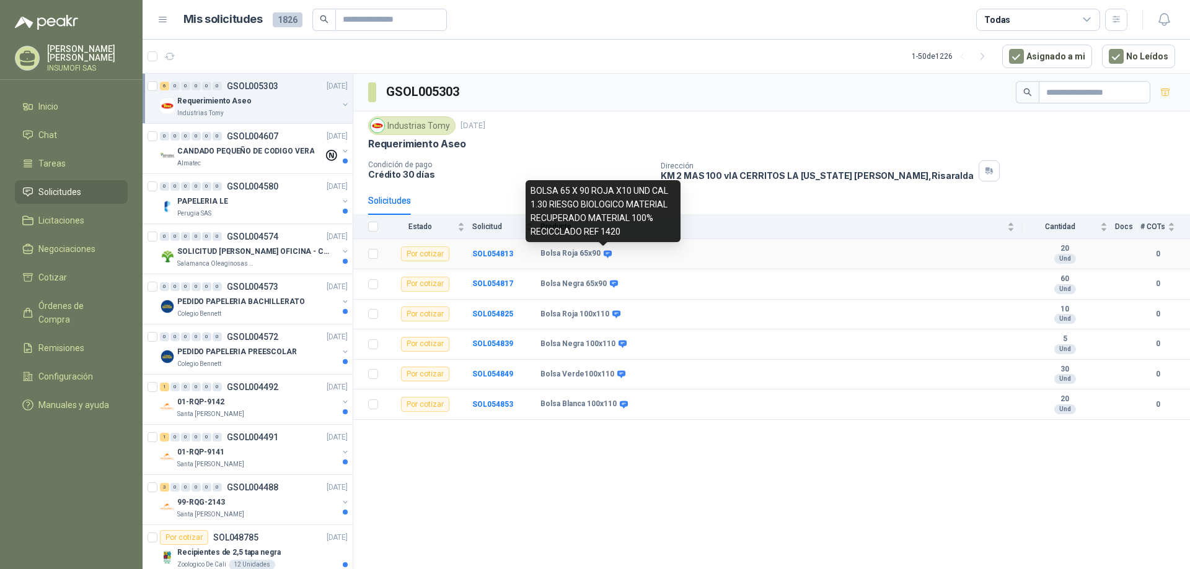
click at [604, 252] on icon at bounding box center [608, 253] width 8 height 7
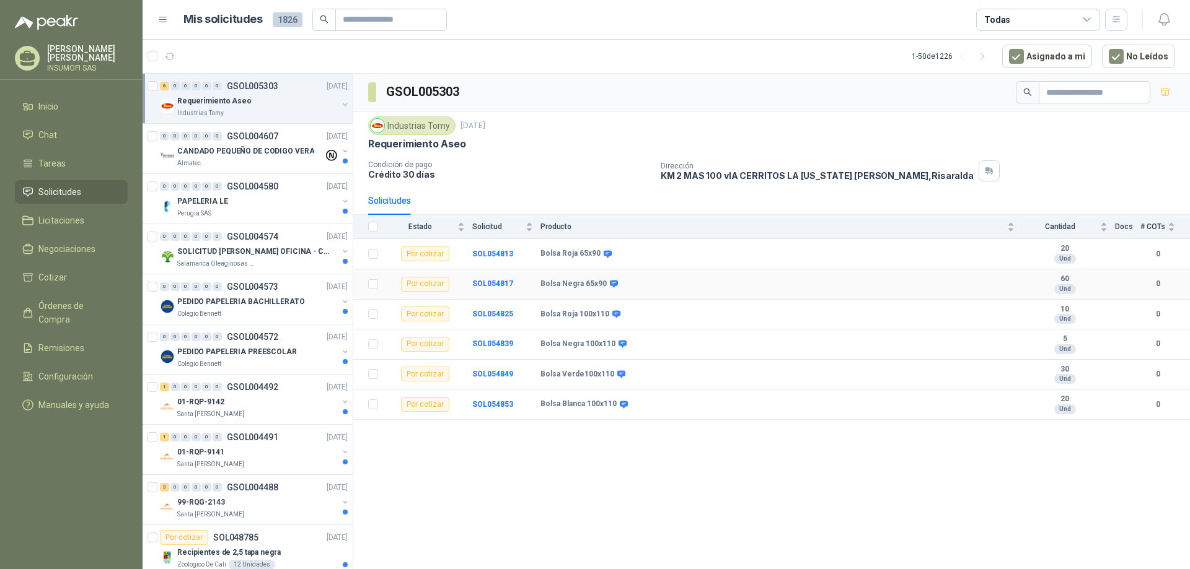
click at [610, 281] on icon at bounding box center [614, 284] width 8 height 7
click at [214, 157] on div "CANDADO PEQUEÑO DE CODIGO VERA" at bounding box center [250, 151] width 146 height 15
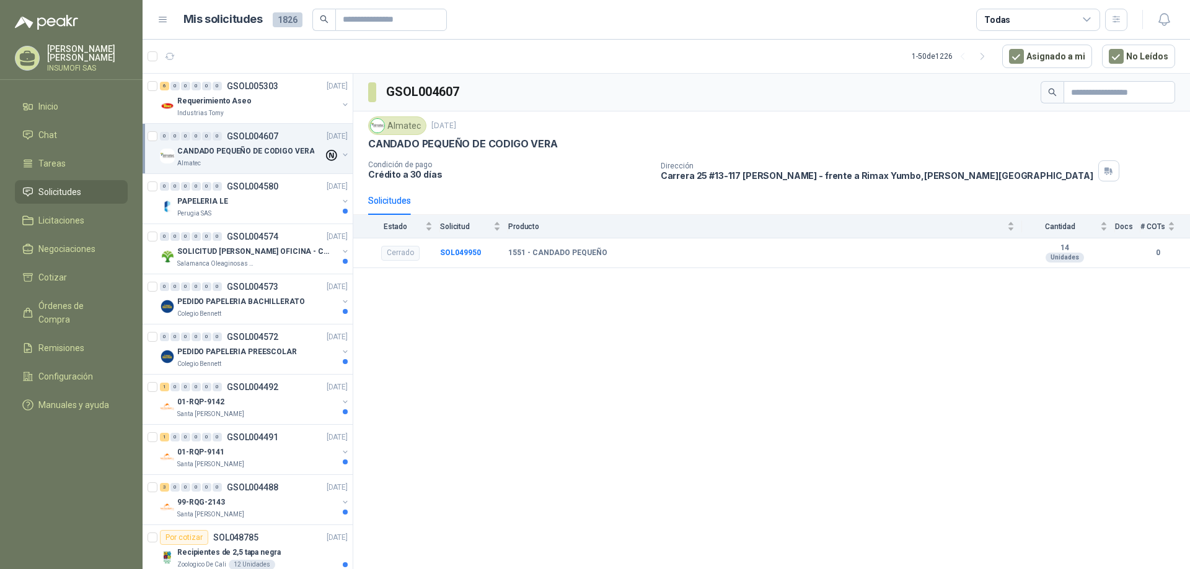
click at [57, 48] on p "[PERSON_NAME]" at bounding box center [87, 53] width 81 height 17
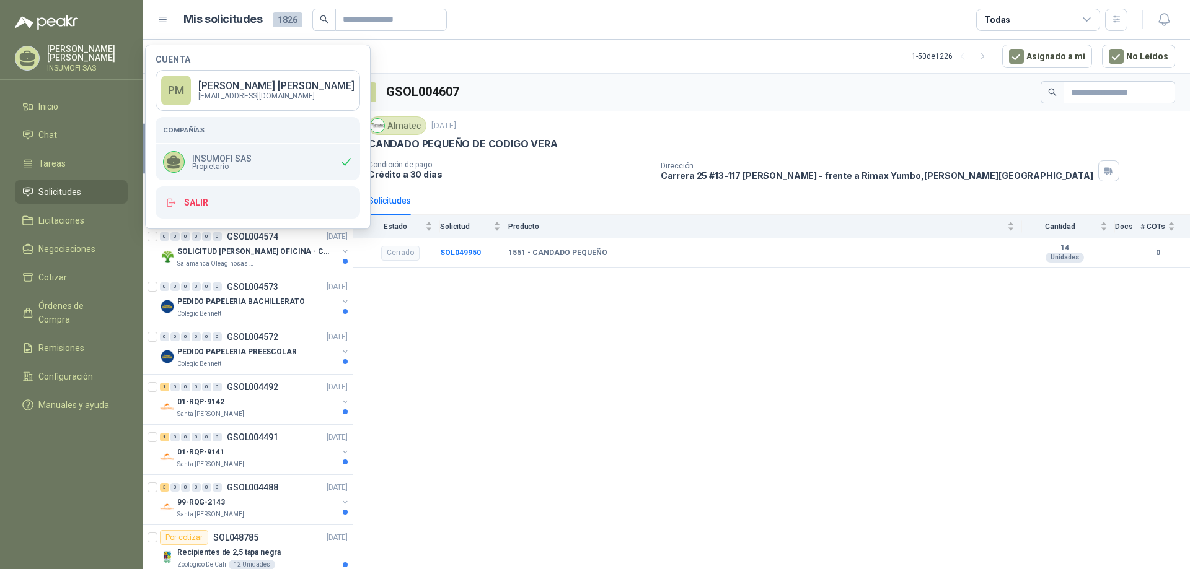
click at [520, 45] on article "1 - 50 de 1226 Asignado a mi No Leídos" at bounding box center [666, 56] width 1047 height 33
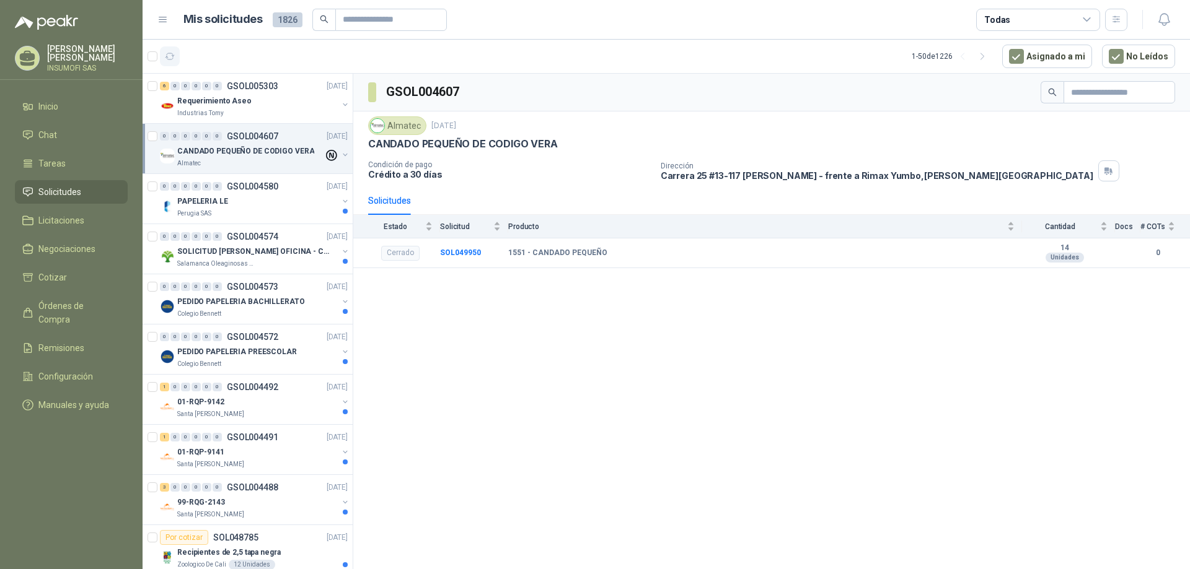
click at [172, 58] on icon "button" at bounding box center [170, 56] width 11 height 11
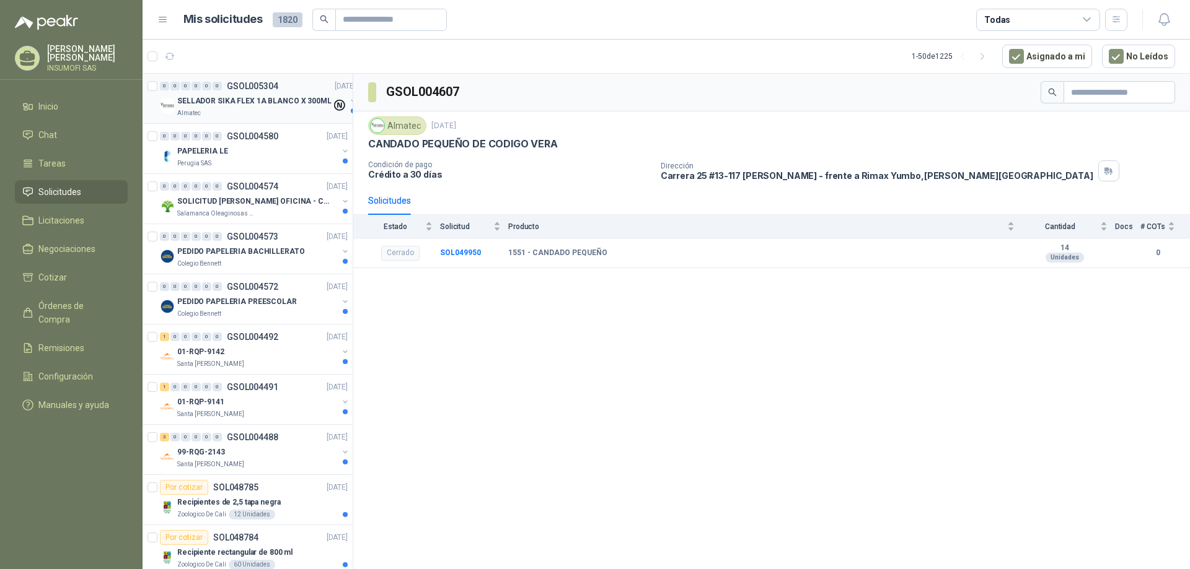
click at [230, 99] on p "SELLADOR SIKA FLEX 1A BLANCO X 300ML" at bounding box center [254, 101] width 154 height 12
click at [442, 293] on div "GSOL005304 Almatec [DATE] SELLADOR SIKA FLEX 1A BLANCO X 300ML Condición de pag…" at bounding box center [771, 324] width 837 height 500
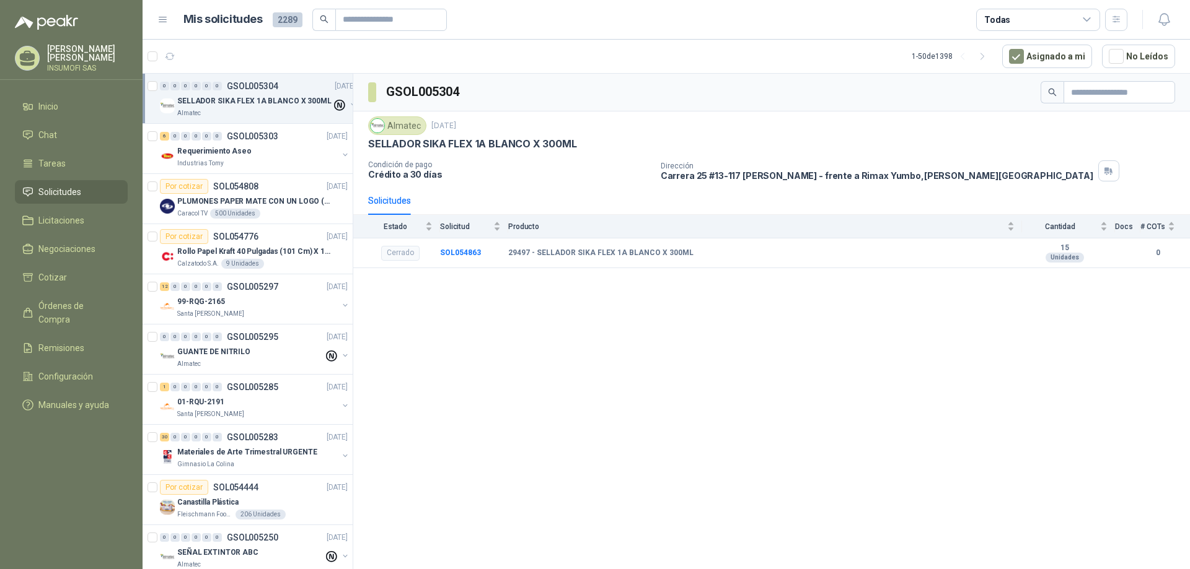
click at [475, 322] on div "GSOL005304 Almatec [DATE] SELLADOR SIKA FLEX 1A BLANCO X 300ML Condición de pag…" at bounding box center [771, 324] width 837 height 500
click at [245, 452] on p "Materiales de Arte Trimestral URGENTE" at bounding box center [247, 453] width 140 height 12
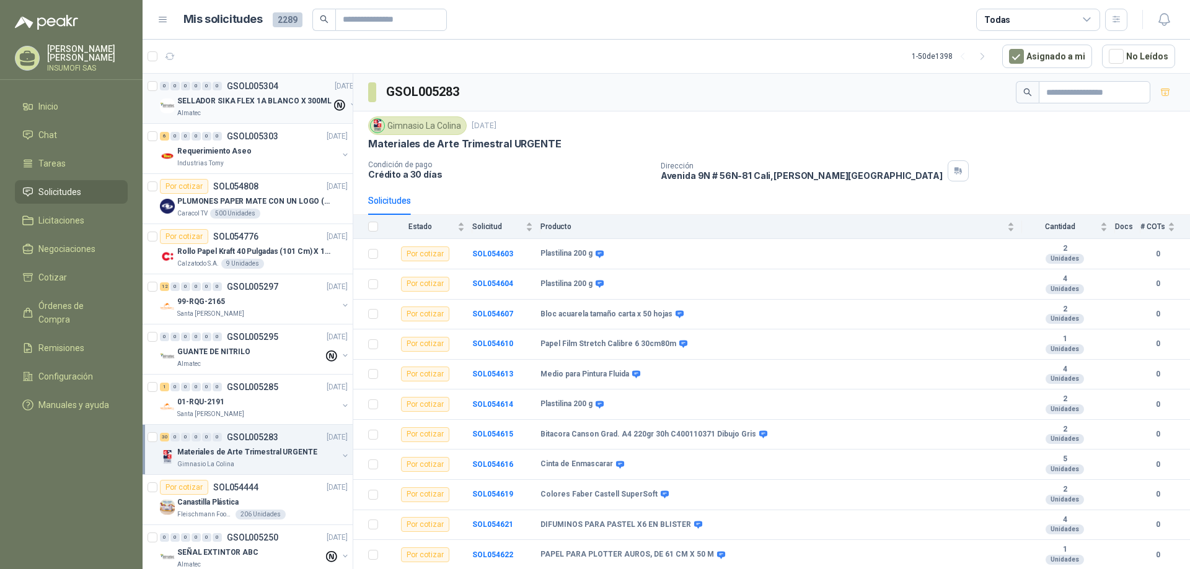
click at [208, 99] on p "SELLADOR SIKA FLEX 1A BLANCO X 300ML" at bounding box center [254, 101] width 154 height 12
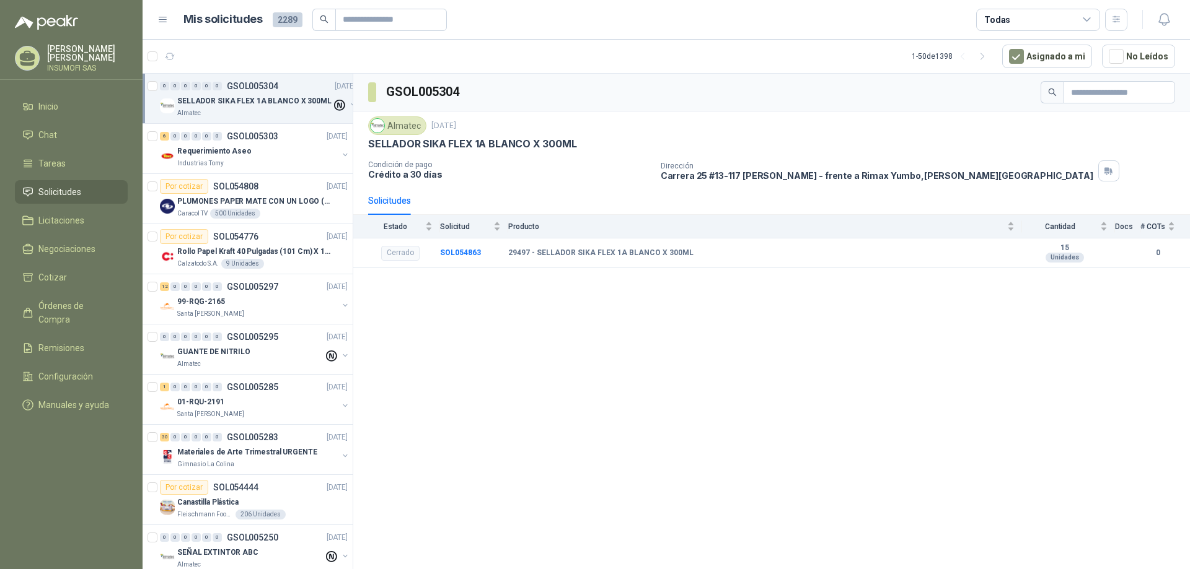
click at [477, 323] on div "GSOL005304 Almatec [DATE] SELLADOR SIKA FLEX 1A BLANCO X 300ML Condición de pag…" at bounding box center [771, 324] width 837 height 500
click at [227, 146] on p "Requerimiento Aseo" at bounding box center [214, 152] width 74 height 12
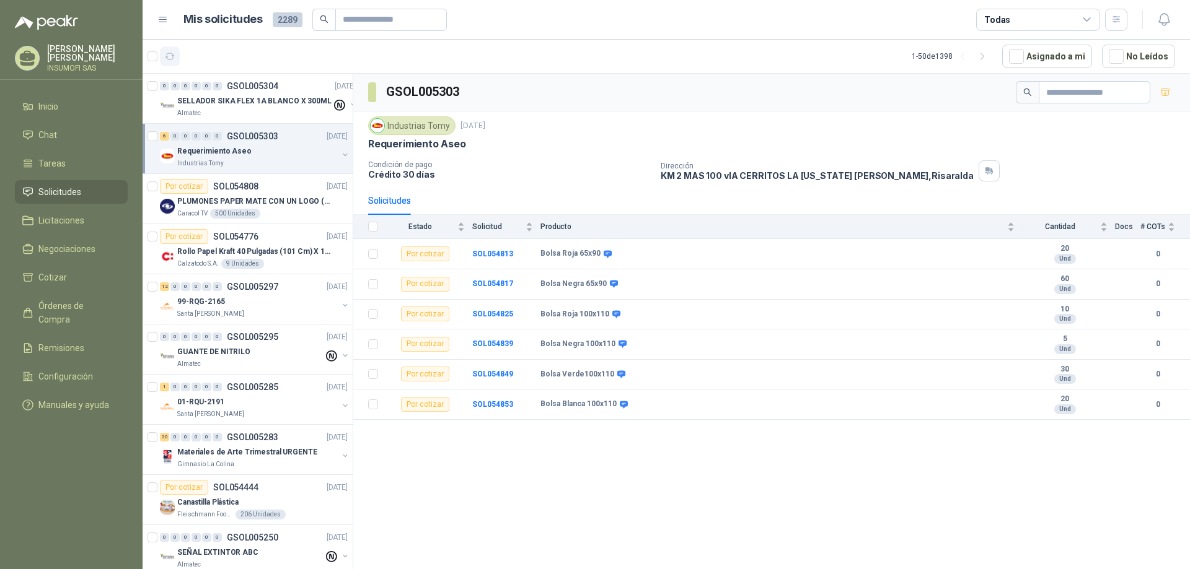
click at [170, 58] on icon "button" at bounding box center [170, 56] width 11 height 11
click at [202, 162] on p "Industrias Tomy" at bounding box center [200, 164] width 46 height 10
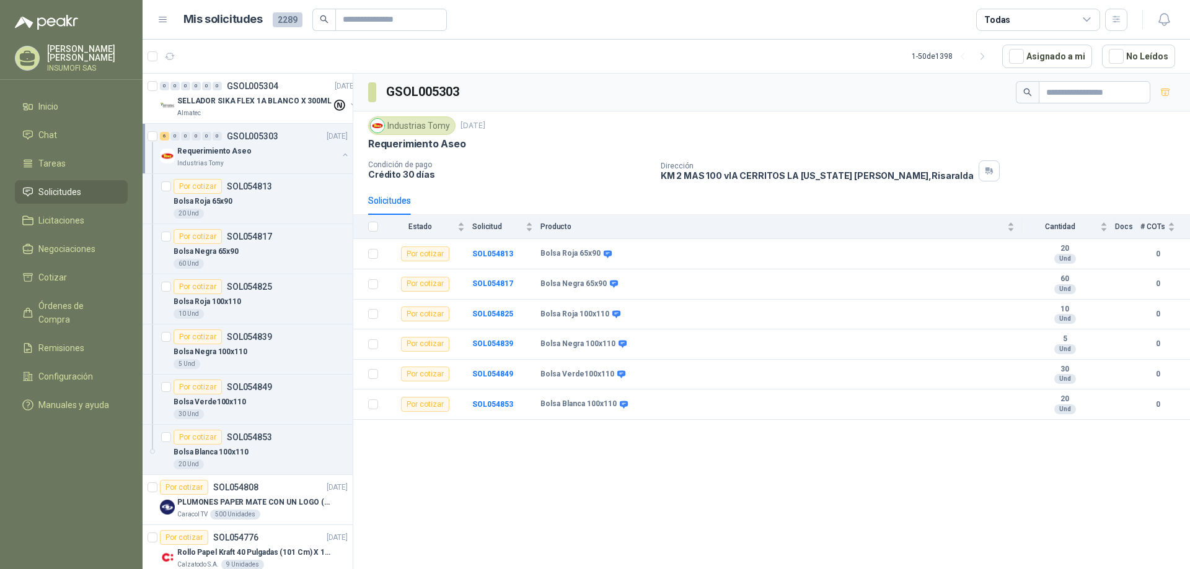
click at [202, 162] on p "Industrias Tomy" at bounding box center [200, 164] width 46 height 10
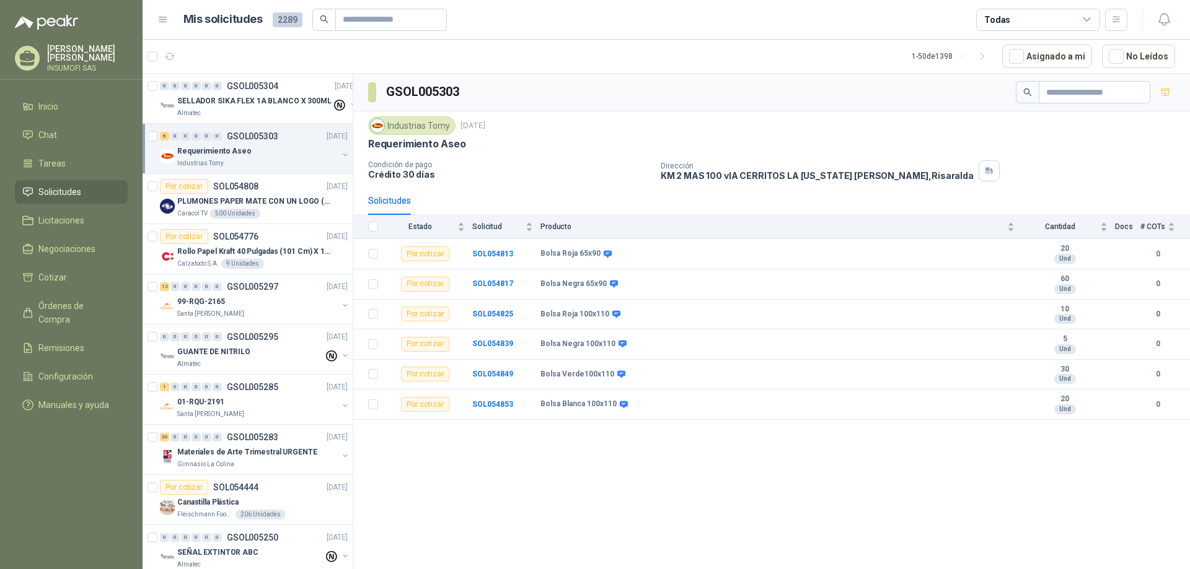
click at [187, 152] on p "Requerimiento Aseo" at bounding box center [214, 152] width 74 height 12
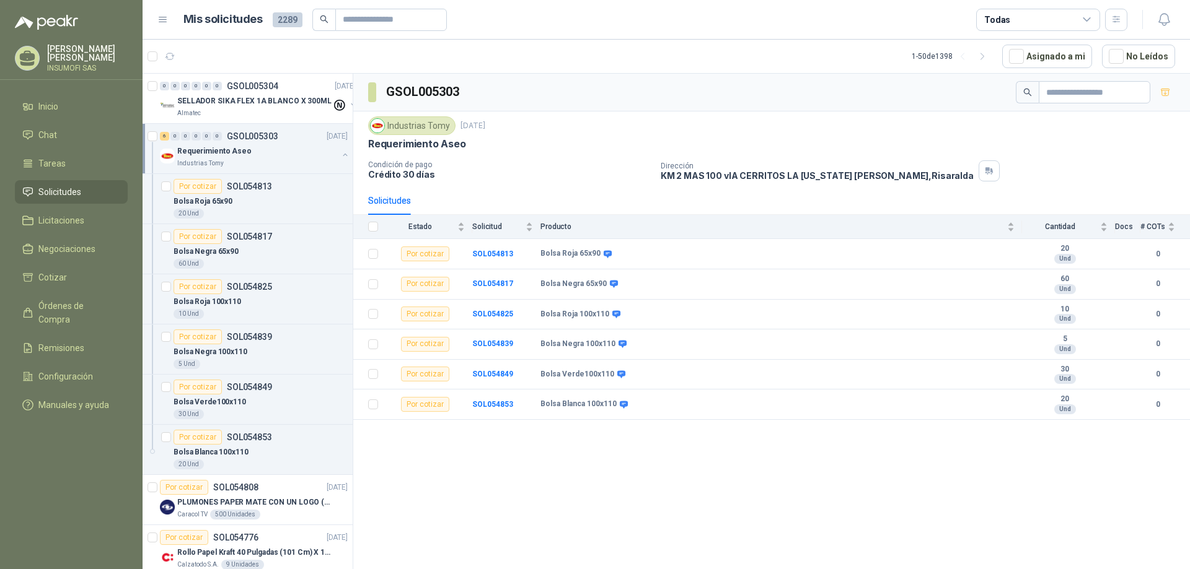
click at [187, 152] on p "Requerimiento Aseo" at bounding box center [214, 152] width 74 height 12
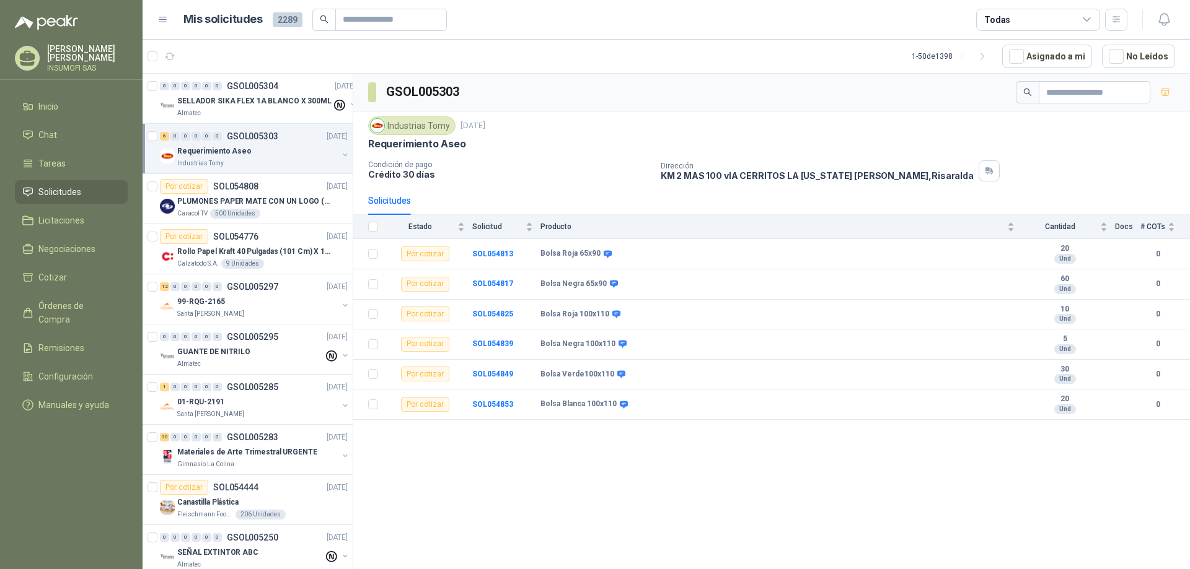
click at [214, 151] on p "Requerimiento Aseo" at bounding box center [214, 152] width 74 height 12
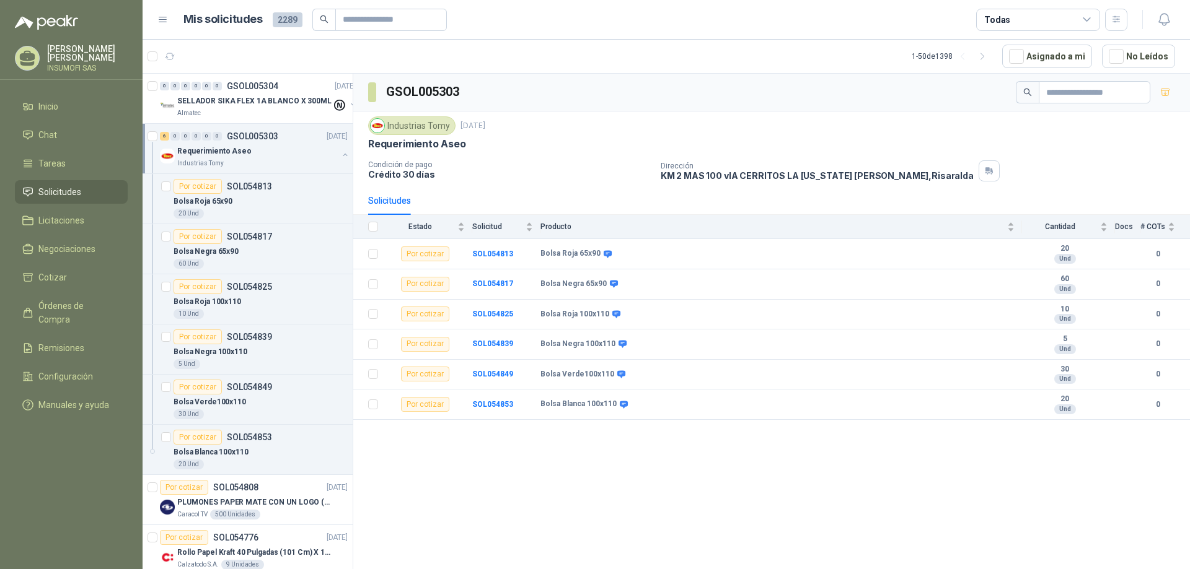
click at [214, 151] on p "Requerimiento Aseo" at bounding box center [214, 152] width 74 height 12
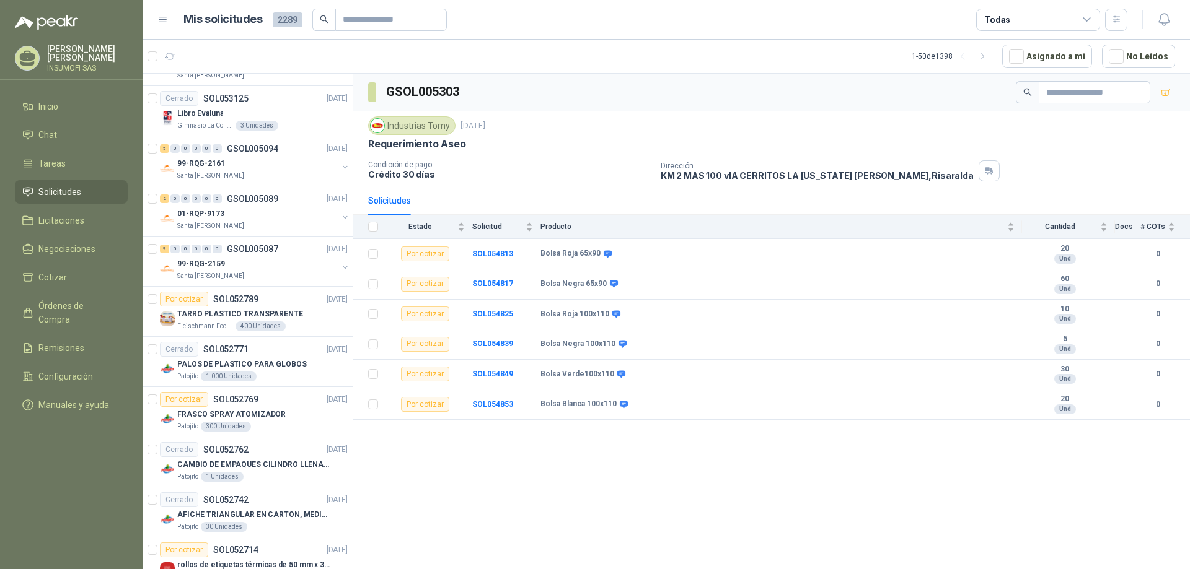
scroll to position [2037, 0]
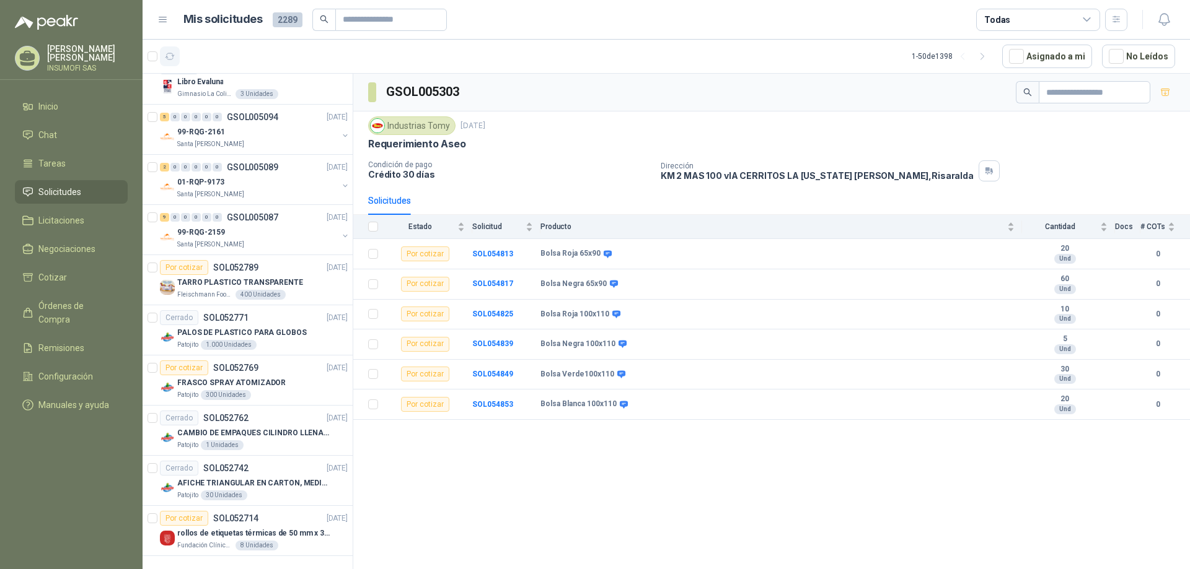
click at [172, 59] on icon "button" at bounding box center [169, 56] width 9 height 6
click at [284, 21] on span "2289" at bounding box center [288, 19] width 30 height 15
click at [988, 56] on icon "button" at bounding box center [982, 56] width 11 height 11
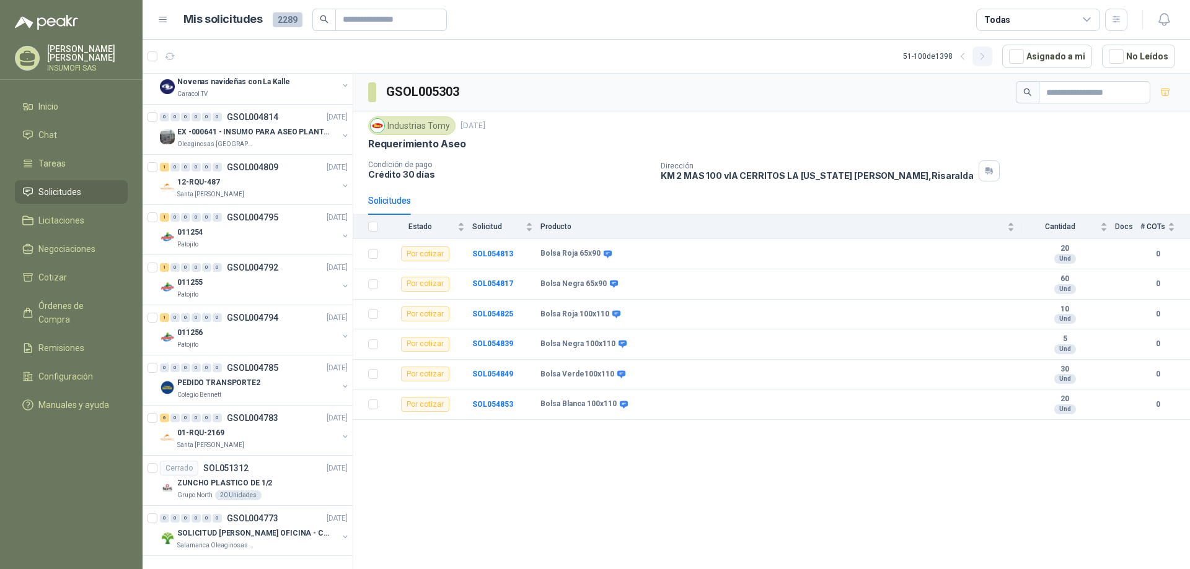
click at [988, 56] on icon "button" at bounding box center [982, 56] width 11 height 11
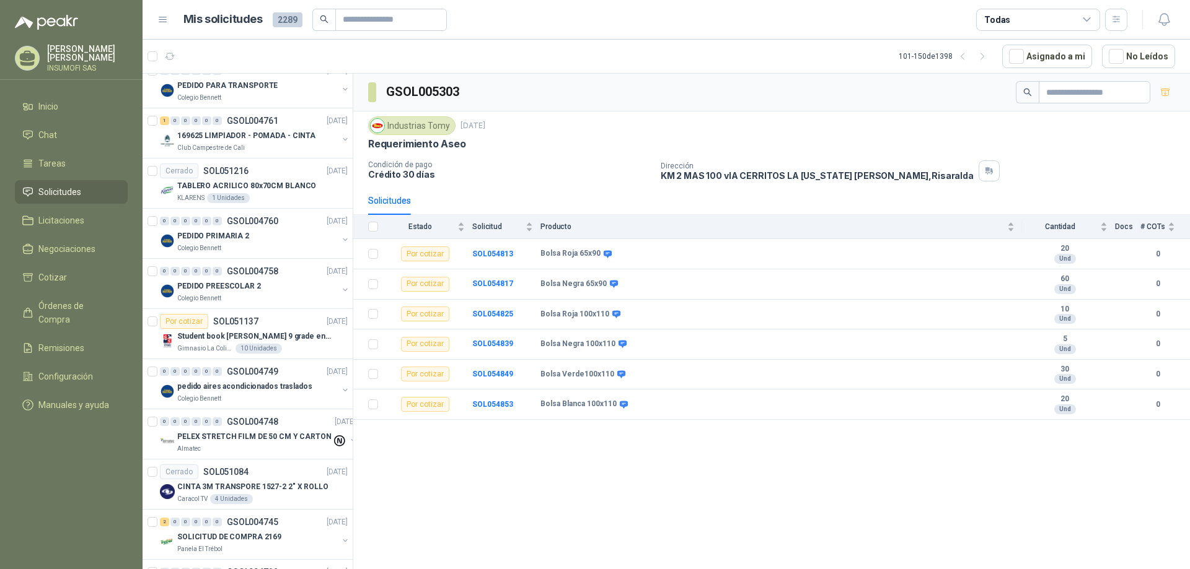
scroll to position [0, 0]
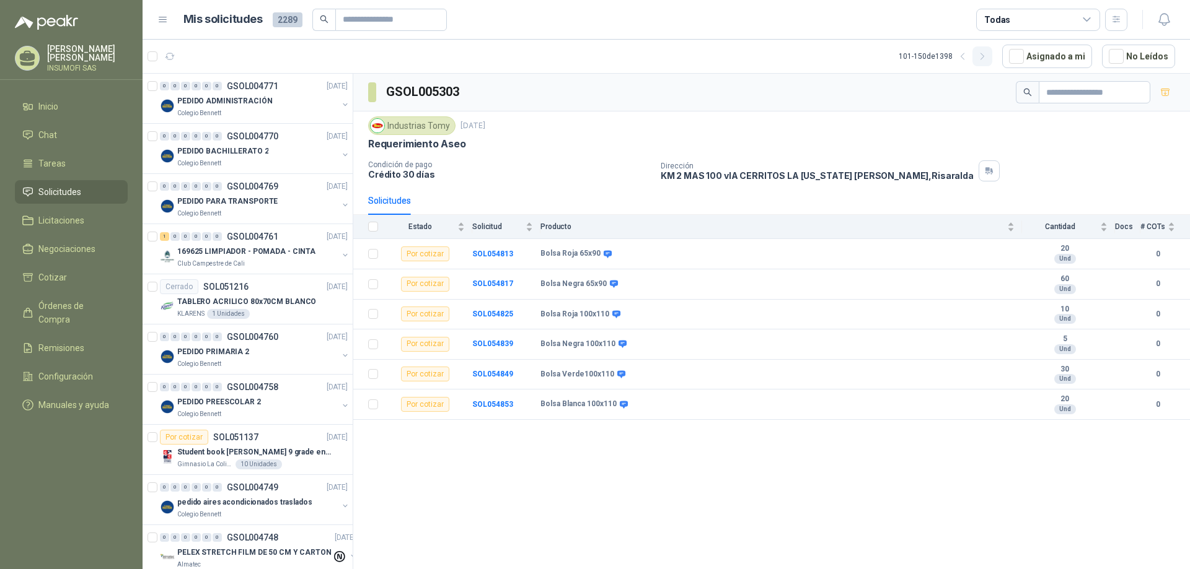
click at [988, 59] on icon "button" at bounding box center [982, 56] width 11 height 11
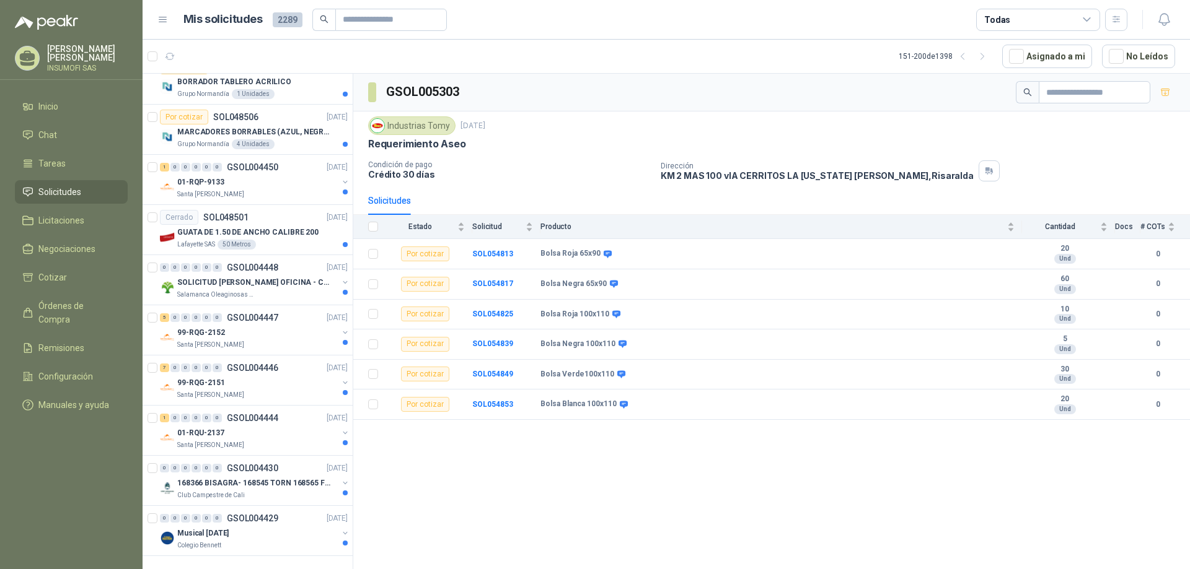
scroll to position [2037, 0]
click at [988, 58] on icon "button" at bounding box center [982, 56] width 11 height 11
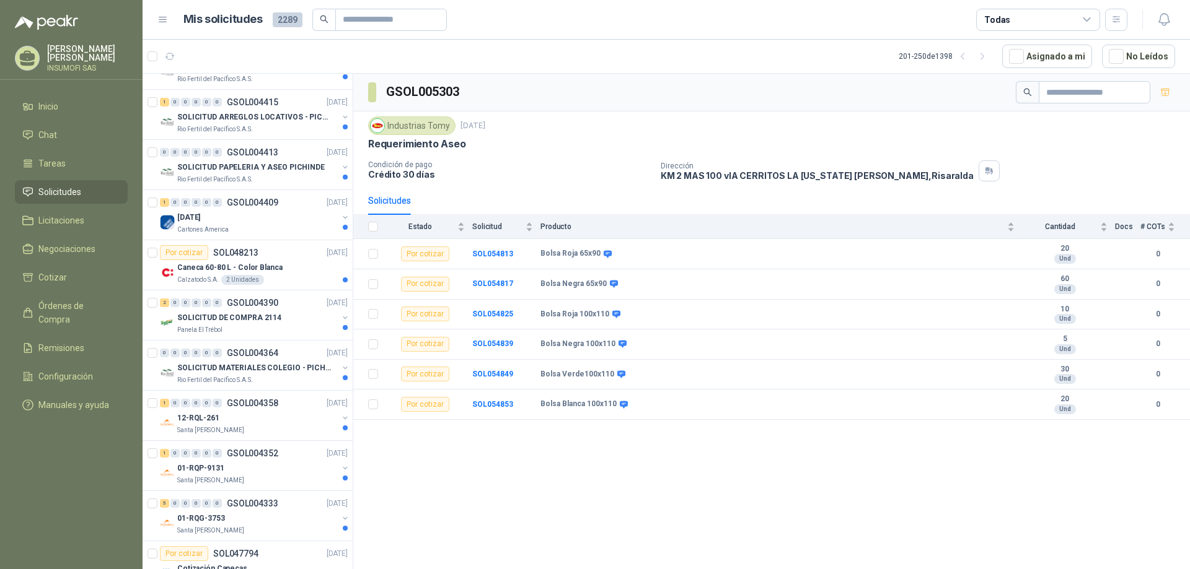
scroll to position [0, 0]
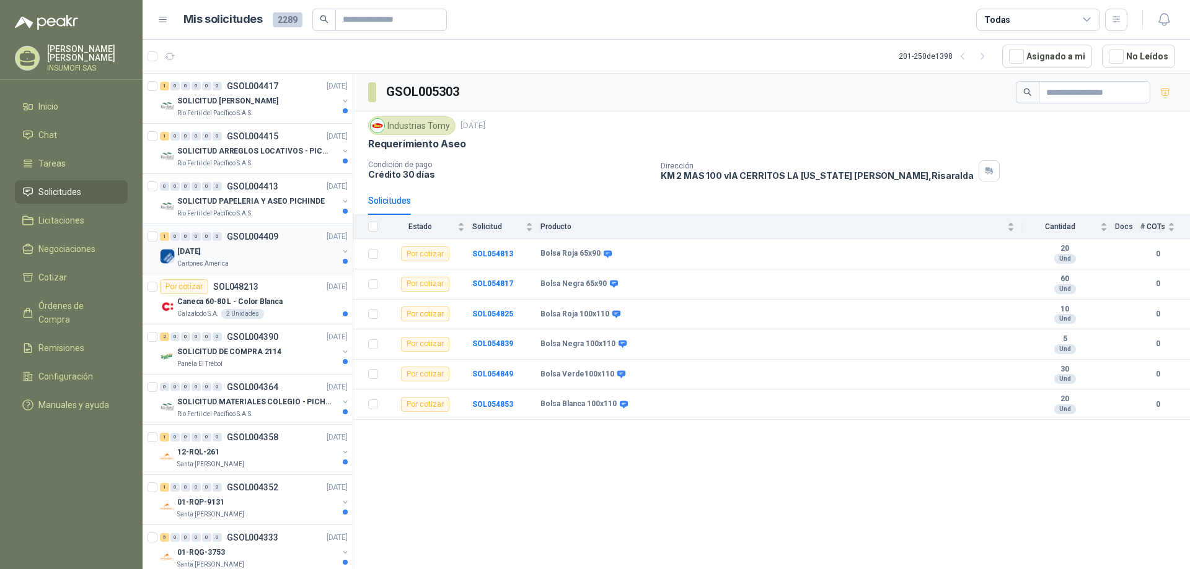
click at [216, 257] on div "[DATE]" at bounding box center [257, 251] width 160 height 15
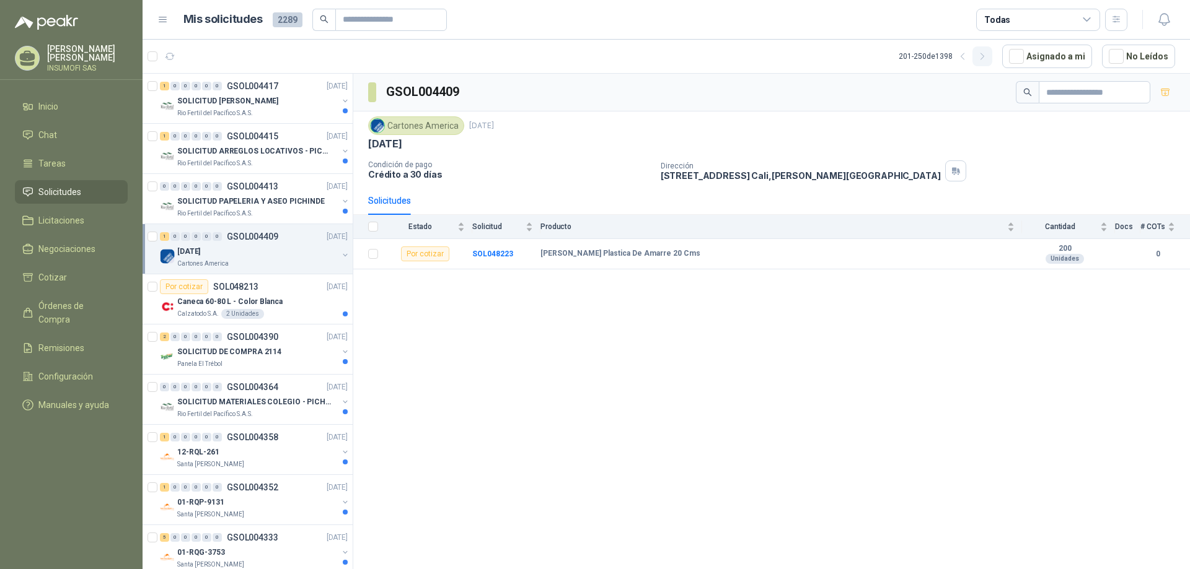
click at [985, 59] on icon "button" at bounding box center [982, 56] width 11 height 11
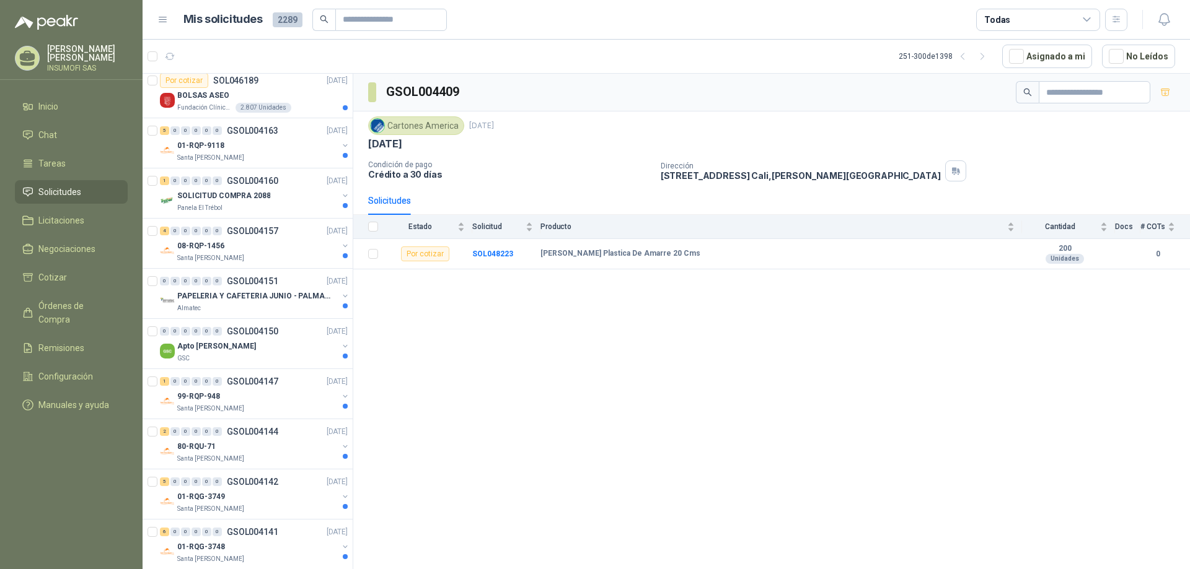
scroll to position [496, 0]
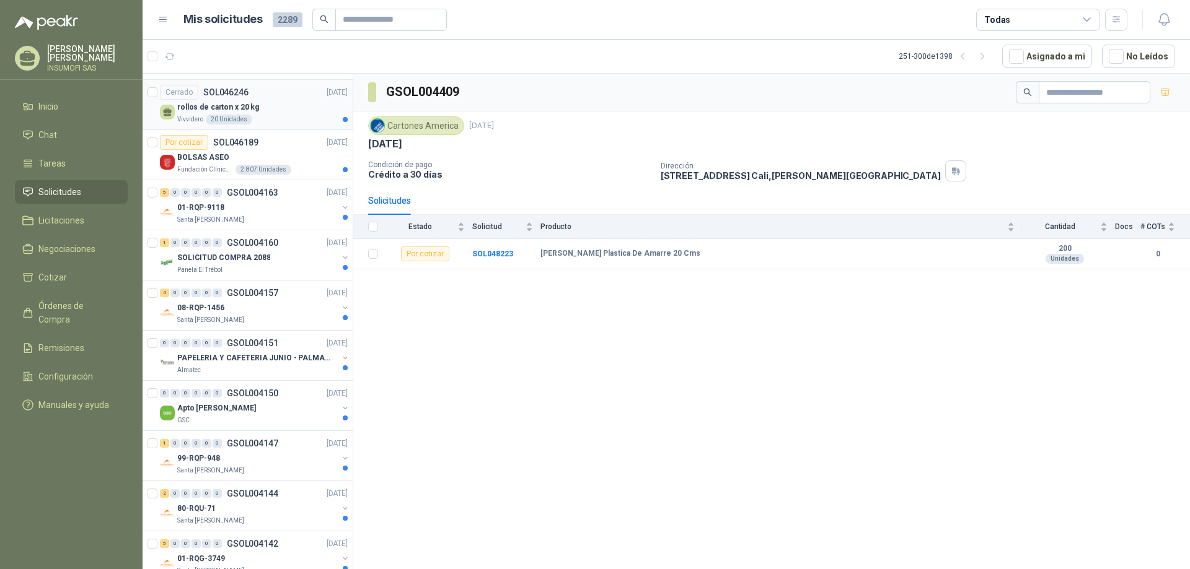
click at [260, 103] on div "rollos de carton x 20 kg" at bounding box center [262, 107] width 170 height 15
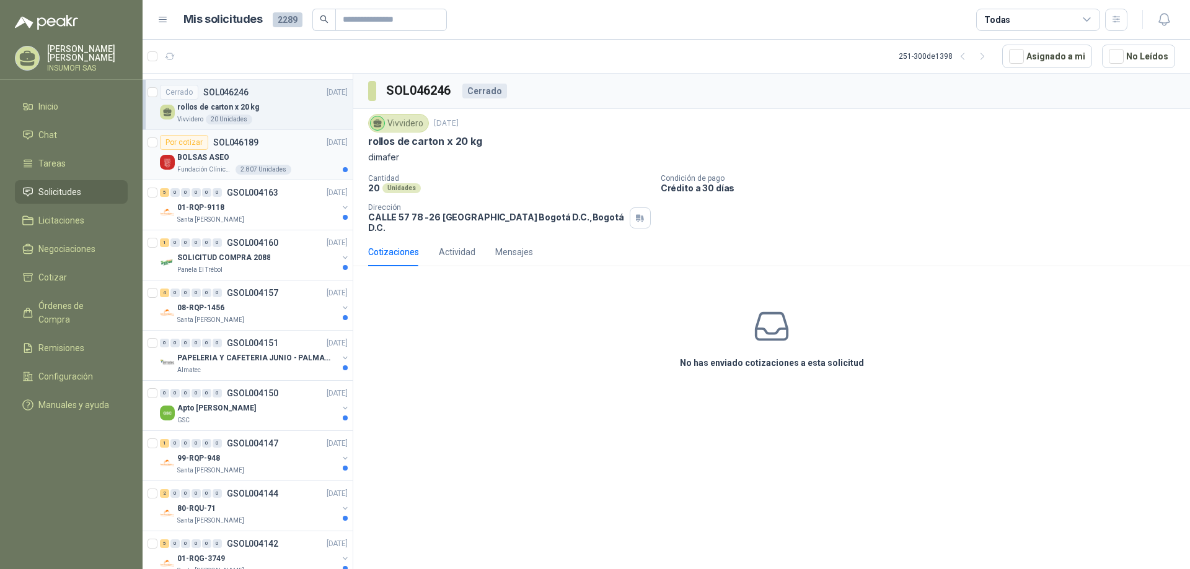
click at [211, 158] on p "BOLSAS ASEO" at bounding box center [203, 158] width 52 height 12
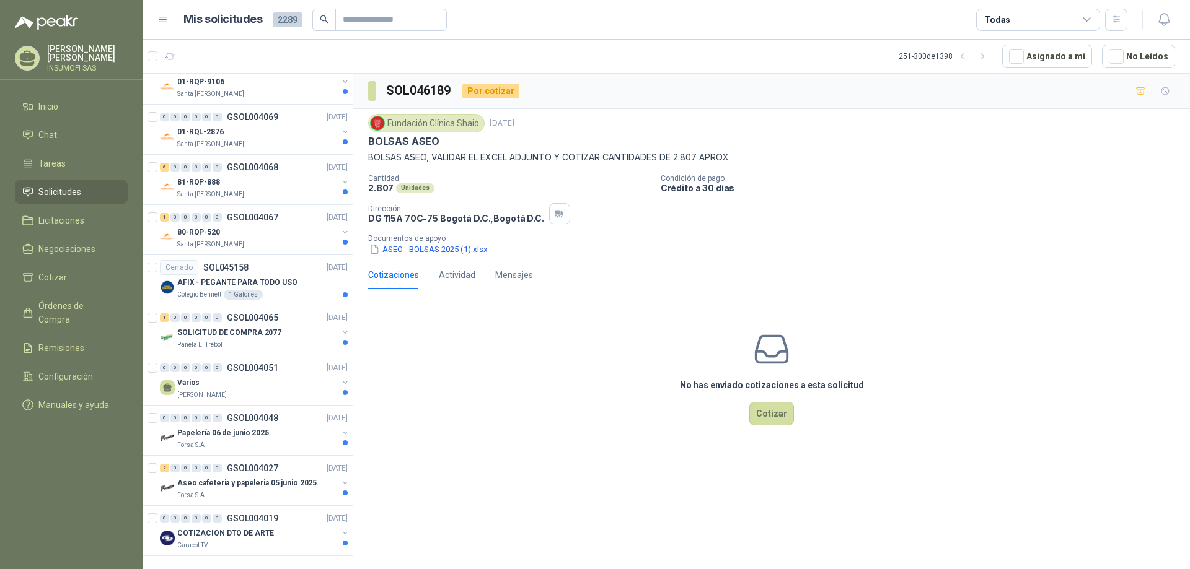
scroll to position [2037, 0]
click at [983, 56] on icon "button" at bounding box center [981, 56] width 3 height 6
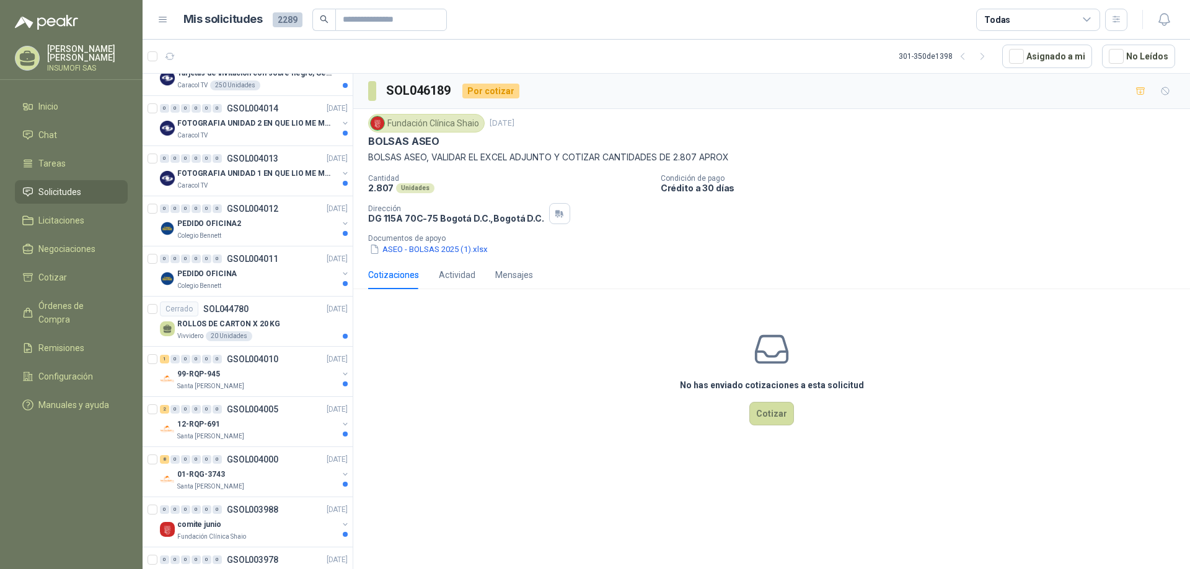
scroll to position [0, 0]
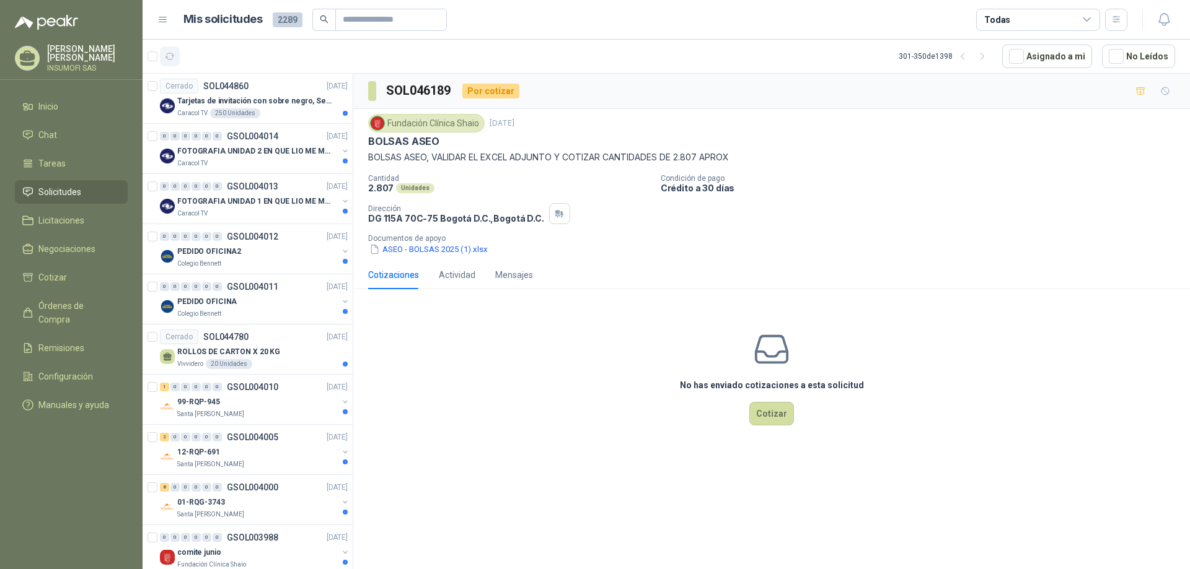
click at [170, 63] on button "button" at bounding box center [170, 56] width 20 height 20
click at [170, 56] on icon "button" at bounding box center [170, 56] width 11 height 11
click at [967, 59] on icon "button" at bounding box center [962, 56] width 11 height 11
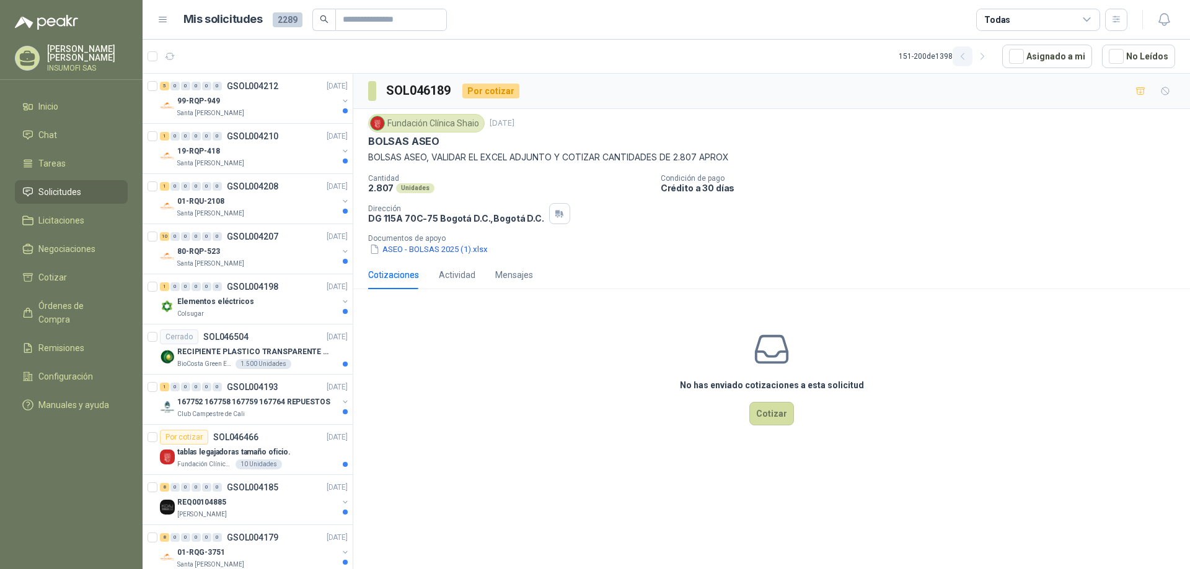
click at [967, 59] on icon "button" at bounding box center [962, 56] width 11 height 11
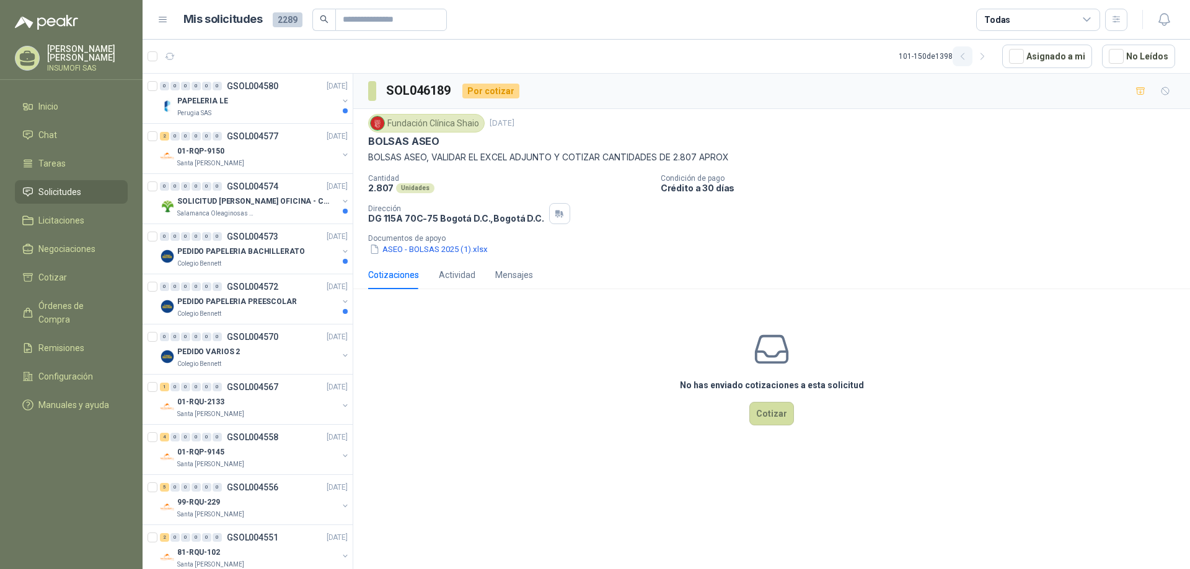
click at [967, 59] on icon "button" at bounding box center [962, 56] width 11 height 11
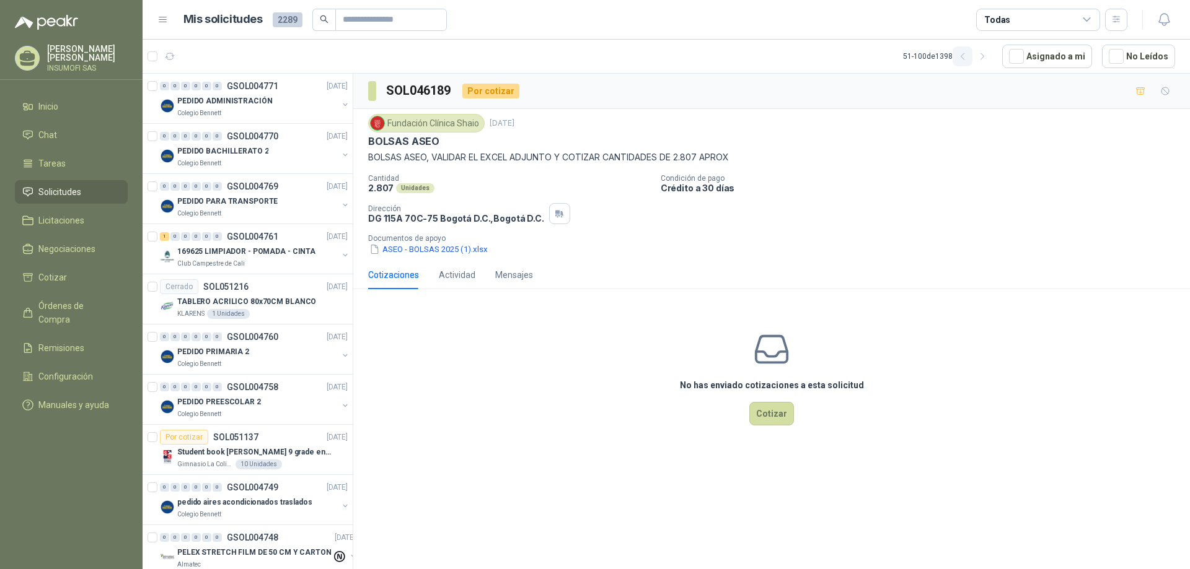
click at [967, 59] on icon "button" at bounding box center [962, 56] width 11 height 11
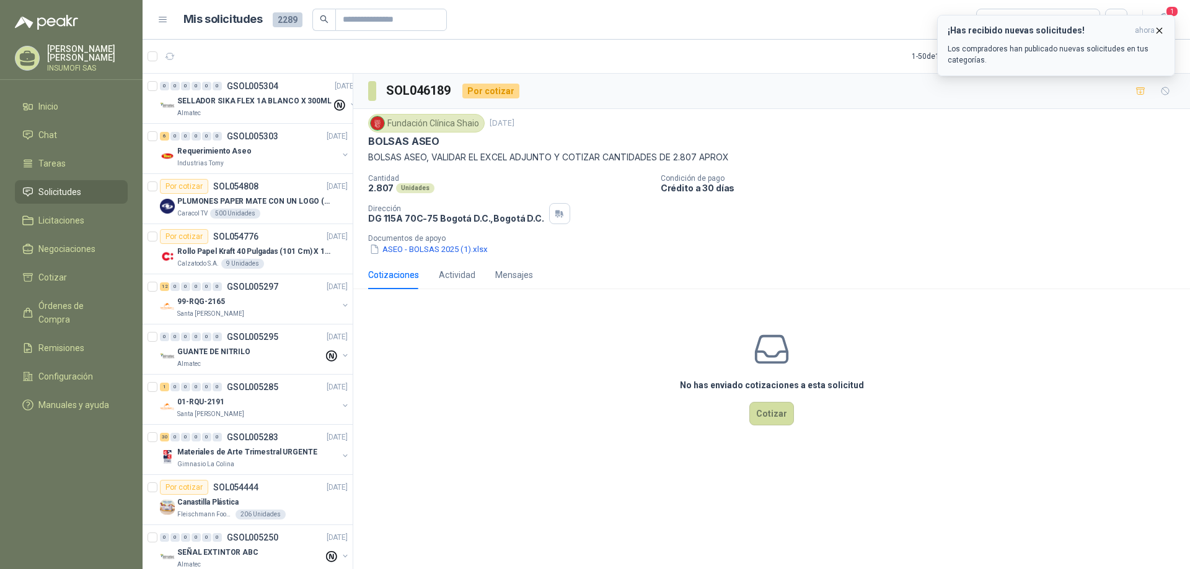
click at [1101, 38] on div "¡Has recibido nuevas solicitudes! ahora Los compradores han publicado nuevas so…" at bounding box center [1055, 45] width 217 height 40
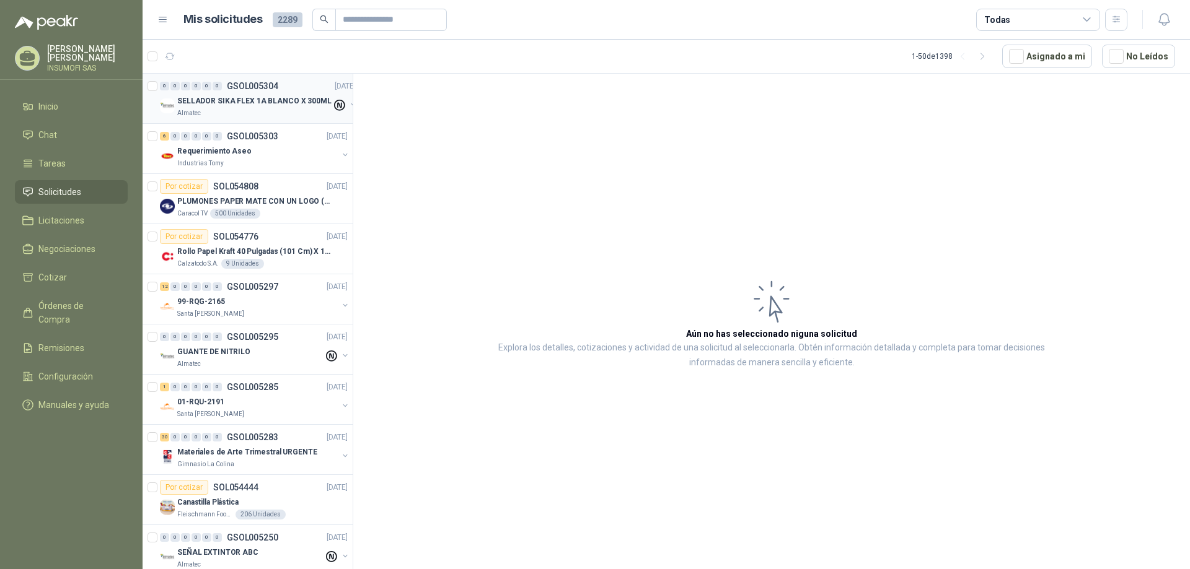
click at [250, 100] on p "SELLADOR SIKA FLEX 1A BLANCO X 300ML" at bounding box center [254, 101] width 154 height 12
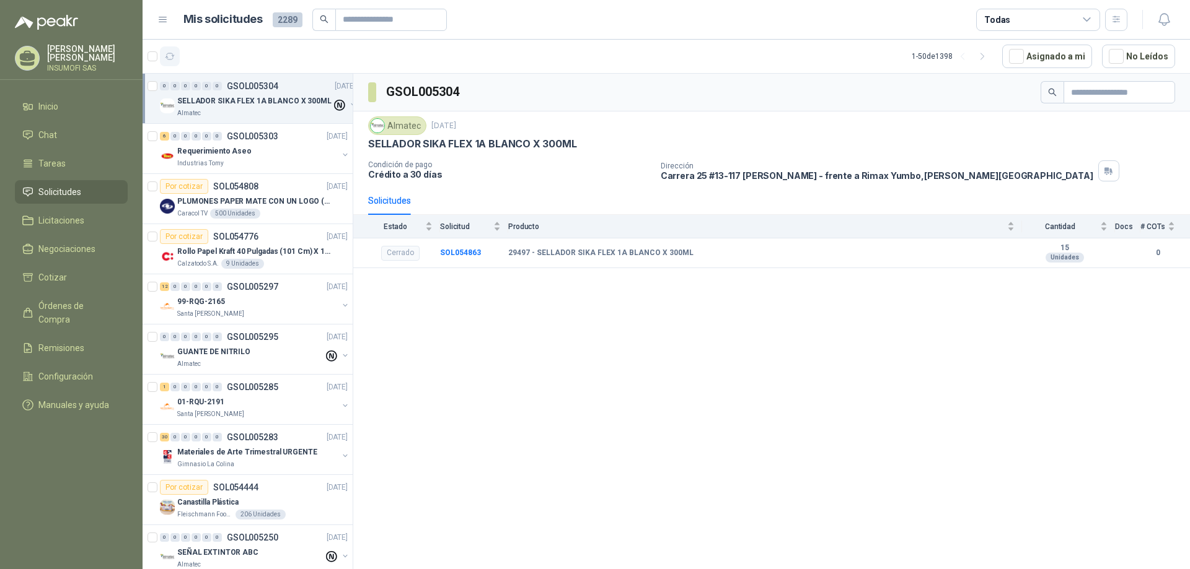
click at [171, 58] on icon "button" at bounding box center [170, 56] width 11 height 11
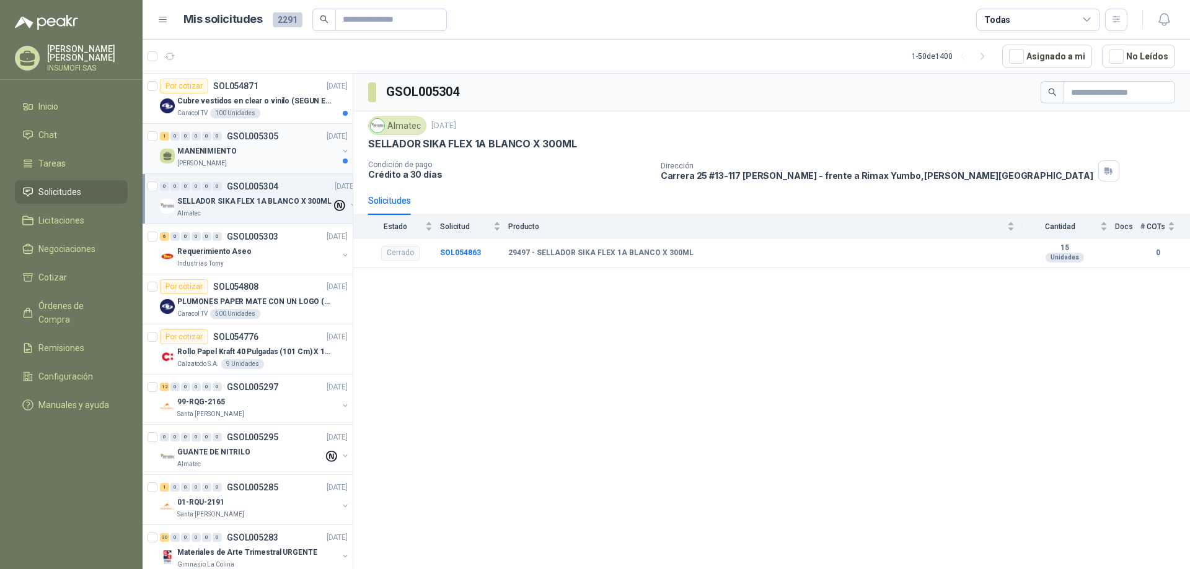
click at [227, 151] on p "MANENIMIENTO" at bounding box center [206, 152] width 59 height 12
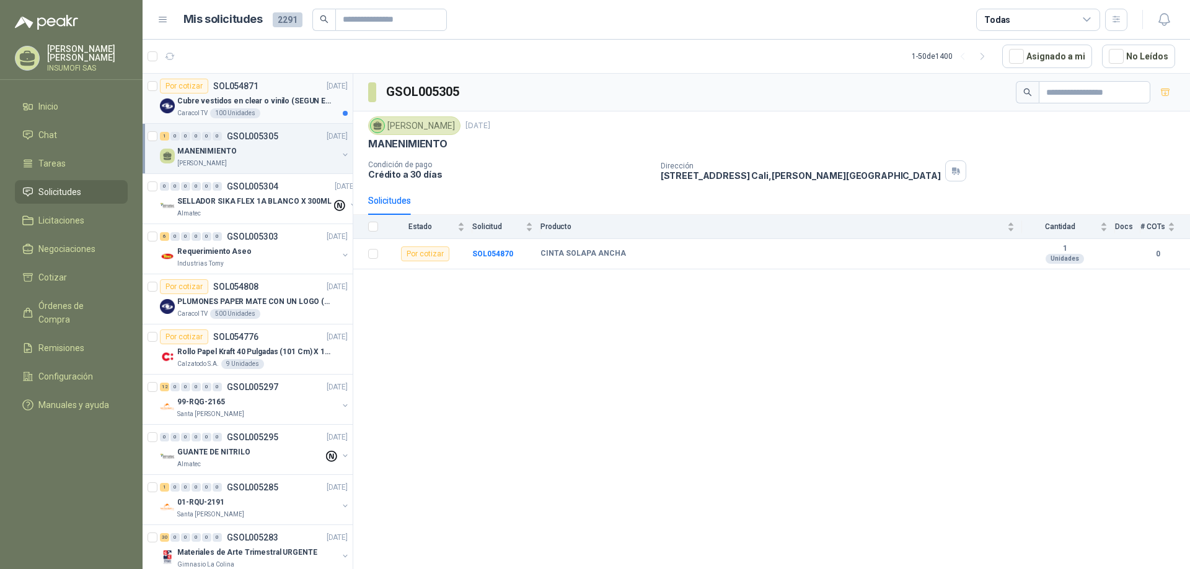
click at [240, 105] on p "Cubre vestidos en clear o vinilo (SEGUN ESPECIFICACIONES DEL ADJUNTO)" at bounding box center [254, 101] width 154 height 12
